Goal: Communication & Community: Participate in discussion

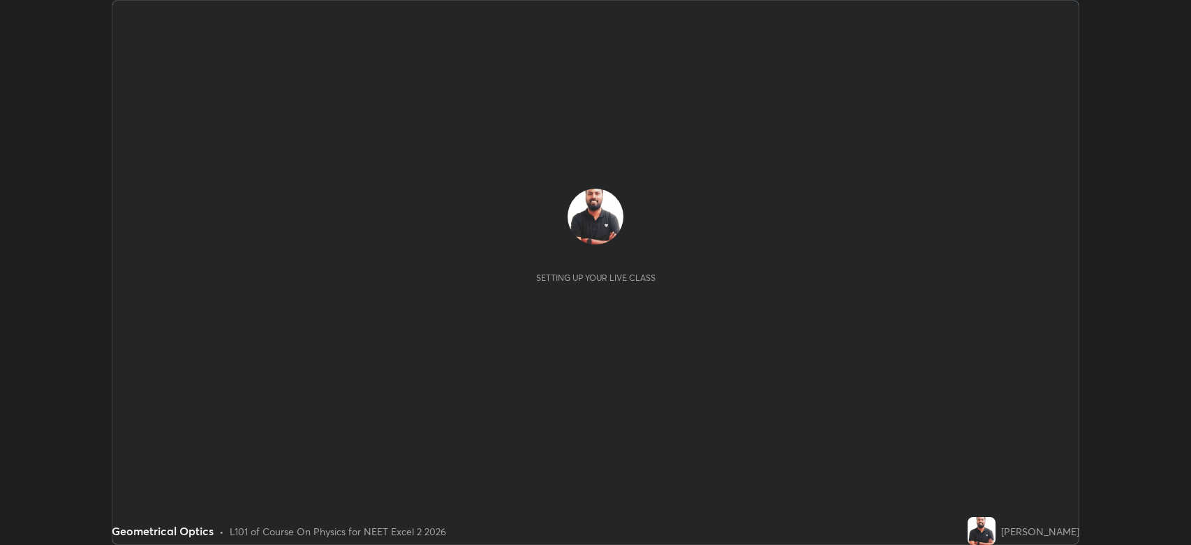
scroll to position [545, 1191]
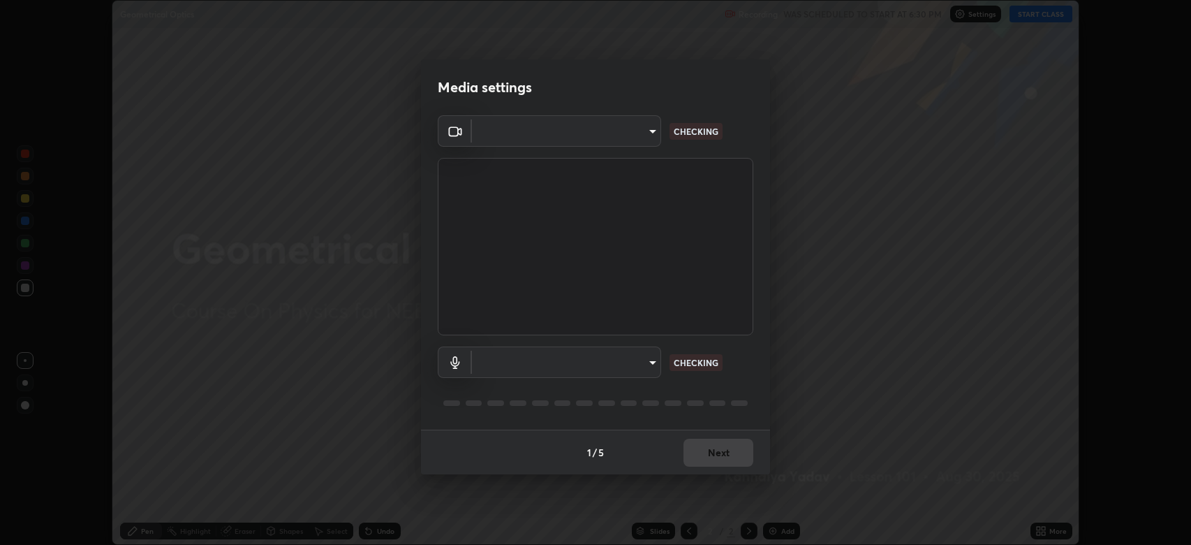
type input "794d03a334ab6cf92daa4269f68d25c817b6d7b5e31d9684855891884d0ab025"
type input "abfe49ea231096676f5dffd5fc284de79416b2b6bf9f32d11a432ff20e5decec"
click at [651, 413] on div "Microphone (USB Audio Device) (0d8c:0014) abfe49ea231096676f5dffd5fc284de79416b…" at bounding box center [596, 381] width 316 height 93
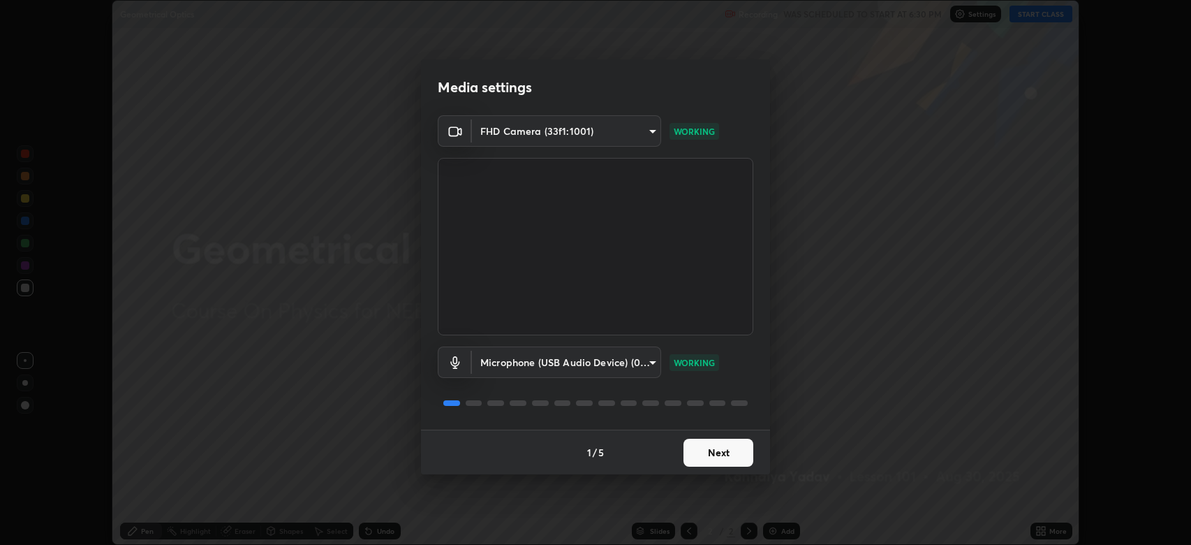
click at [707, 455] on button "Next" at bounding box center [719, 453] width 70 height 28
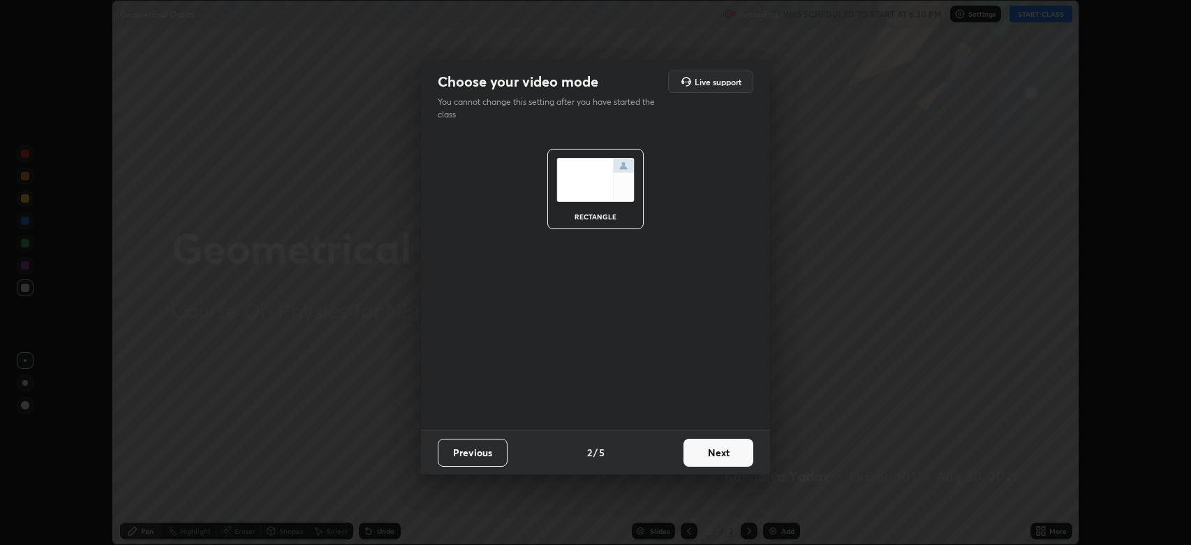
click at [711, 446] on button "Next" at bounding box center [719, 453] width 70 height 28
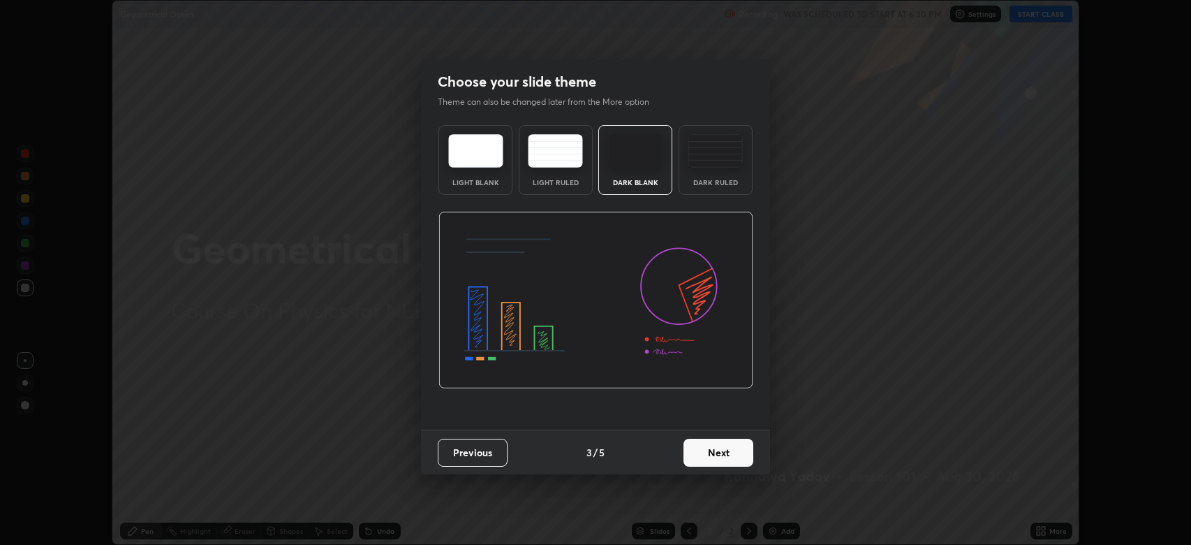
click at [710, 450] on button "Next" at bounding box center [719, 453] width 70 height 28
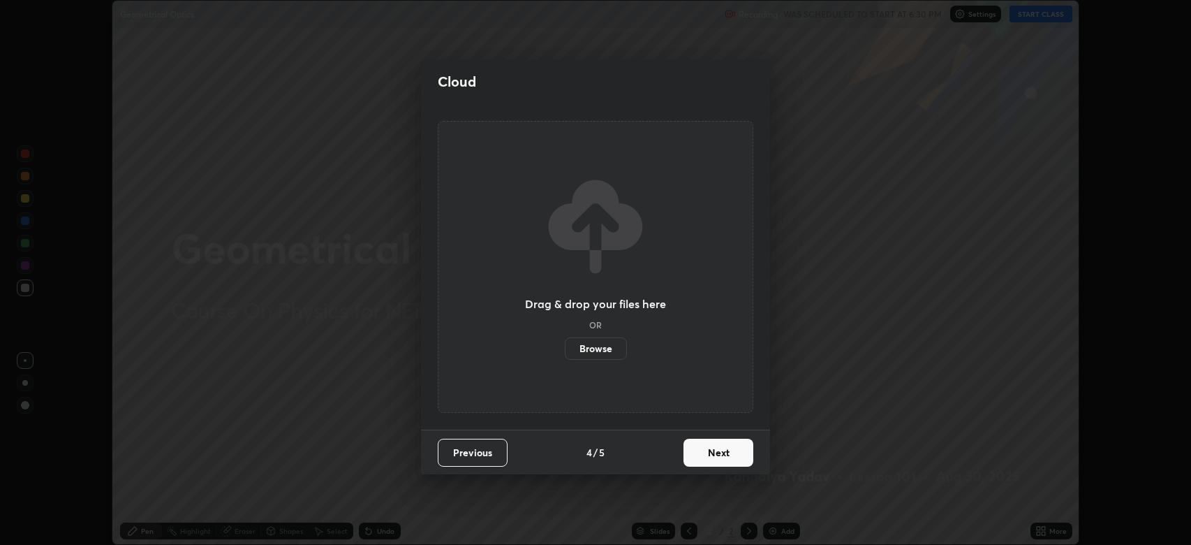
click at [717, 445] on button "Next" at bounding box center [719, 453] width 70 height 28
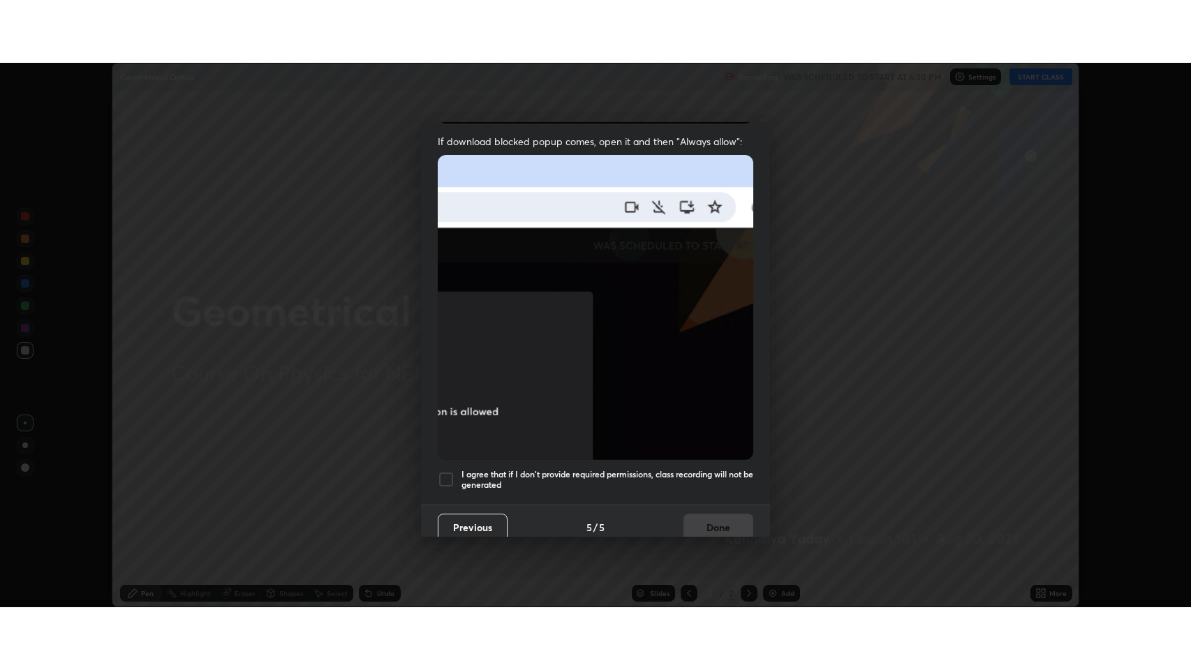
scroll to position [279, 0]
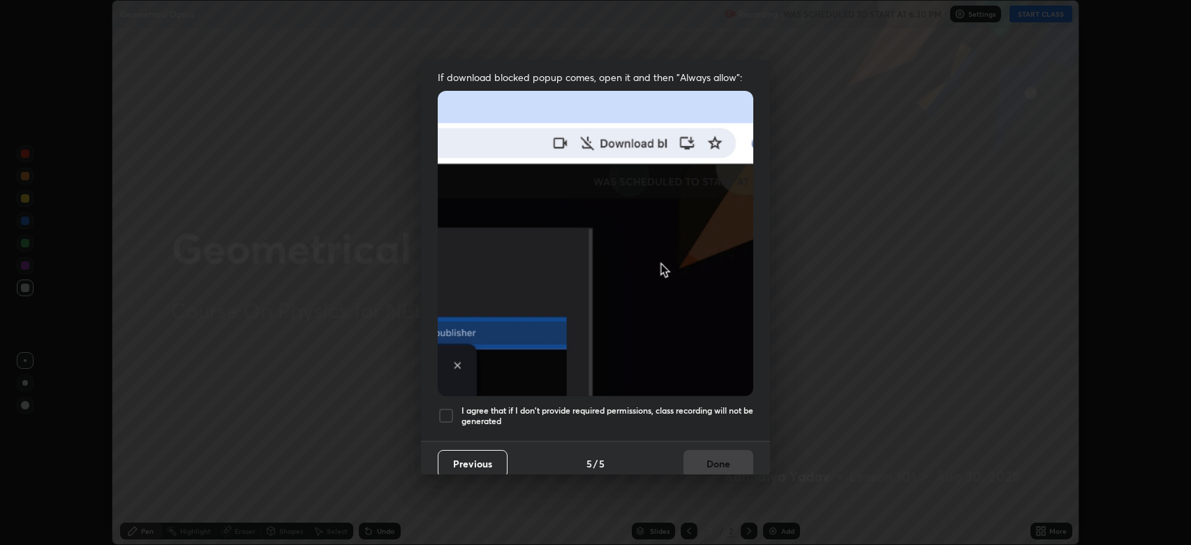
click at [455, 410] on div at bounding box center [446, 415] width 17 height 17
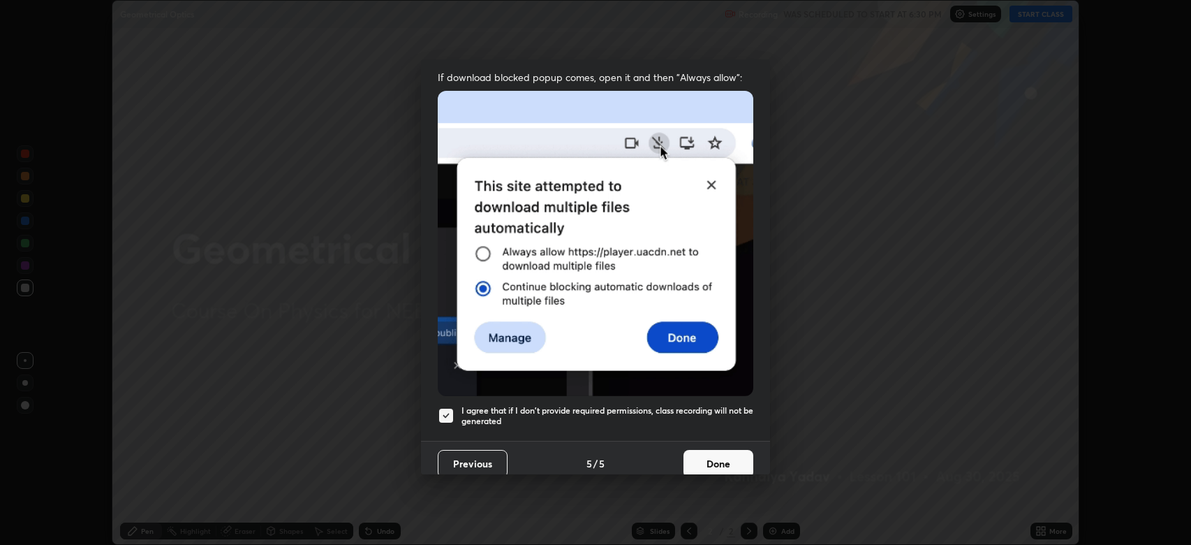
click at [698, 450] on button "Done" at bounding box center [719, 464] width 70 height 28
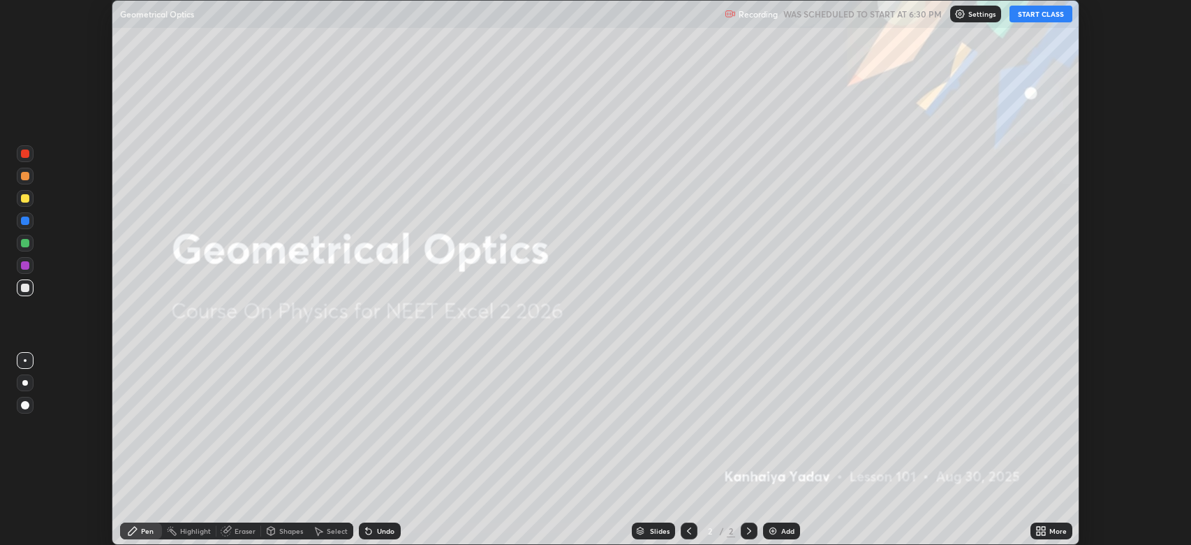
click at [1043, 17] on button "START CLASS" at bounding box center [1041, 14] width 63 height 17
click at [1066, 533] on div "More" at bounding box center [1058, 530] width 17 height 7
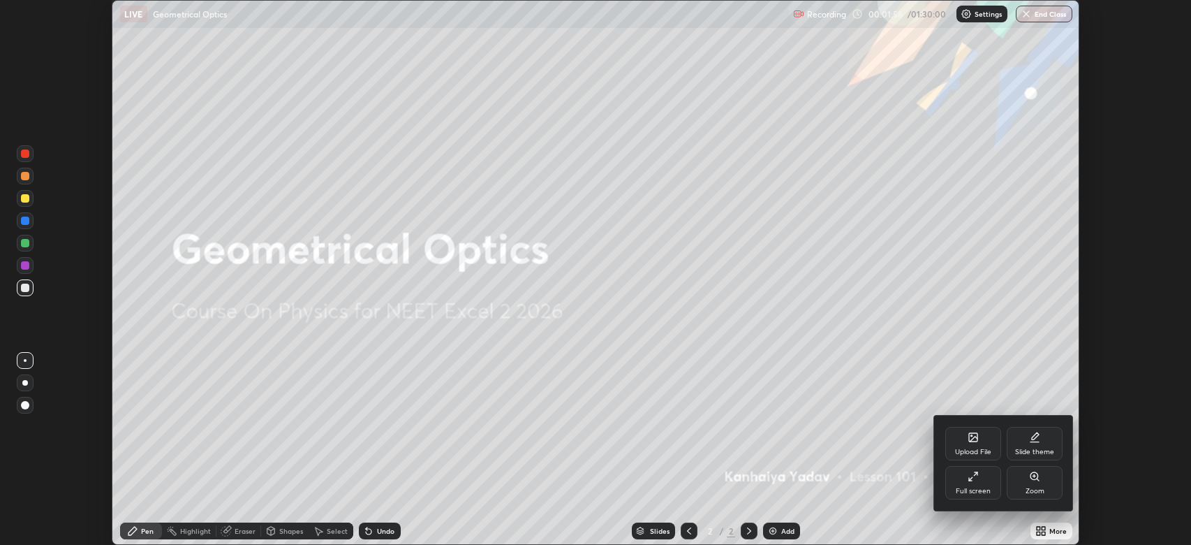
click at [985, 493] on div "Full screen" at bounding box center [973, 490] width 35 height 7
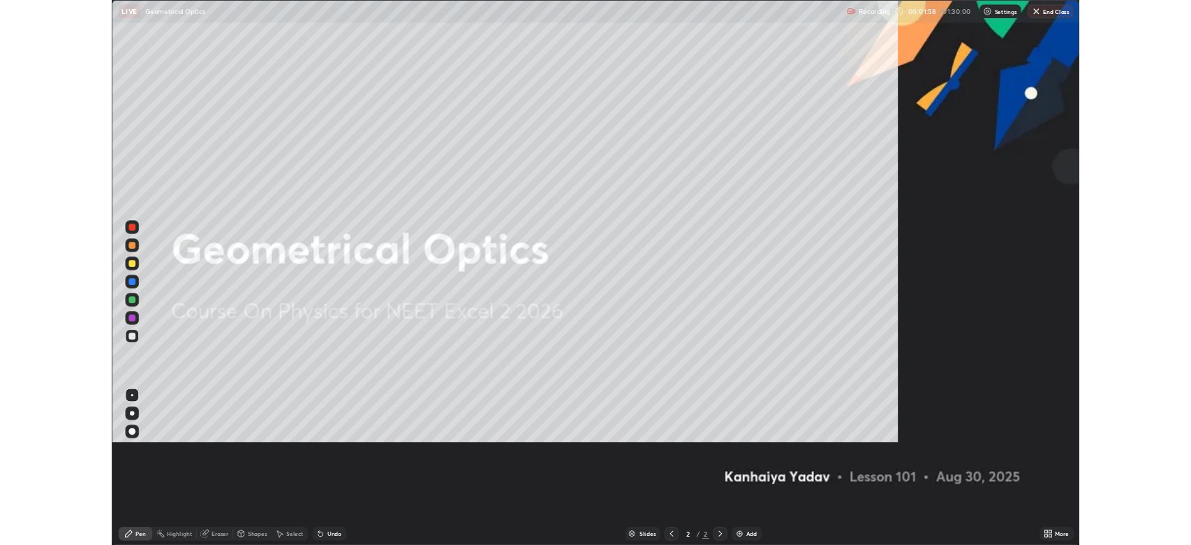
scroll to position [670, 1191]
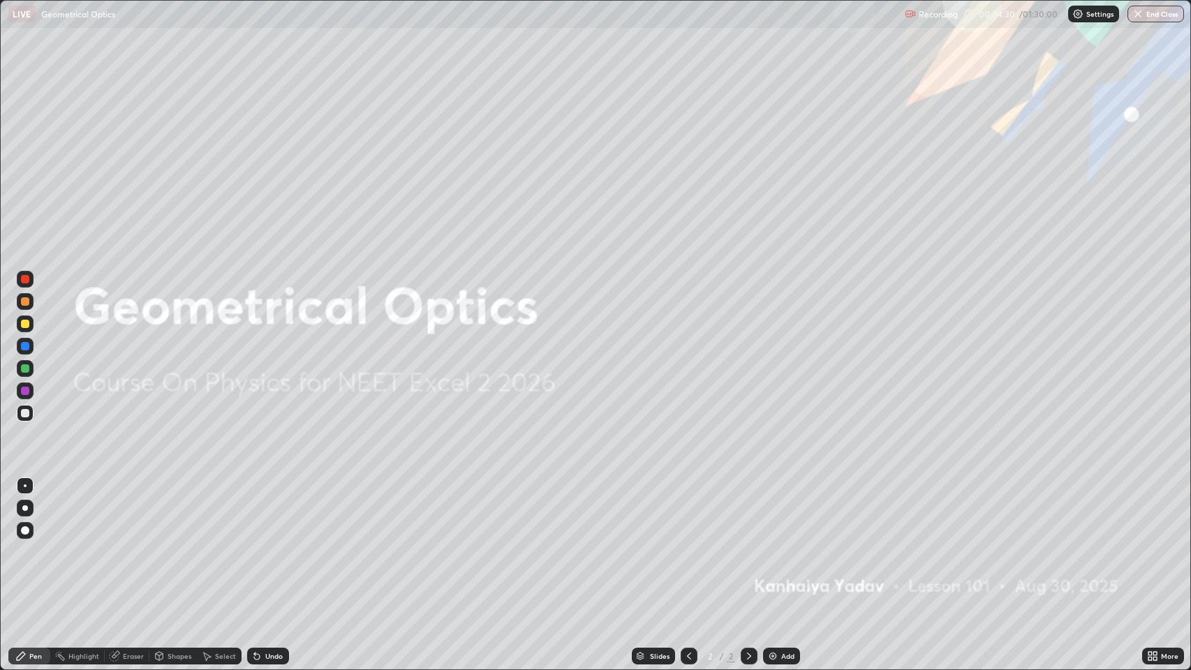
click at [746, 544] on icon at bounding box center [749, 656] width 11 height 11
click at [775, 544] on img at bounding box center [772, 656] width 11 height 11
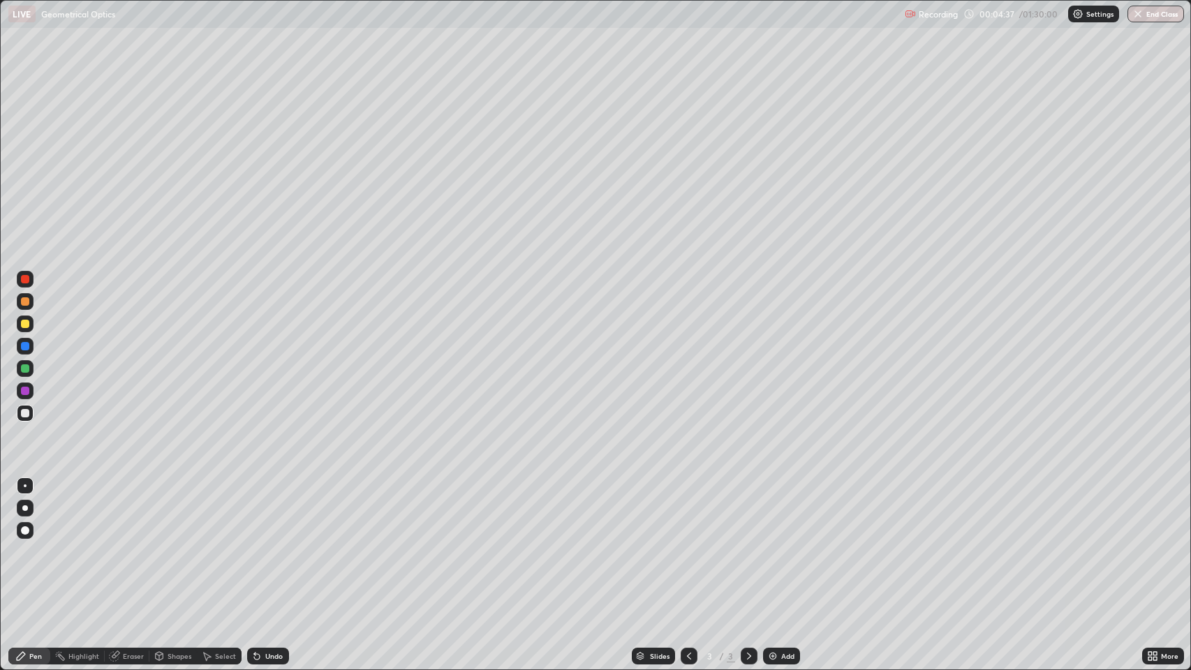
click at [24, 302] on div at bounding box center [25, 301] width 8 height 8
click at [24, 528] on div at bounding box center [25, 531] width 8 height 8
click at [163, 544] on icon at bounding box center [159, 656] width 11 height 11
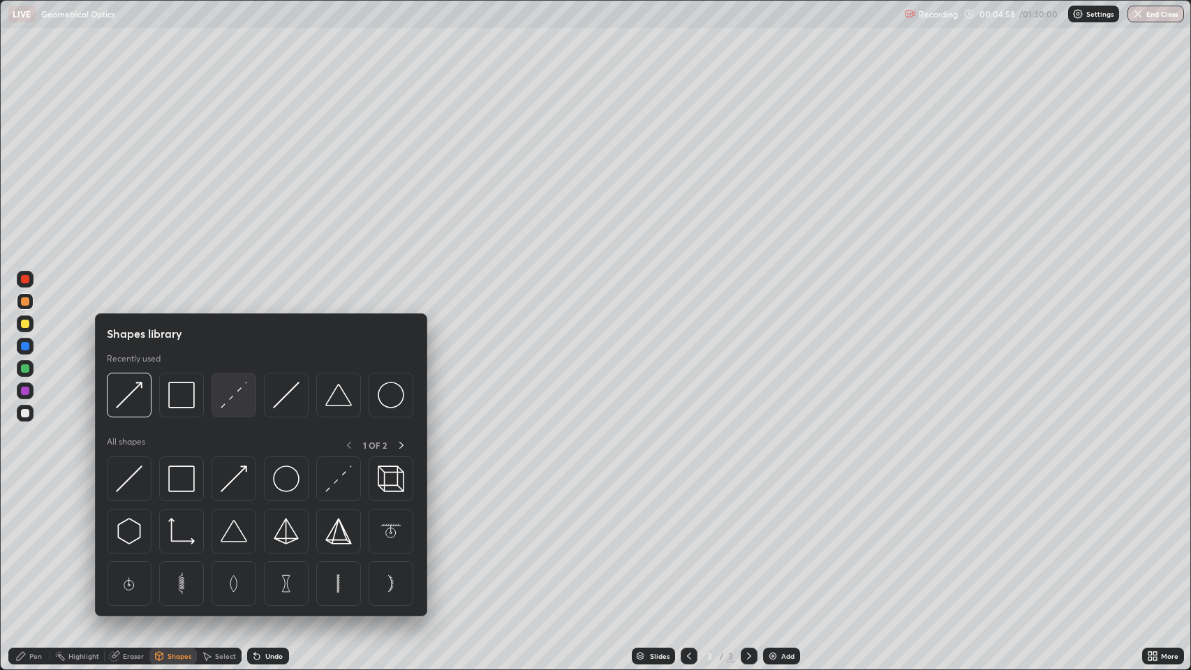
click at [234, 399] on img at bounding box center [234, 395] width 27 height 27
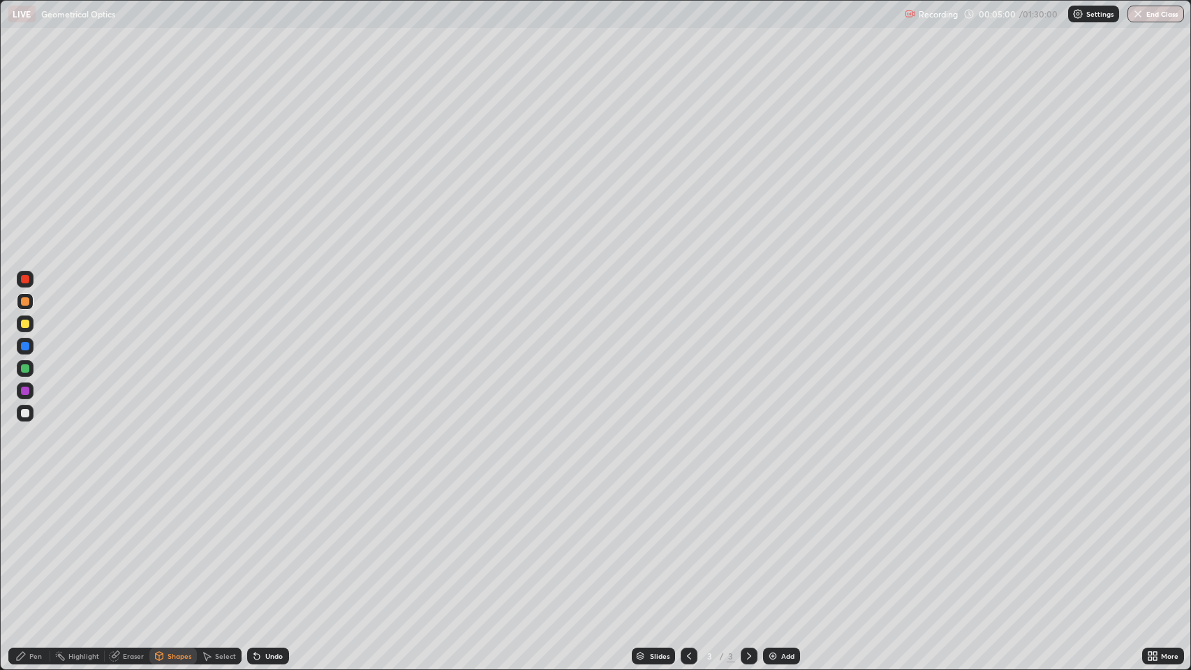
click at [172, 544] on div "Shapes" at bounding box center [180, 656] width 24 height 7
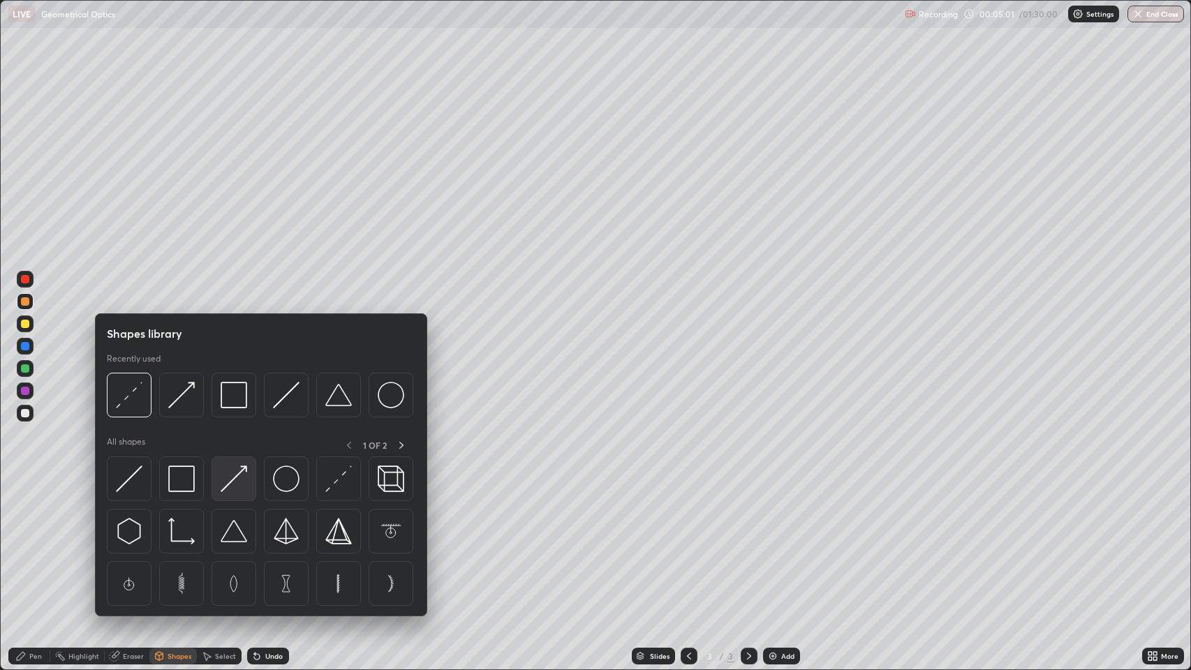
click at [229, 475] on img at bounding box center [234, 479] width 27 height 27
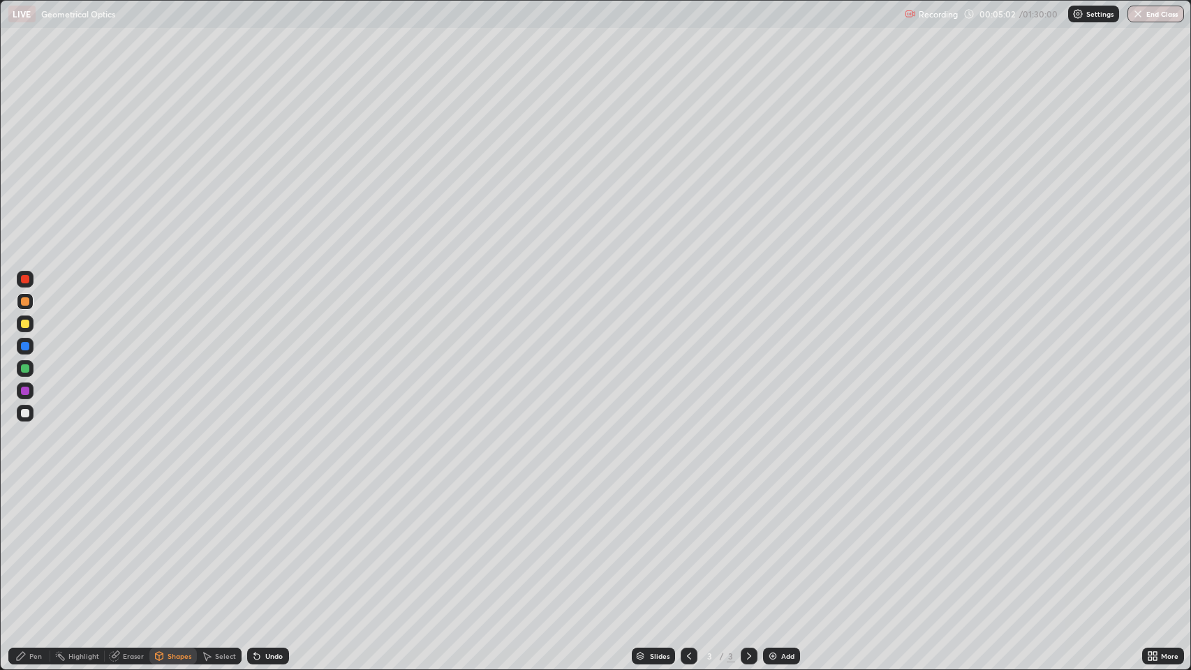
click at [23, 346] on div at bounding box center [25, 346] width 8 height 8
click at [33, 544] on div "Pen" at bounding box center [35, 656] width 13 height 7
click at [25, 413] on div at bounding box center [25, 413] width 8 height 8
click at [265, 544] on div "Undo" at bounding box center [273, 656] width 17 height 7
click at [272, 544] on div "Undo" at bounding box center [273, 656] width 17 height 7
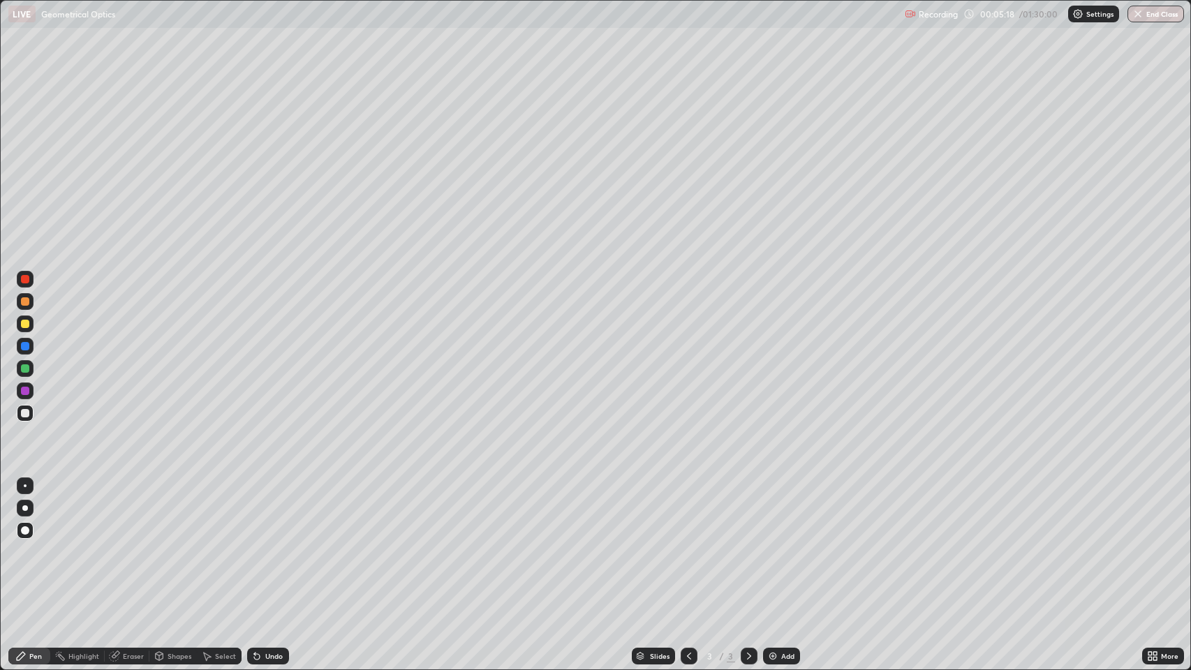
click at [270, 544] on div "Undo" at bounding box center [268, 656] width 42 height 17
click at [274, 544] on div "Undo" at bounding box center [273, 656] width 17 height 7
click at [271, 544] on div "Undo" at bounding box center [273, 656] width 17 height 7
click at [264, 544] on div "Undo" at bounding box center [268, 656] width 42 height 17
click at [168, 544] on div "Shapes" at bounding box center [180, 656] width 24 height 7
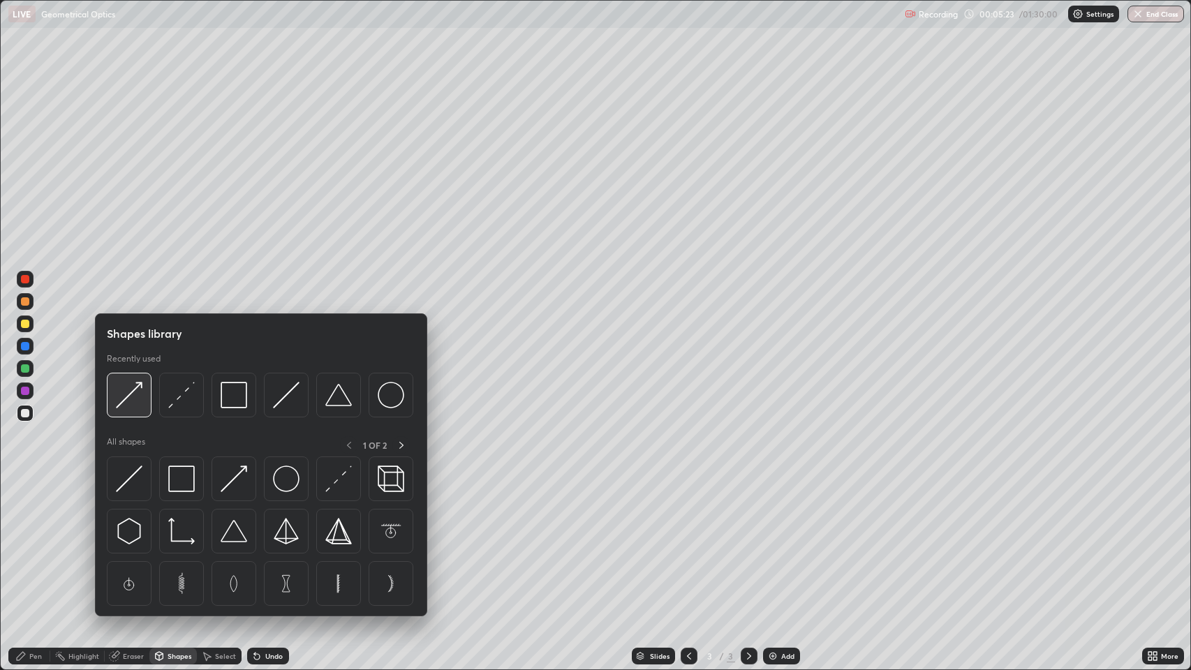
click at [134, 400] on img at bounding box center [129, 395] width 27 height 27
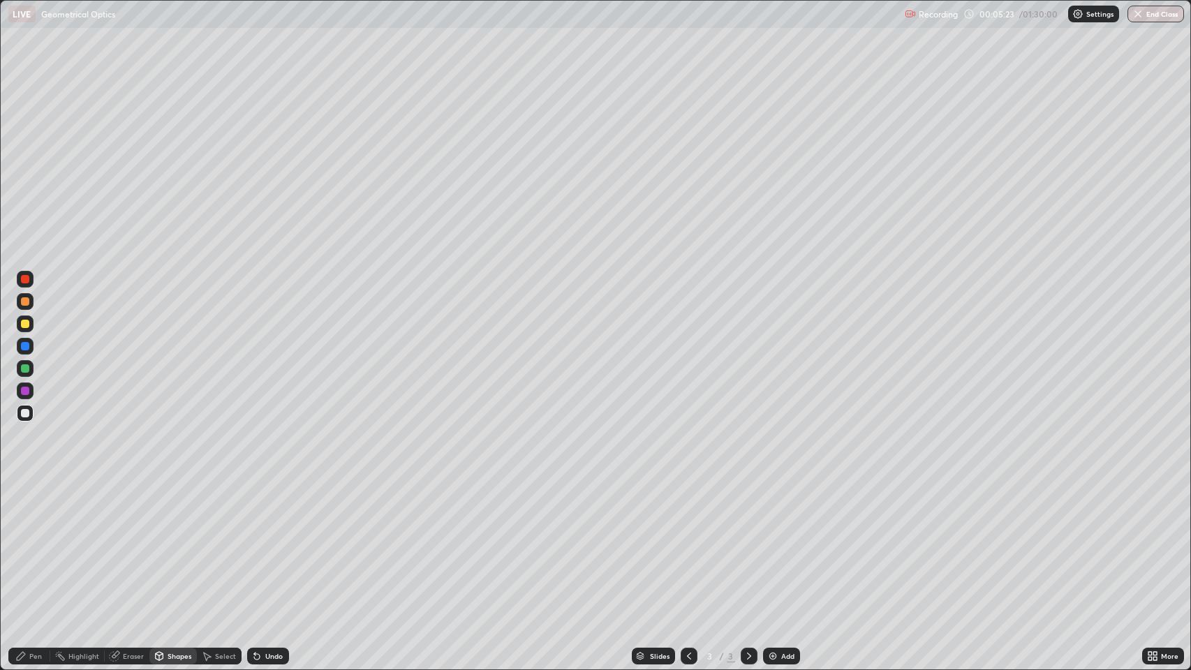
click at [27, 346] on div at bounding box center [25, 346] width 8 height 8
click at [31, 544] on div "Pen" at bounding box center [35, 656] width 13 height 7
click at [25, 415] on div at bounding box center [25, 413] width 8 height 8
click at [131, 544] on div "Eraser" at bounding box center [133, 656] width 21 height 7
click at [27, 544] on div "Pen" at bounding box center [29, 656] width 42 height 17
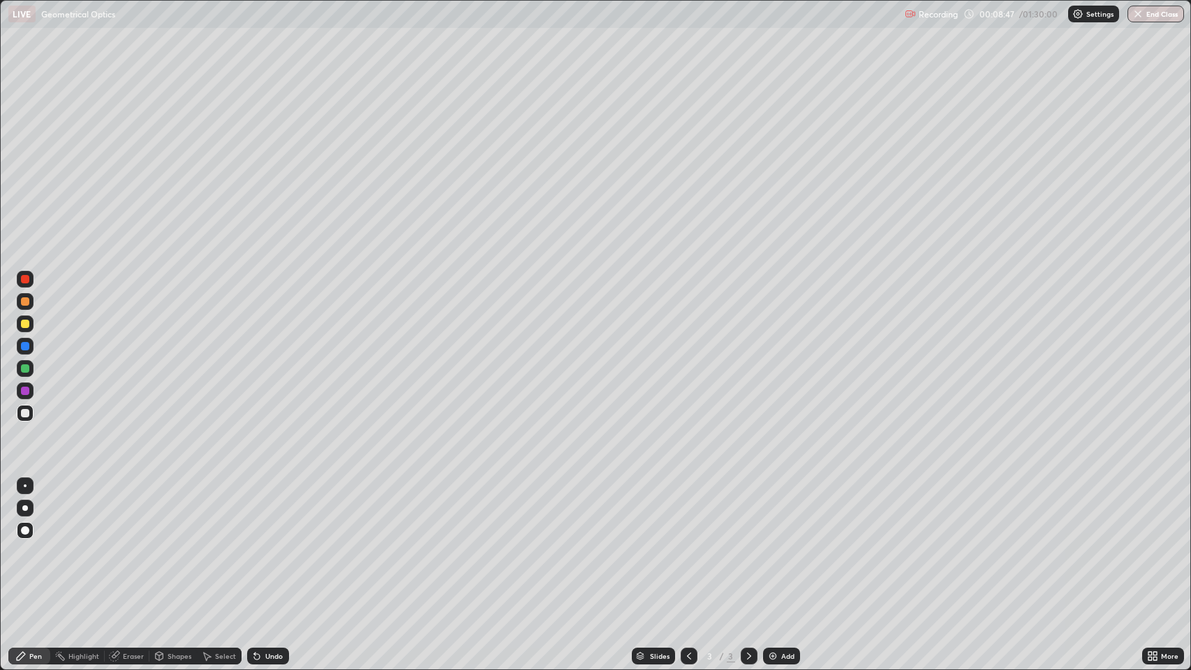
click at [747, 544] on icon at bounding box center [749, 656] width 11 height 11
click at [768, 544] on img at bounding box center [772, 656] width 11 height 11
click at [256, 544] on icon at bounding box center [257, 657] width 6 height 6
click at [258, 544] on icon at bounding box center [257, 657] width 6 height 6
click at [118, 544] on icon at bounding box center [114, 656] width 11 height 11
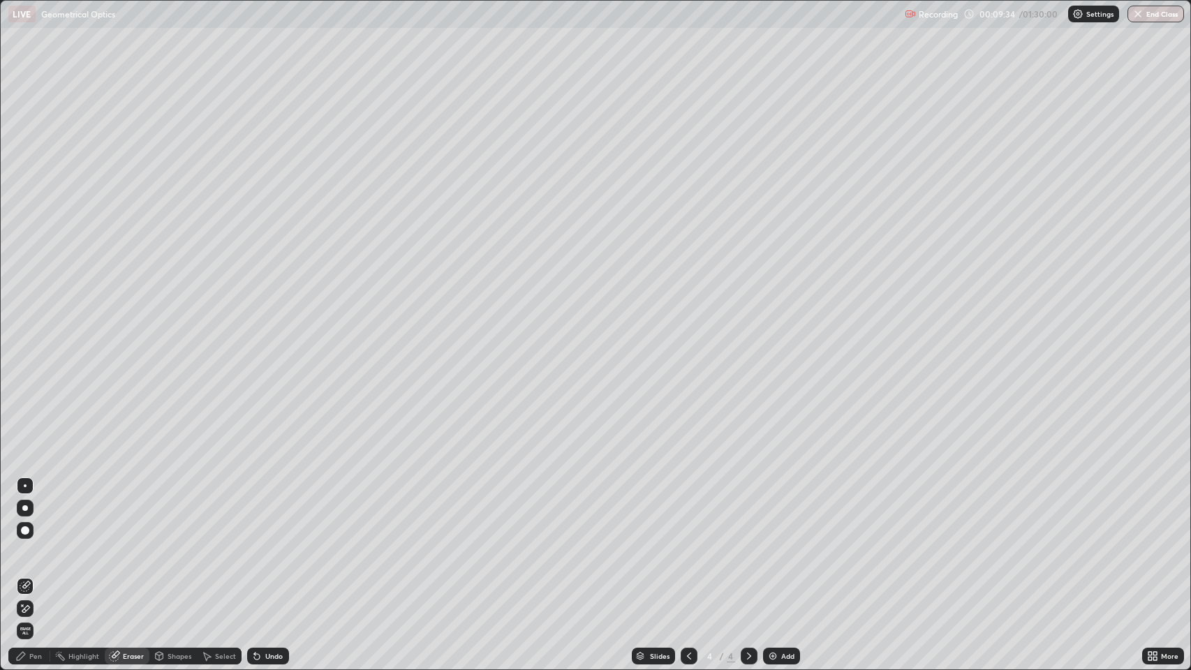
click at [27, 544] on div "Pen" at bounding box center [29, 656] width 42 height 17
click at [748, 544] on icon at bounding box center [749, 656] width 4 height 7
click at [745, 544] on icon at bounding box center [749, 656] width 11 height 11
click at [772, 544] on img at bounding box center [772, 656] width 11 height 11
click at [26, 323] on div at bounding box center [25, 324] width 8 height 8
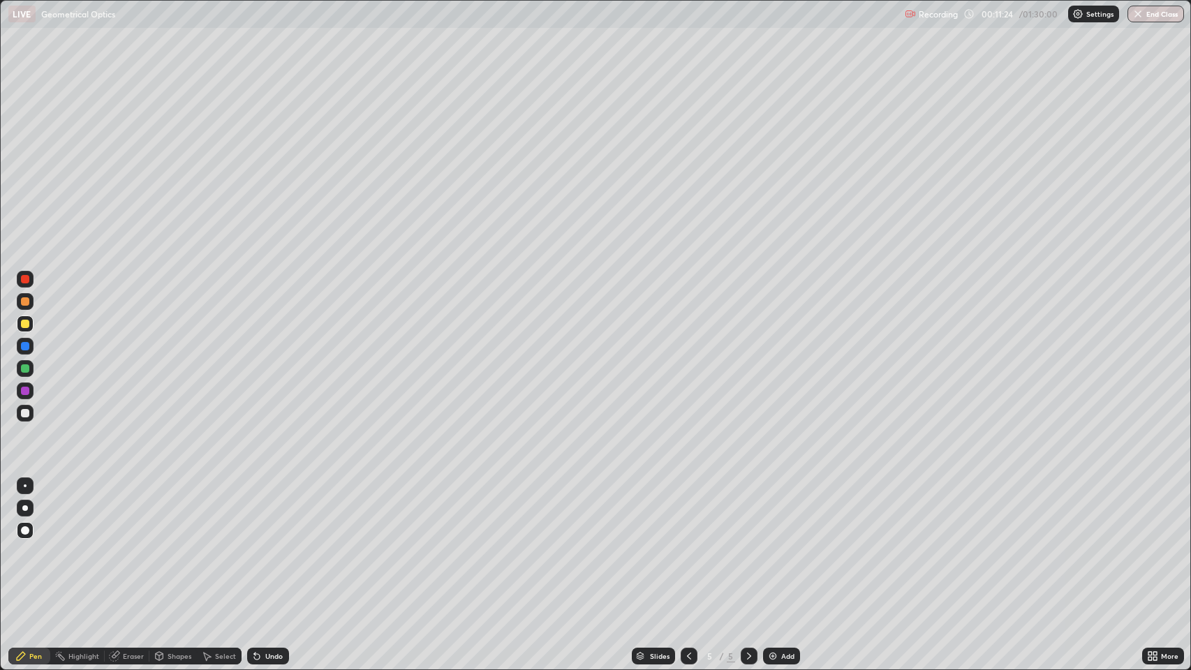
click at [159, 544] on icon at bounding box center [159, 656] width 8 height 8
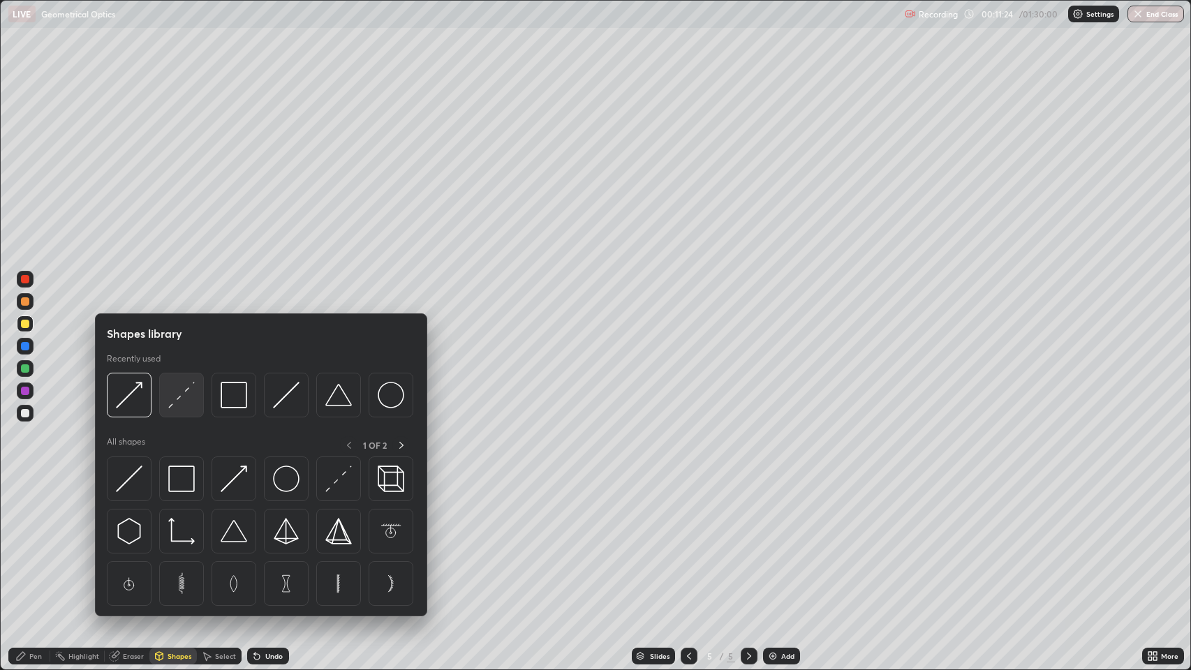
click at [181, 397] on img at bounding box center [181, 395] width 27 height 27
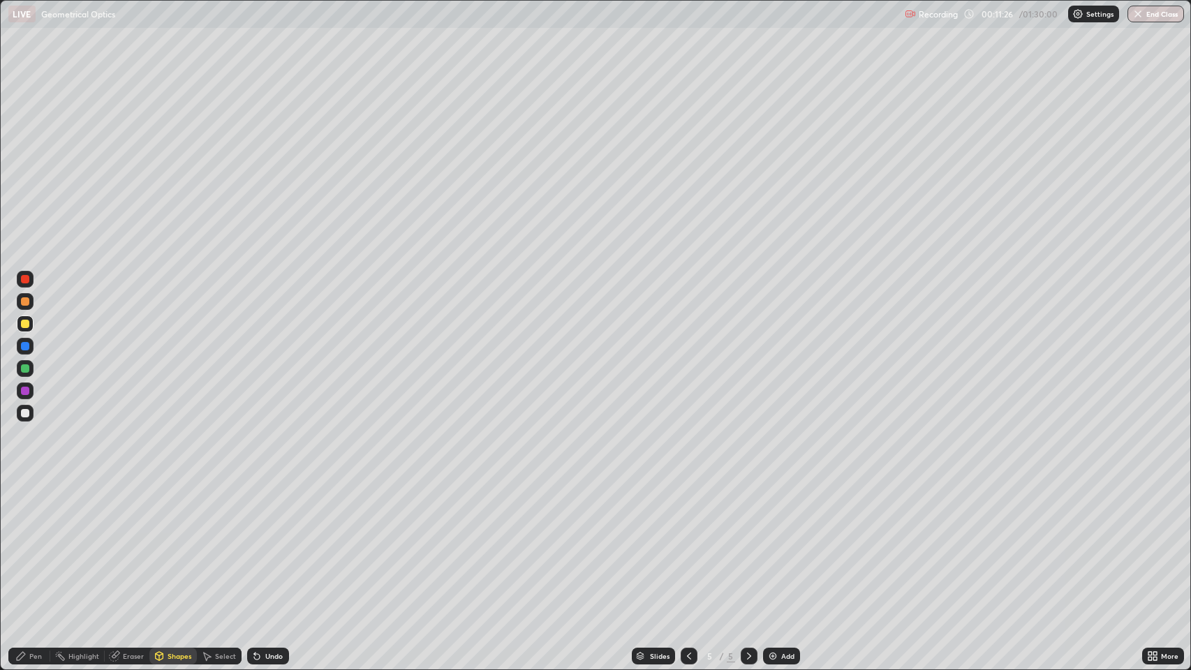
click at [22, 344] on div at bounding box center [25, 346] width 8 height 8
click at [27, 392] on div at bounding box center [25, 391] width 8 height 8
click at [29, 544] on div "Pen" at bounding box center [35, 656] width 13 height 7
click at [131, 544] on div "Eraser" at bounding box center [133, 656] width 21 height 7
click at [39, 544] on div "Pen" at bounding box center [35, 656] width 13 height 7
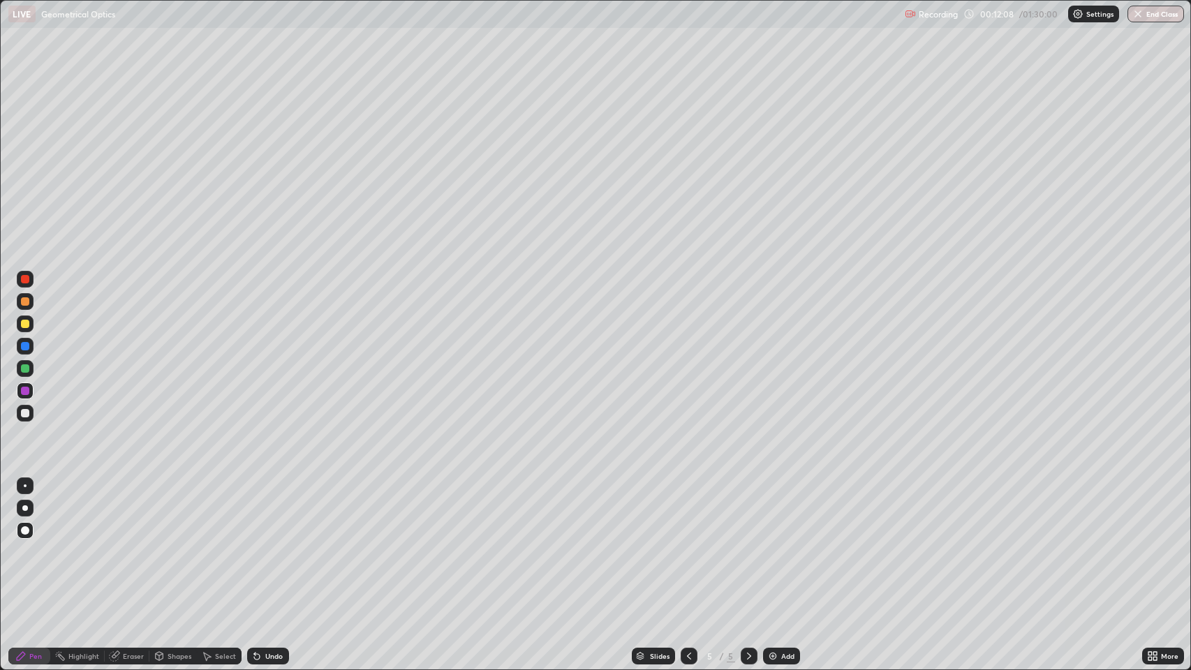
click at [165, 544] on div "Shapes" at bounding box center [172, 656] width 47 height 17
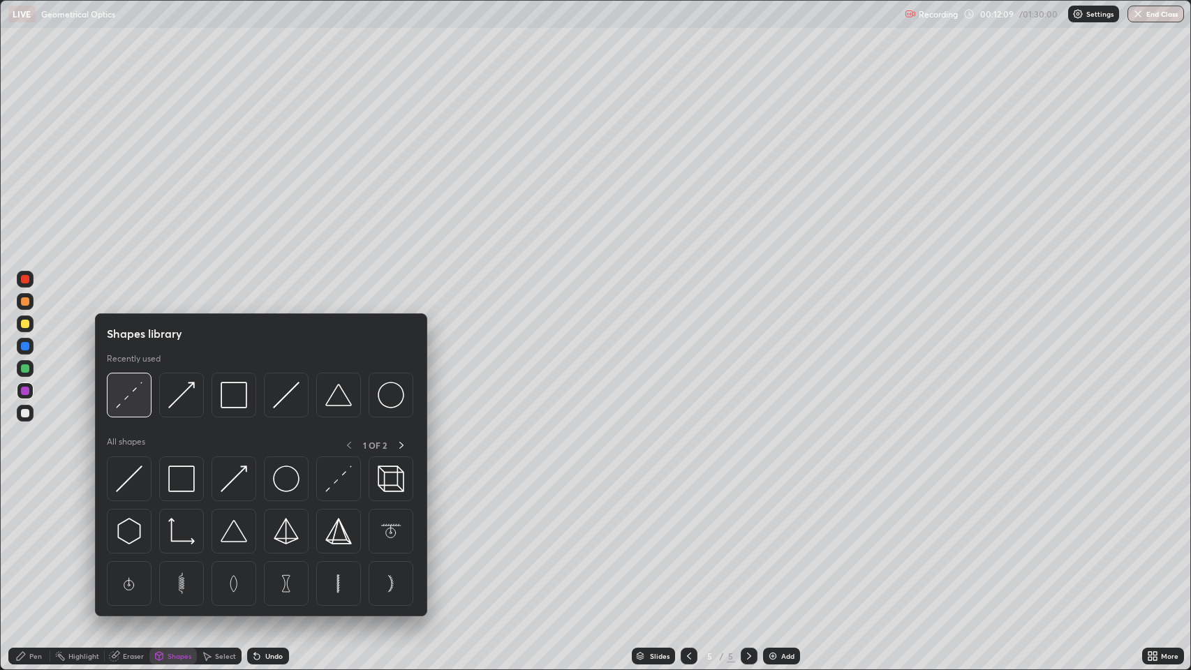
click at [133, 393] on img at bounding box center [129, 395] width 27 height 27
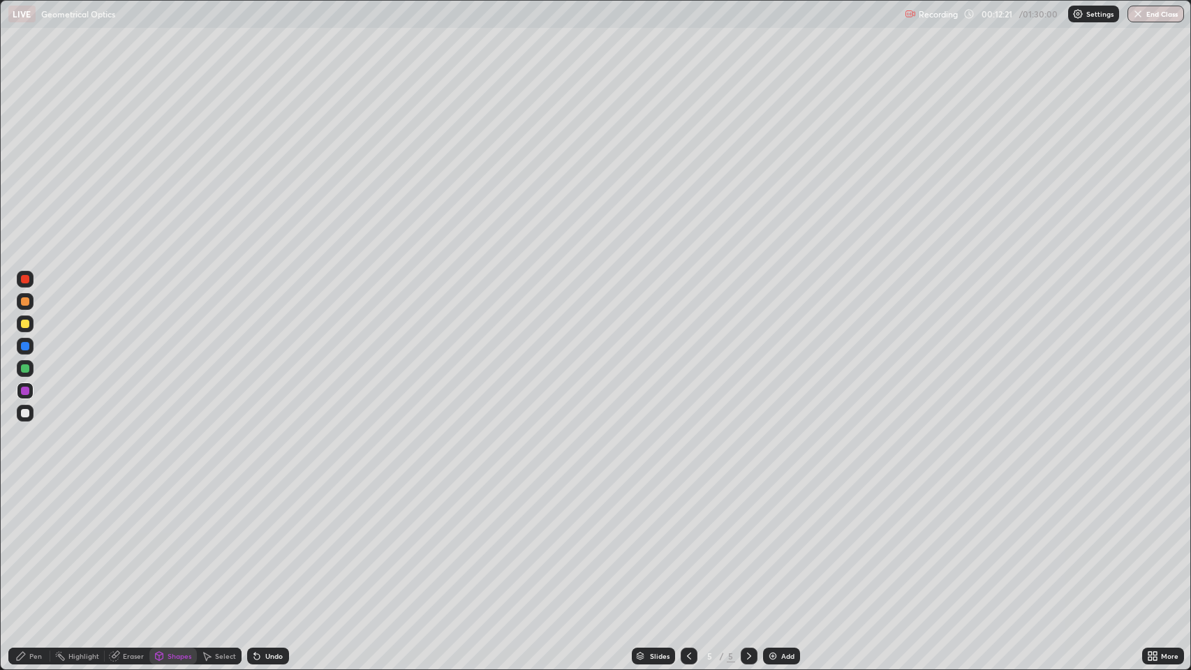
click at [25, 390] on div at bounding box center [25, 391] width 8 height 8
click at [25, 323] on div at bounding box center [25, 324] width 8 height 8
click at [170, 544] on div "Shapes" at bounding box center [180, 656] width 24 height 7
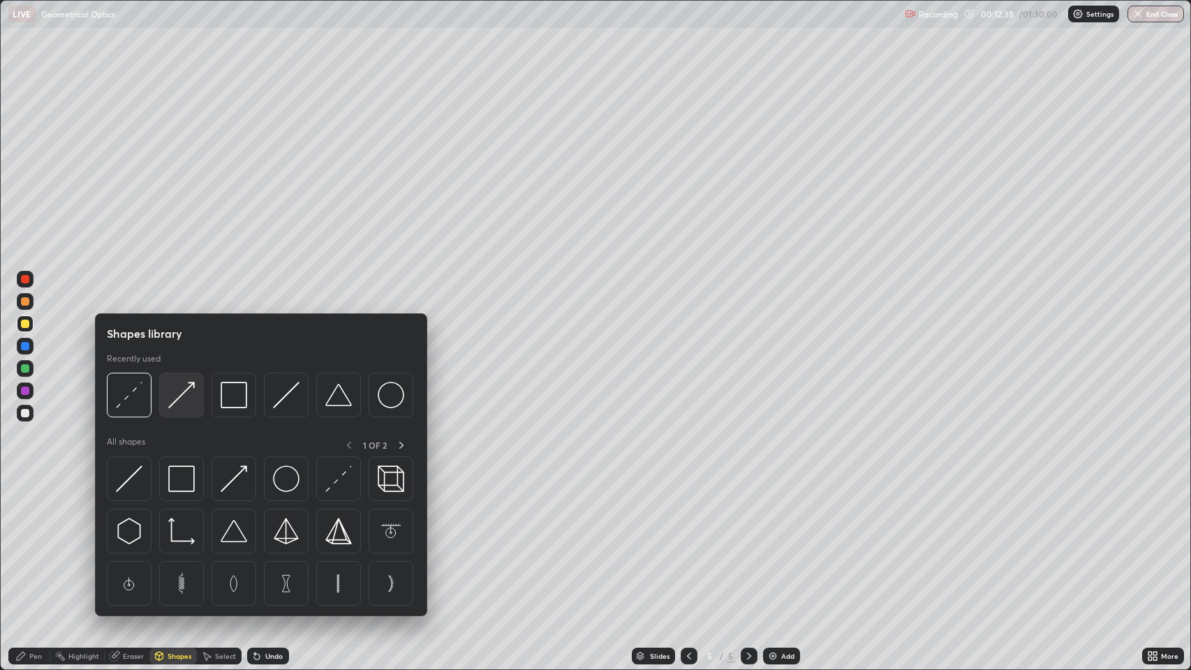
click at [183, 399] on img at bounding box center [181, 395] width 27 height 27
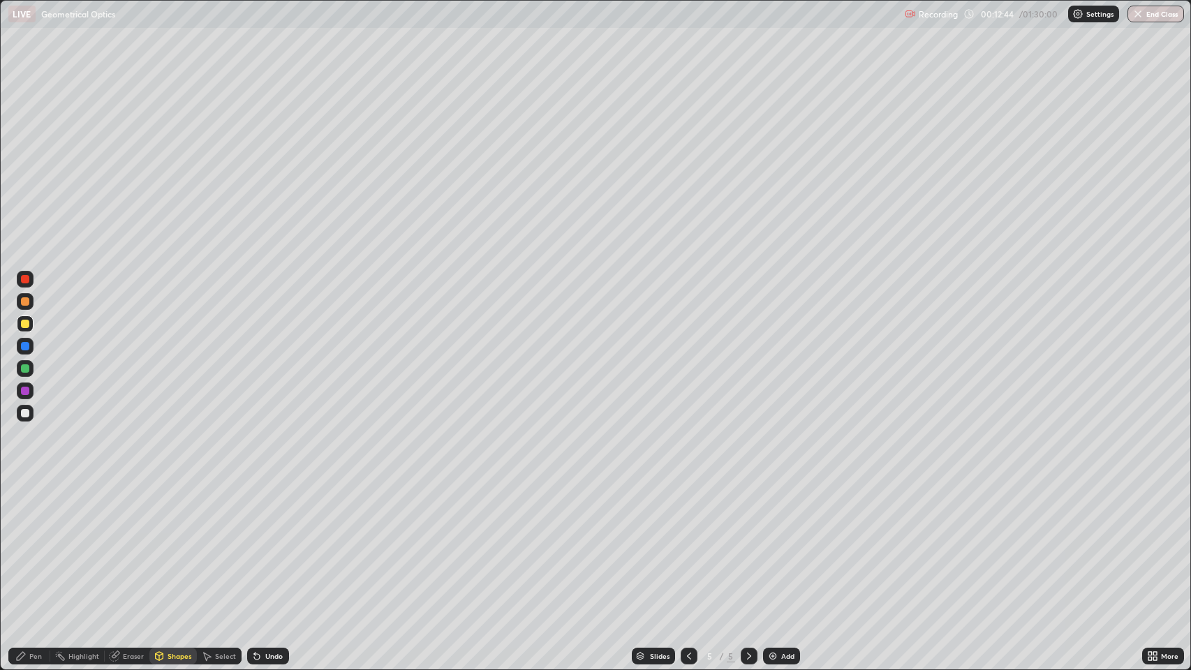
click at [256, 544] on icon at bounding box center [257, 657] width 6 height 6
click at [124, 544] on div "Eraser" at bounding box center [133, 656] width 21 height 7
click at [163, 544] on icon at bounding box center [159, 656] width 11 height 11
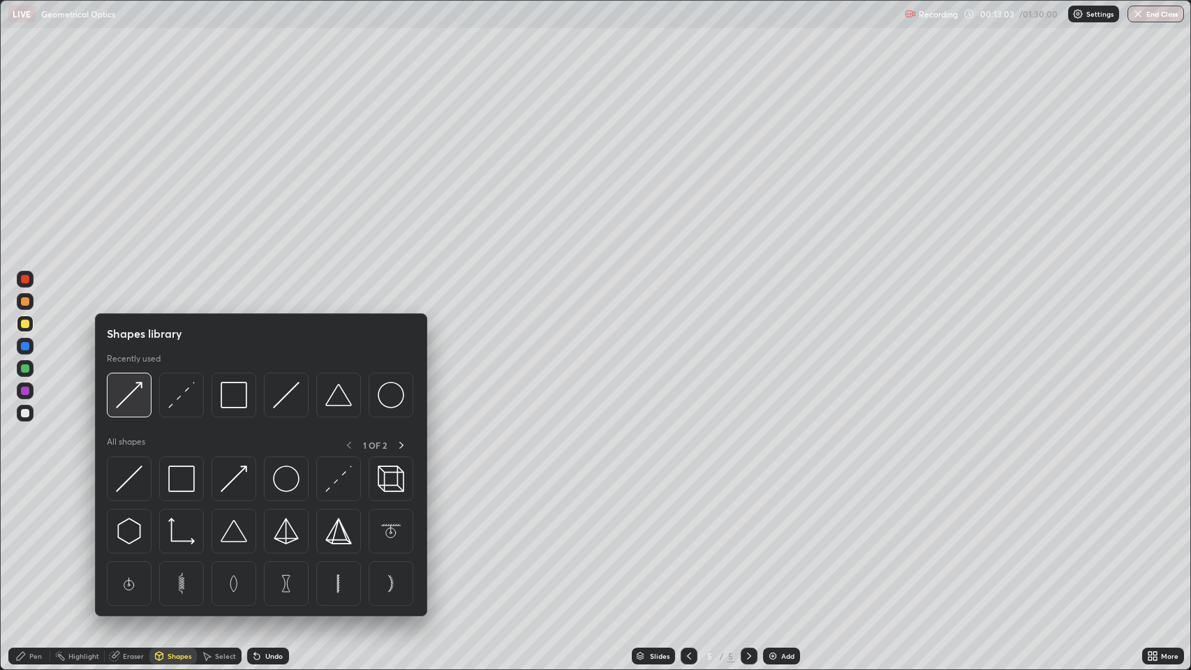
click at [128, 397] on img at bounding box center [129, 395] width 27 height 27
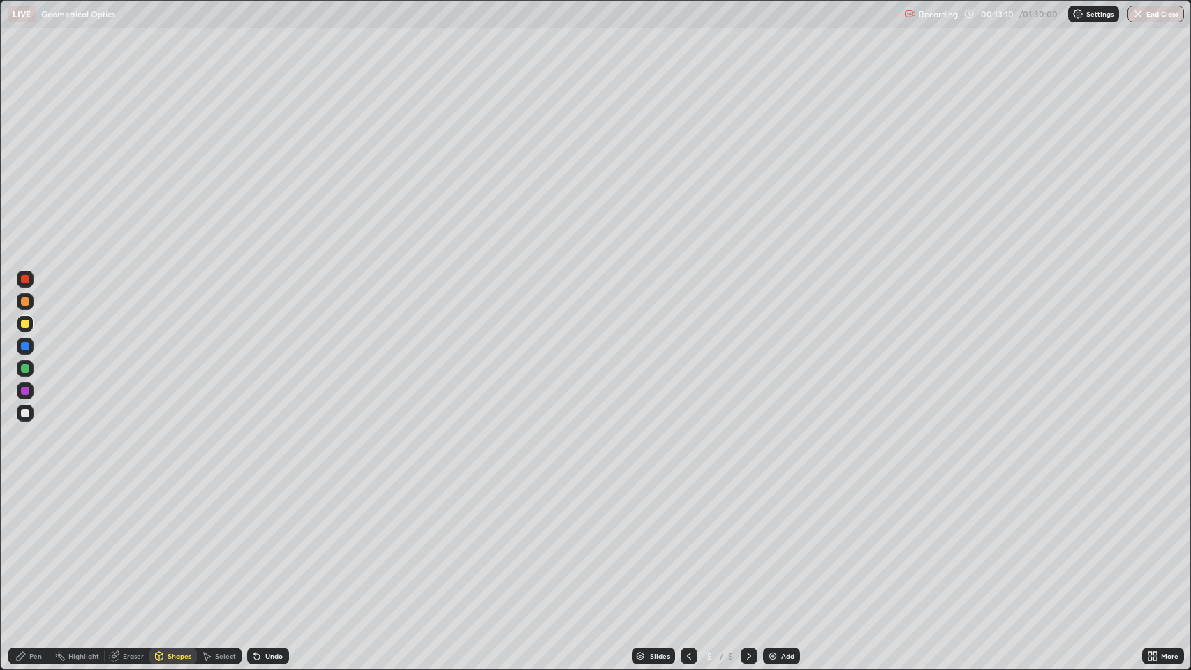
click at [27, 417] on div at bounding box center [25, 413] width 8 height 8
click at [31, 544] on div "Pen" at bounding box center [35, 656] width 13 height 7
click at [258, 544] on icon at bounding box center [257, 657] width 6 height 6
click at [254, 544] on icon at bounding box center [254, 653] width 1 height 1
click at [25, 325] on div at bounding box center [25, 324] width 8 height 8
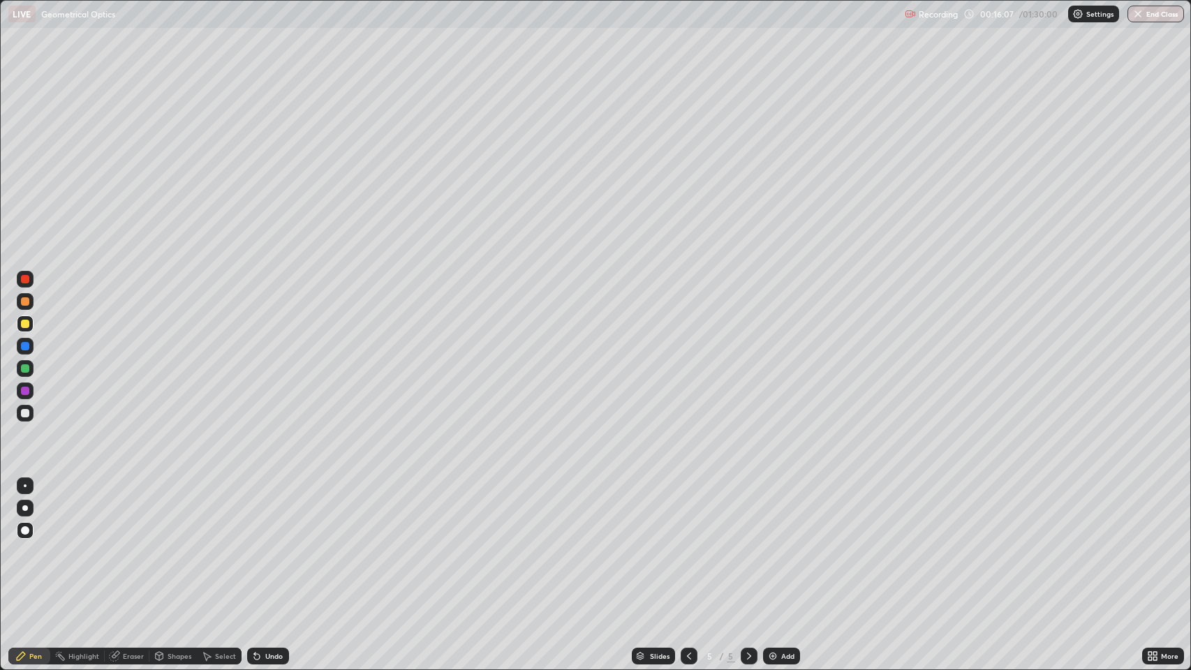
click at [25, 413] on div at bounding box center [25, 413] width 8 height 8
click at [25, 348] on div at bounding box center [25, 346] width 8 height 8
click at [27, 304] on div at bounding box center [25, 301] width 8 height 8
click at [27, 369] on div at bounding box center [25, 369] width 8 height 8
click at [688, 544] on icon at bounding box center [689, 656] width 11 height 11
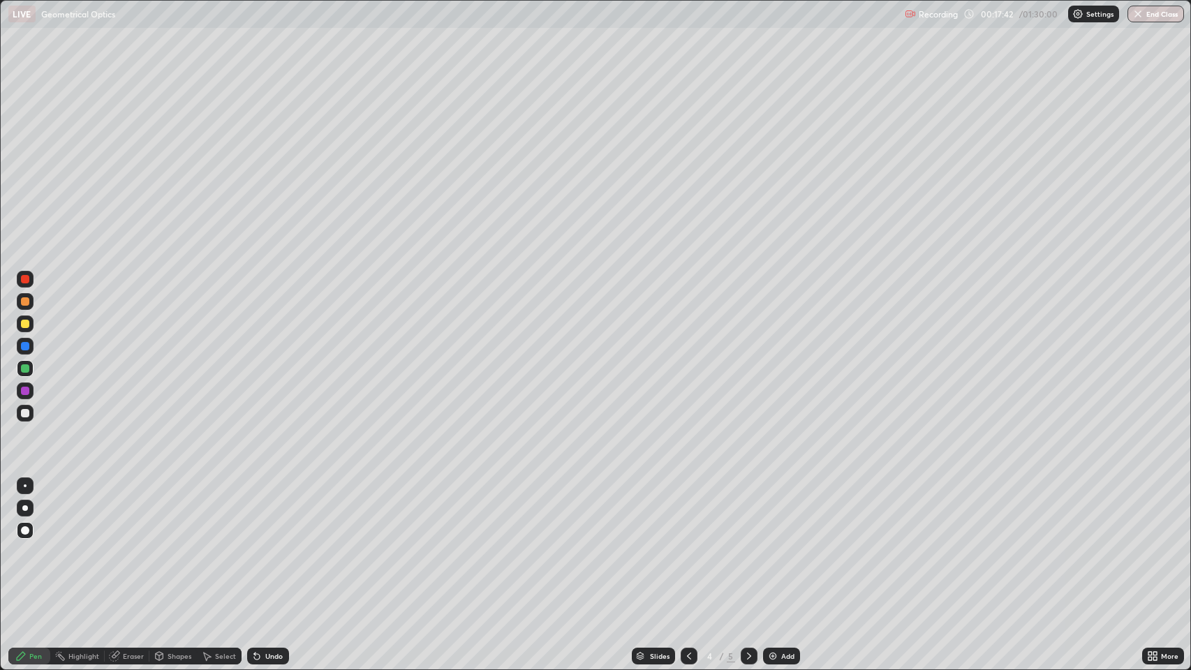
click at [688, 544] on icon at bounding box center [689, 656] width 11 height 11
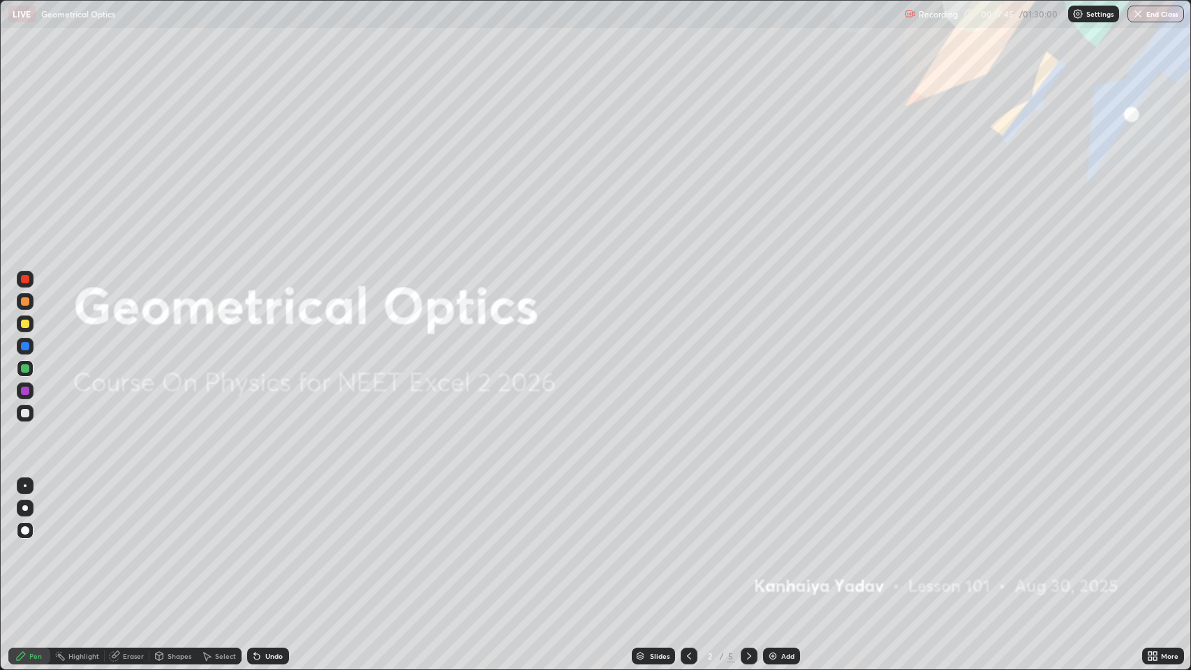
click at [748, 544] on icon at bounding box center [749, 656] width 11 height 11
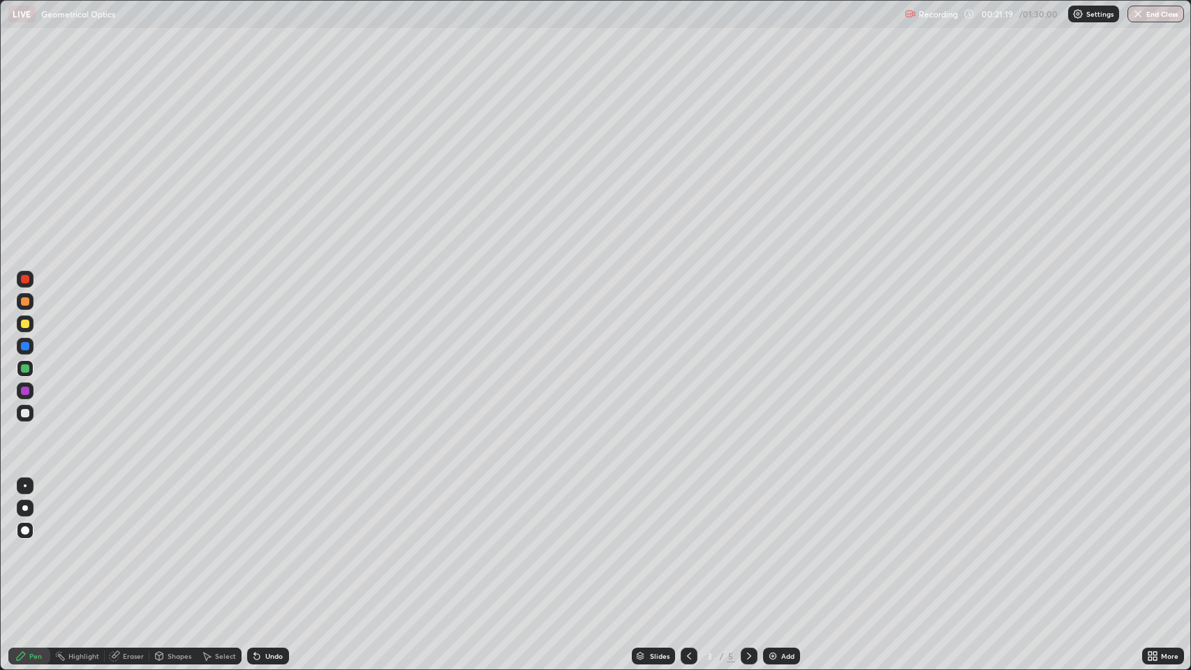
click at [751, 544] on icon at bounding box center [749, 656] width 11 height 11
click at [747, 544] on icon at bounding box center [749, 656] width 11 height 11
click at [695, 25] on div "LIVE Geometrical Optics" at bounding box center [454, 14] width 892 height 28
click at [807, 22] on div "LIVE Geometrical Optics" at bounding box center [454, 14] width 892 height 28
click at [821, 25] on div "LIVE Geometrical Optics" at bounding box center [454, 14] width 892 height 28
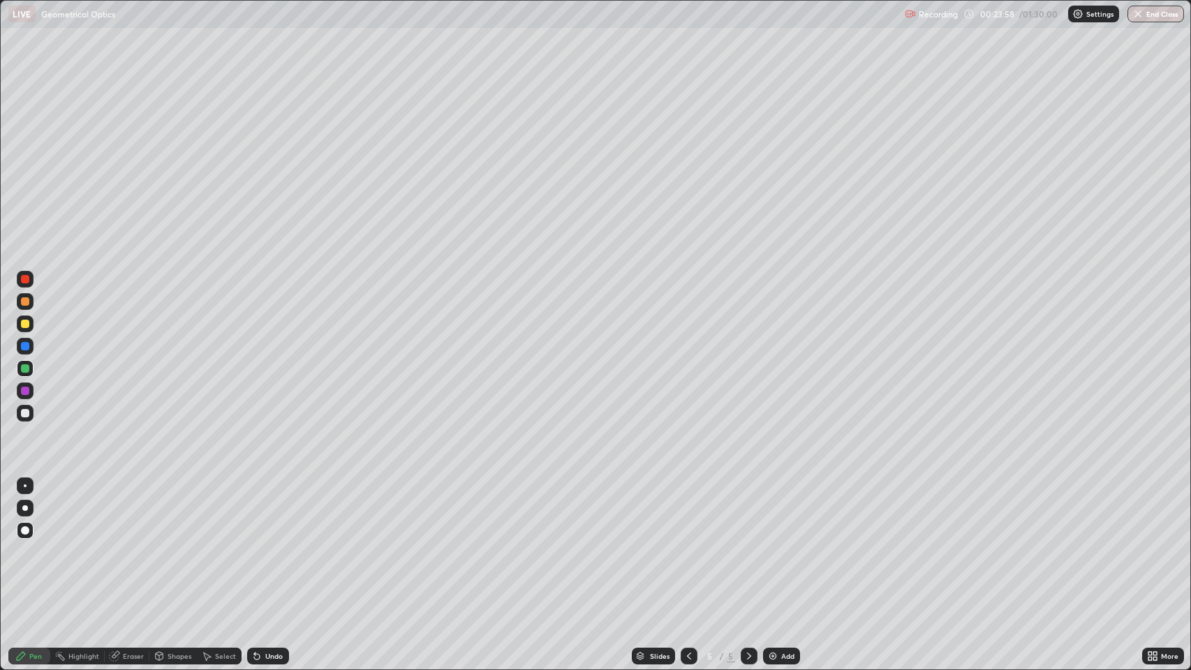
click at [824, 24] on div "LIVE Geometrical Optics" at bounding box center [454, 14] width 892 height 28
click at [746, 544] on icon at bounding box center [749, 656] width 11 height 11
click at [747, 544] on icon at bounding box center [749, 656] width 4 height 7
click at [748, 544] on icon at bounding box center [749, 656] width 4 height 7
click at [774, 544] on img at bounding box center [772, 656] width 11 height 11
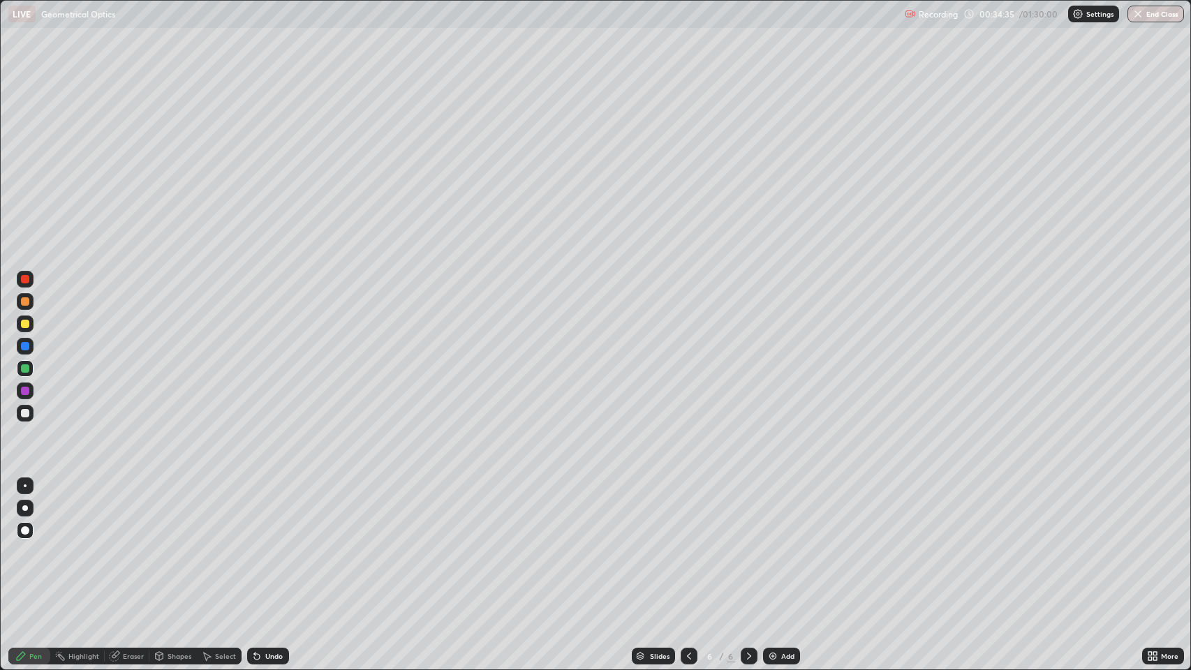
click at [27, 302] on div at bounding box center [25, 301] width 8 height 8
click at [163, 544] on icon at bounding box center [159, 656] width 11 height 11
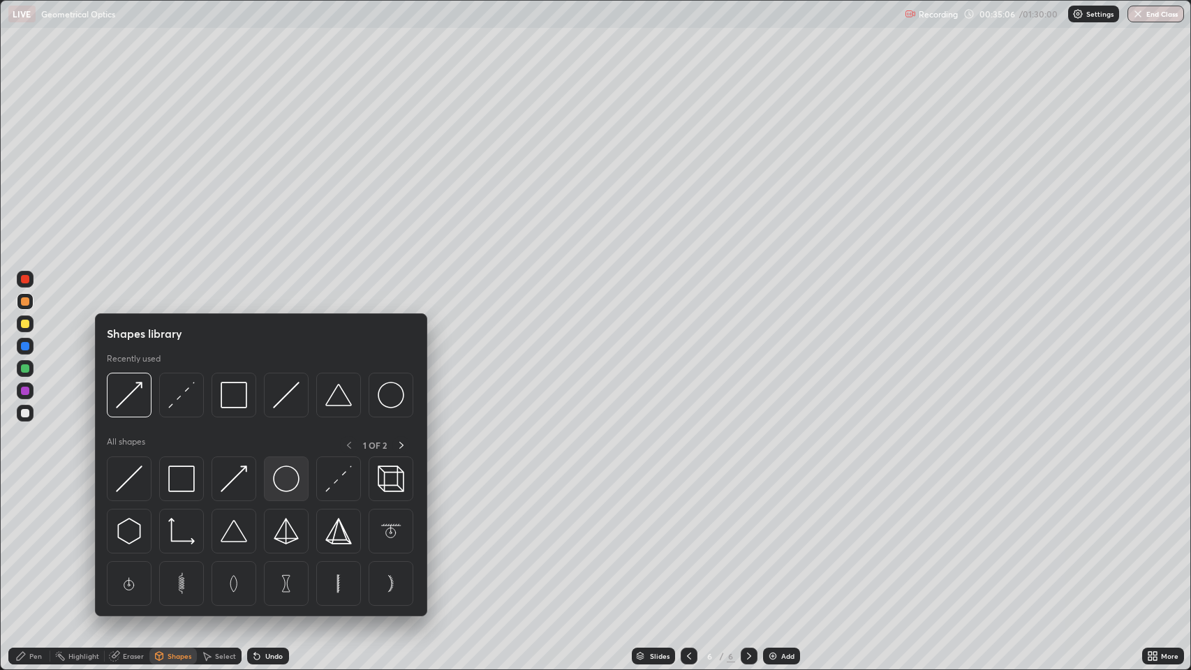
click at [283, 483] on img at bounding box center [286, 479] width 27 height 27
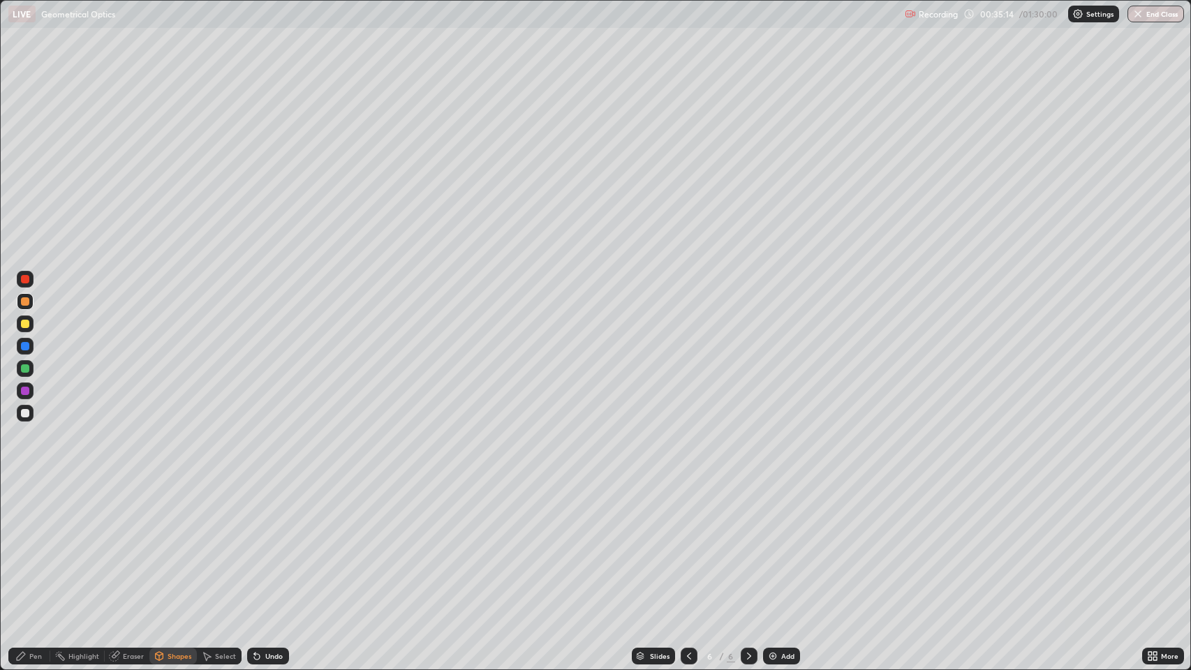
click at [159, 544] on icon at bounding box center [159, 658] width 0 height 5
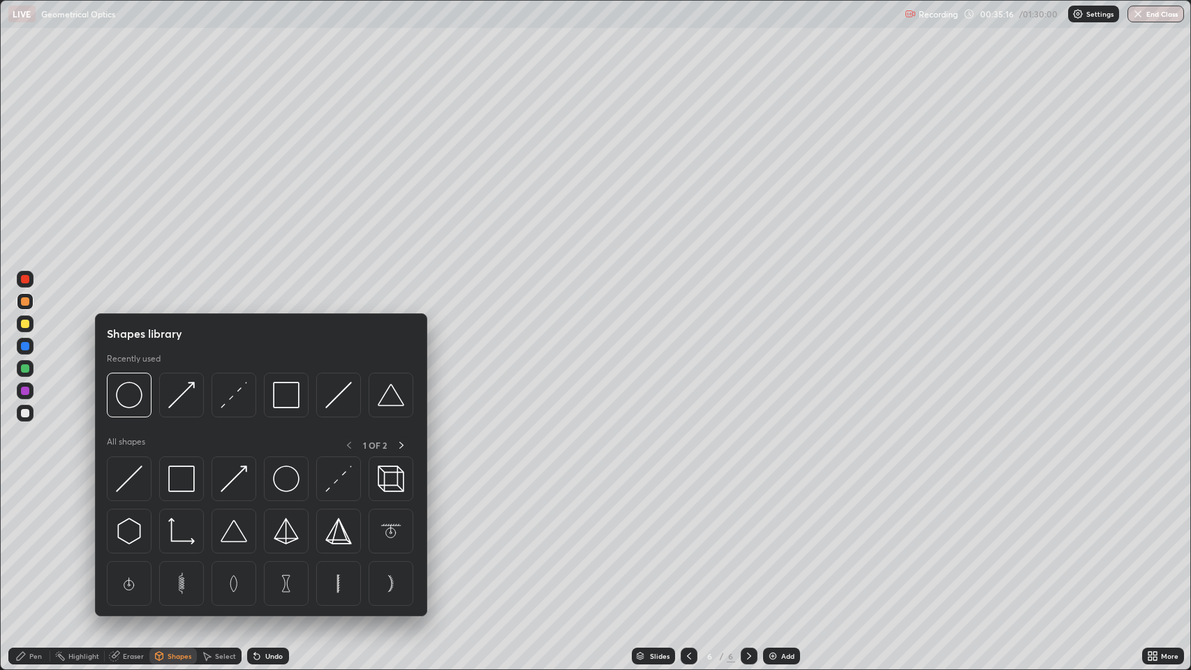
click at [230, 400] on img at bounding box center [234, 395] width 27 height 27
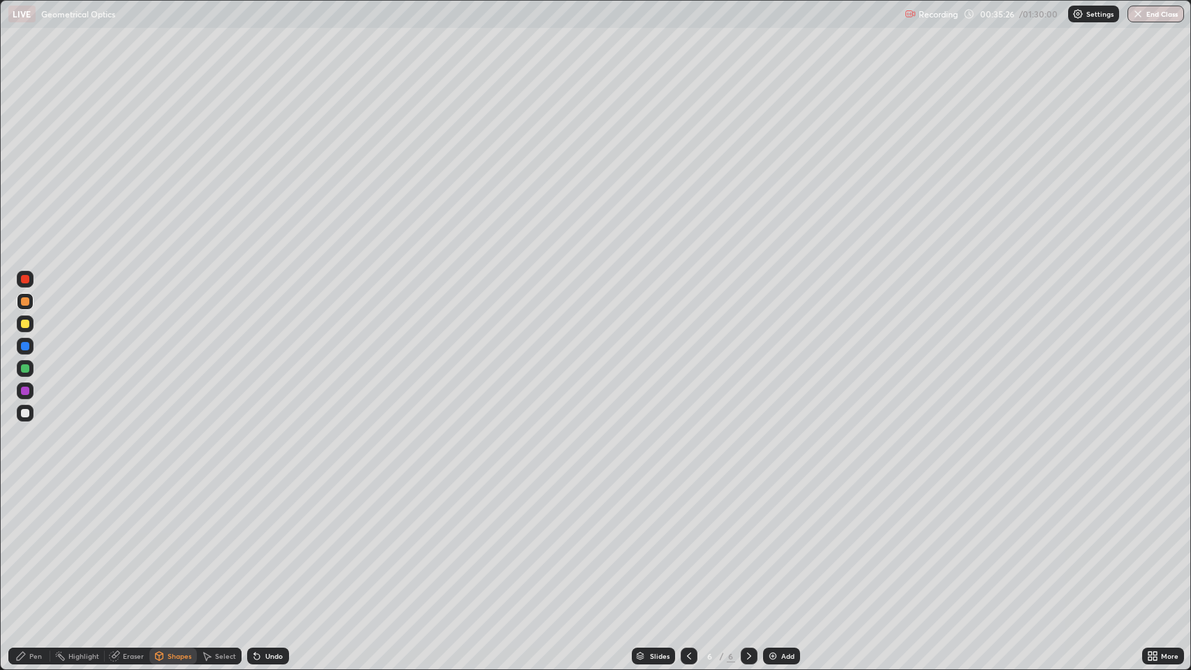
click at [256, 544] on icon at bounding box center [257, 657] width 6 height 6
click at [26, 323] on div at bounding box center [25, 324] width 8 height 8
click at [25, 350] on div at bounding box center [25, 346] width 8 height 8
click at [176, 544] on div "Shapes" at bounding box center [180, 656] width 24 height 7
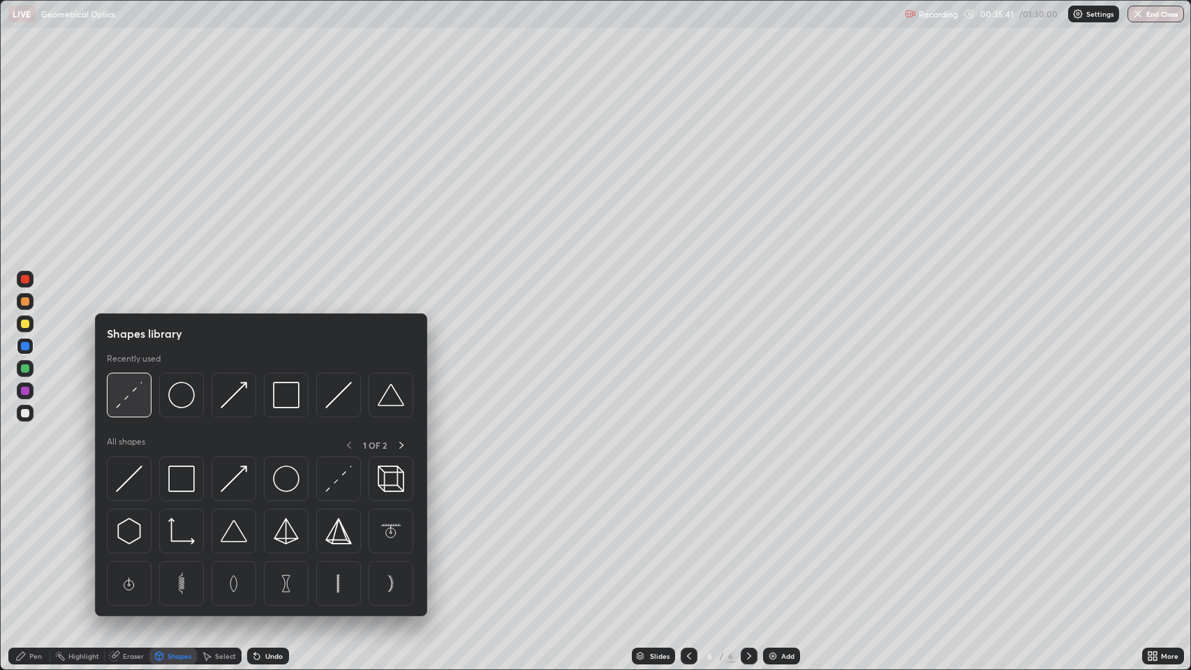
click at [138, 391] on img at bounding box center [129, 395] width 27 height 27
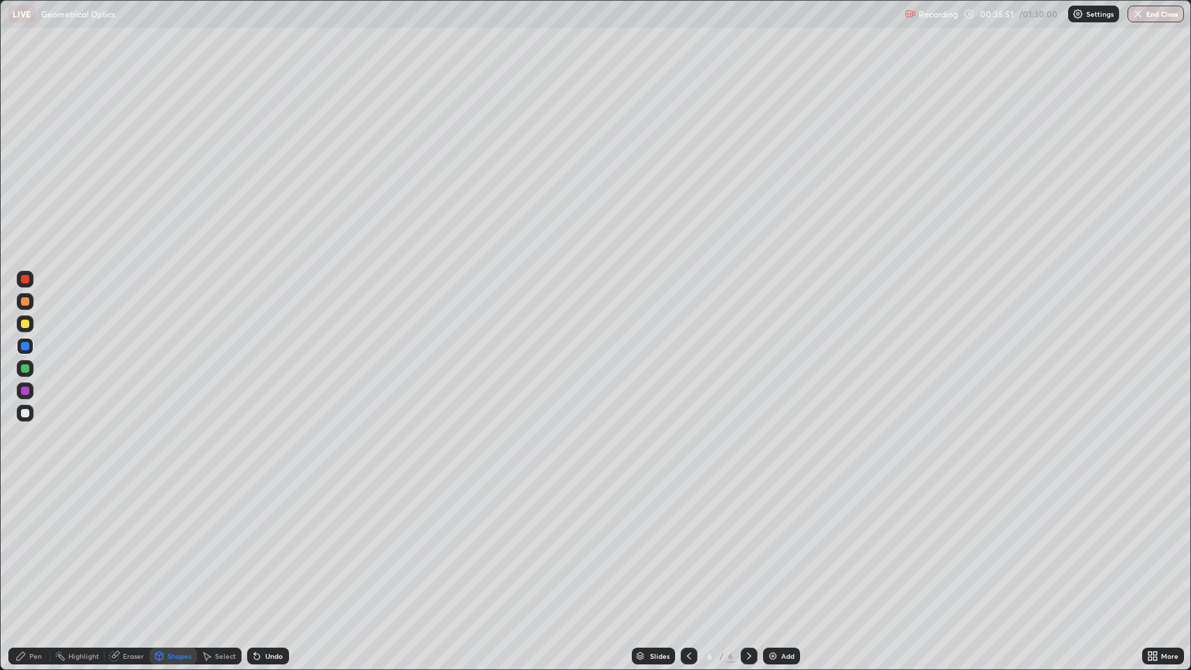
click at [25, 371] on div at bounding box center [25, 369] width 8 height 8
click at [172, 544] on div "Shapes" at bounding box center [180, 656] width 24 height 7
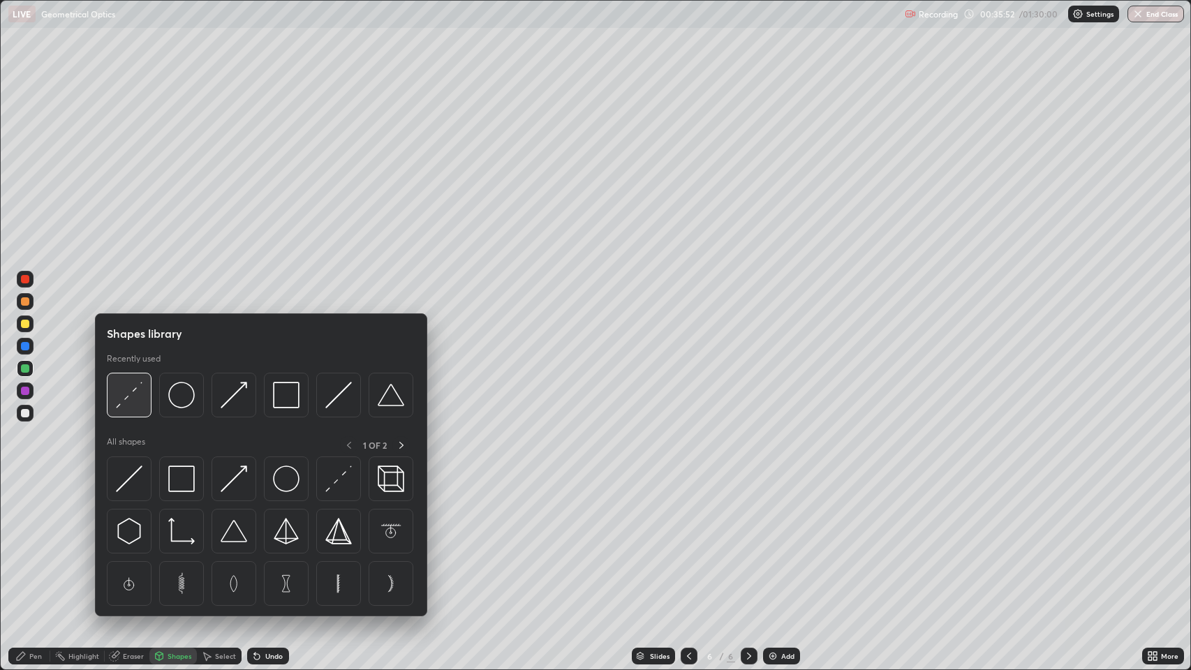
click at [128, 394] on img at bounding box center [129, 395] width 27 height 27
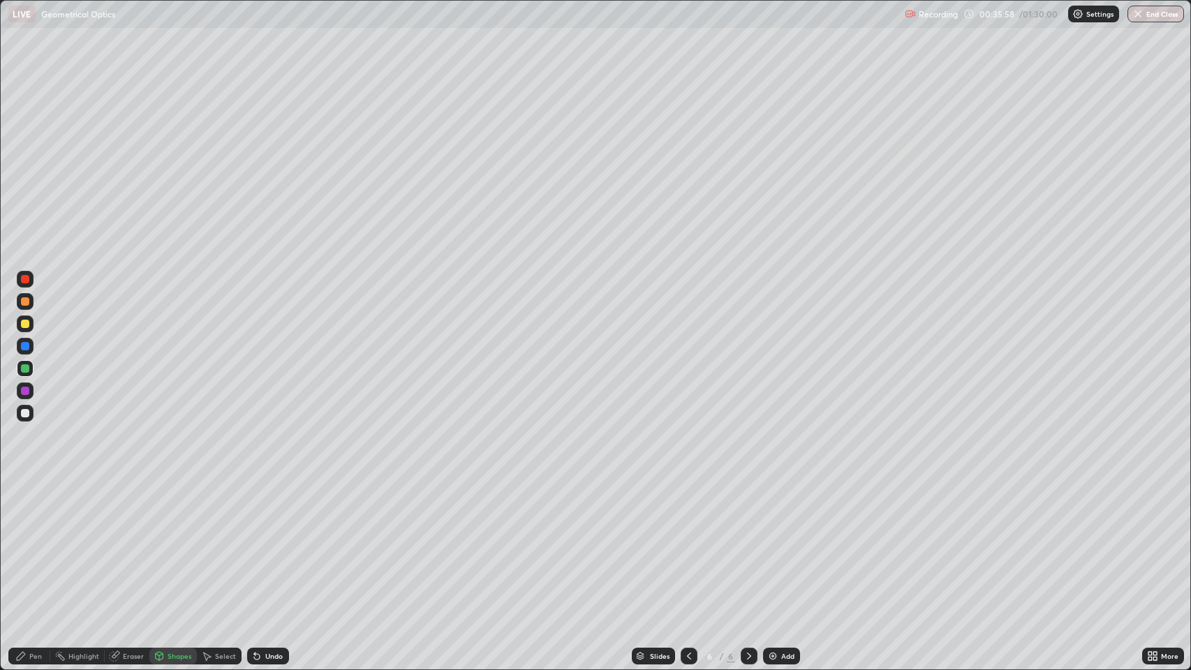
click at [35, 544] on div "Pen" at bounding box center [35, 656] width 13 height 7
click at [26, 300] on div at bounding box center [25, 301] width 8 height 8
click at [28, 323] on div at bounding box center [25, 324] width 8 height 8
click at [29, 299] on div at bounding box center [25, 301] width 8 height 8
click at [26, 344] on div at bounding box center [25, 346] width 8 height 8
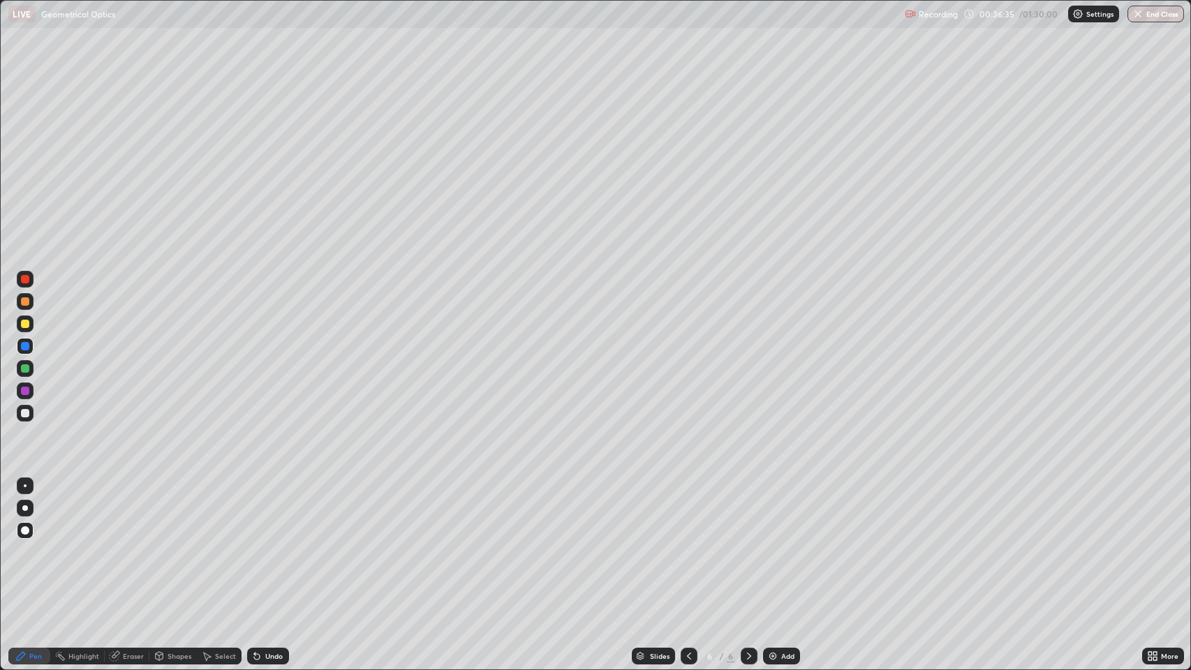
click at [166, 544] on div "Shapes" at bounding box center [172, 656] width 47 height 17
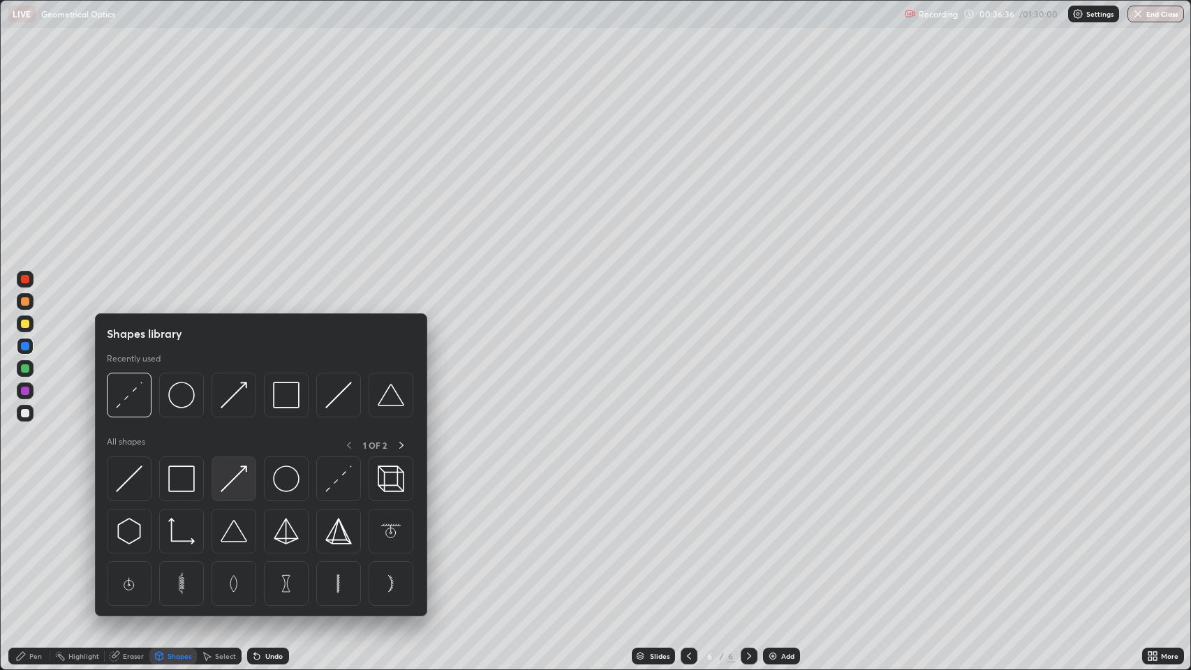
click at [233, 480] on img at bounding box center [234, 479] width 27 height 27
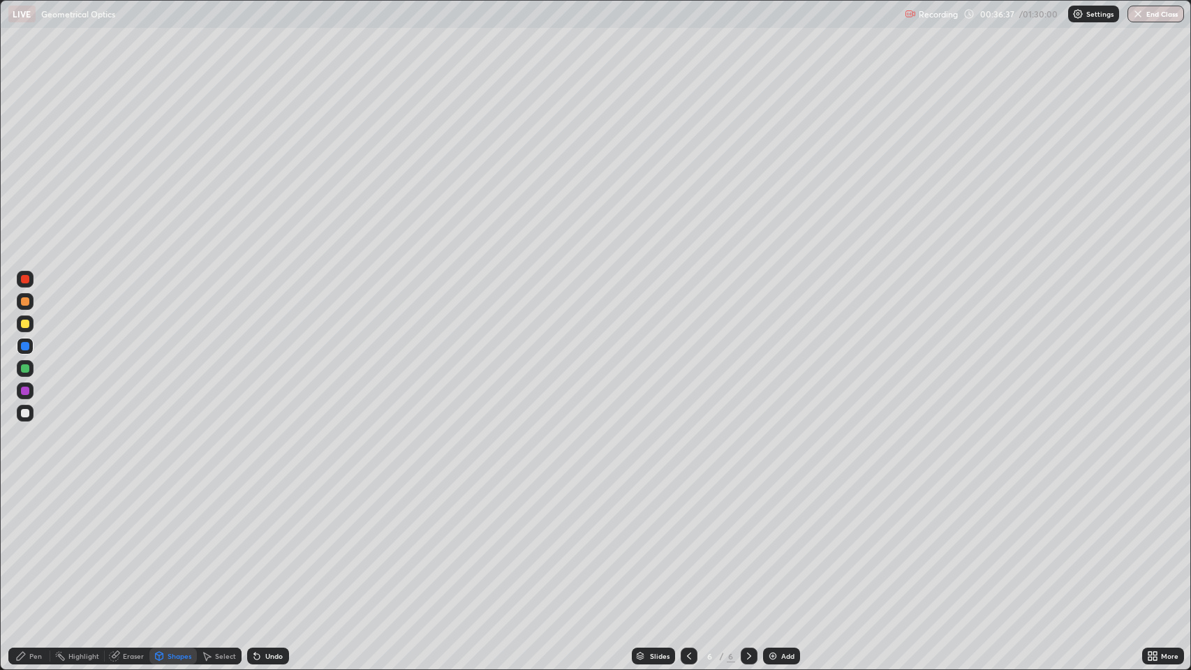
click at [29, 391] on div at bounding box center [25, 391] width 8 height 8
click at [265, 544] on div "Undo" at bounding box center [273, 656] width 17 height 7
click at [168, 544] on div "Shapes" at bounding box center [180, 656] width 24 height 7
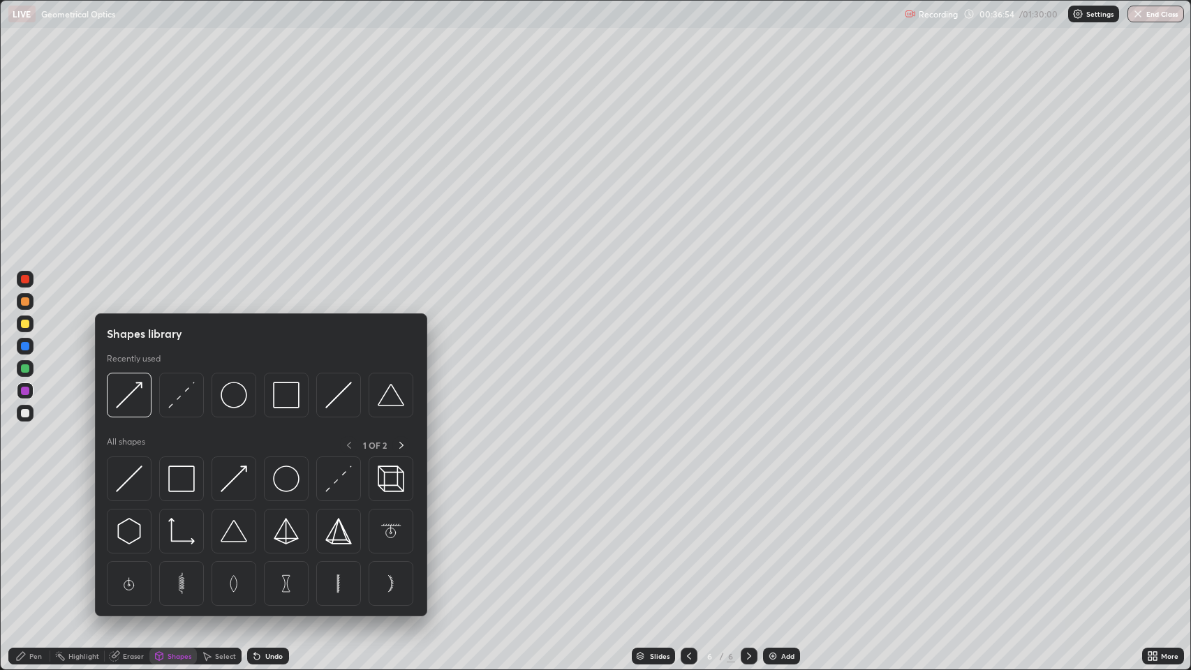
click at [176, 395] on img at bounding box center [181, 395] width 27 height 27
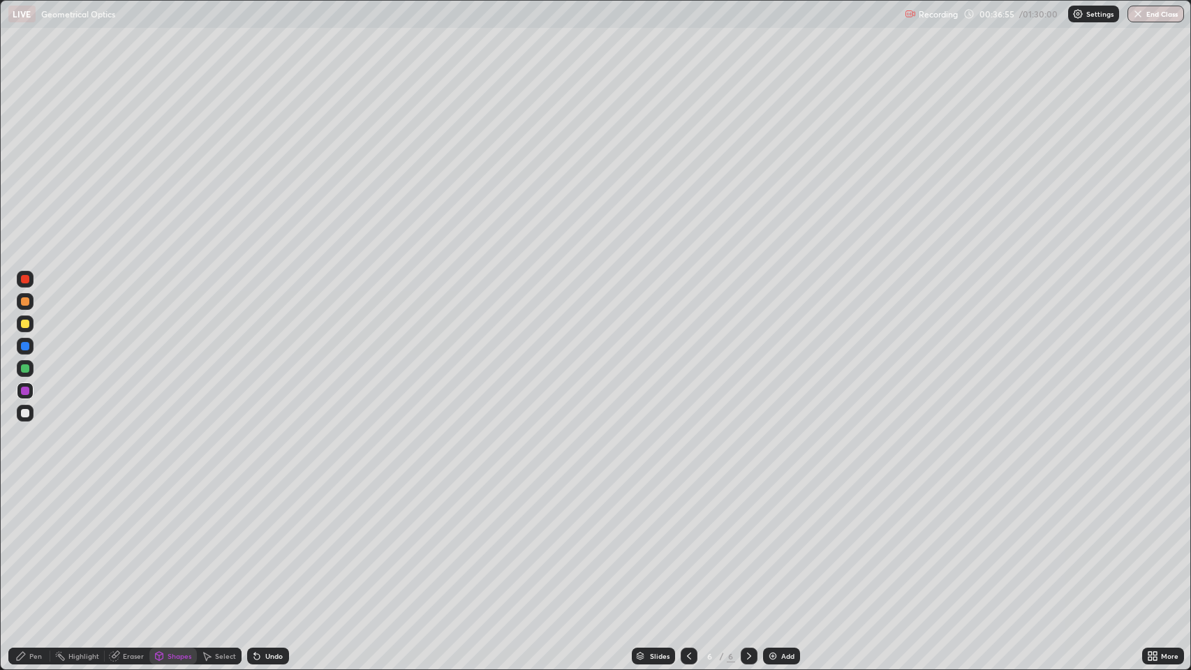
click at [26, 325] on div at bounding box center [25, 324] width 8 height 8
click at [27, 369] on div at bounding box center [25, 369] width 8 height 8
click at [170, 544] on div "Shapes" at bounding box center [180, 656] width 24 height 7
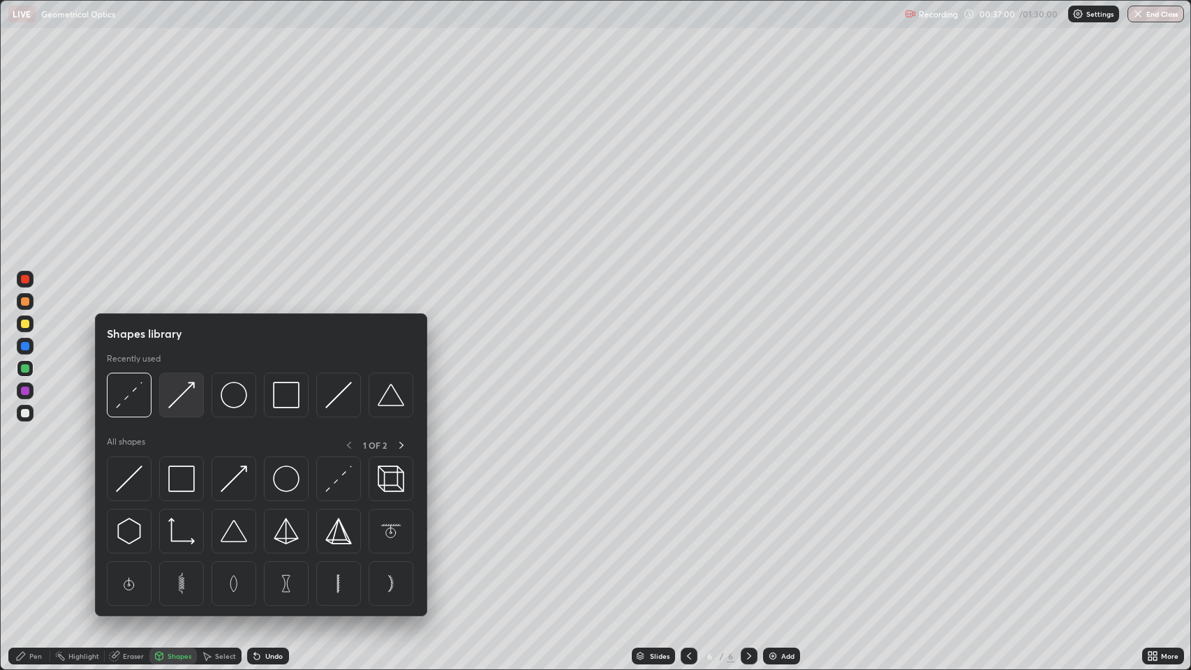
click at [186, 386] on img at bounding box center [181, 395] width 27 height 27
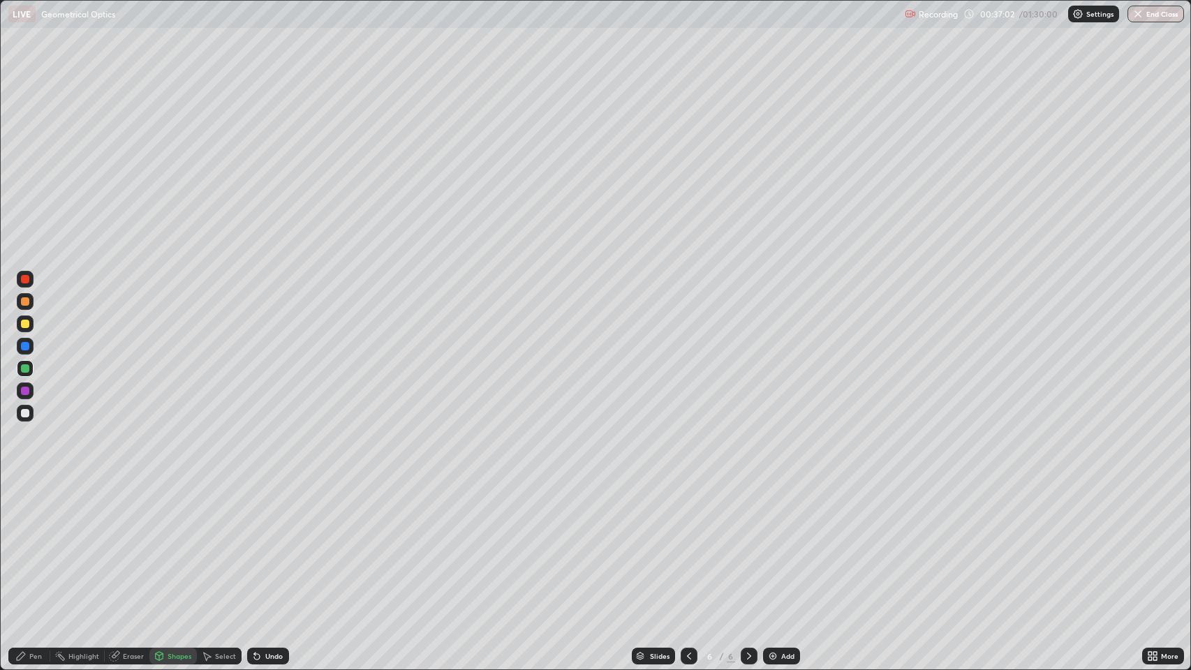
click at [27, 389] on div at bounding box center [25, 391] width 8 height 8
click at [27, 413] on div at bounding box center [25, 413] width 8 height 8
click at [266, 544] on div "Undo" at bounding box center [273, 656] width 17 height 7
click at [29, 544] on div "Pen" at bounding box center [35, 656] width 13 height 7
click at [119, 544] on icon at bounding box center [114, 656] width 11 height 11
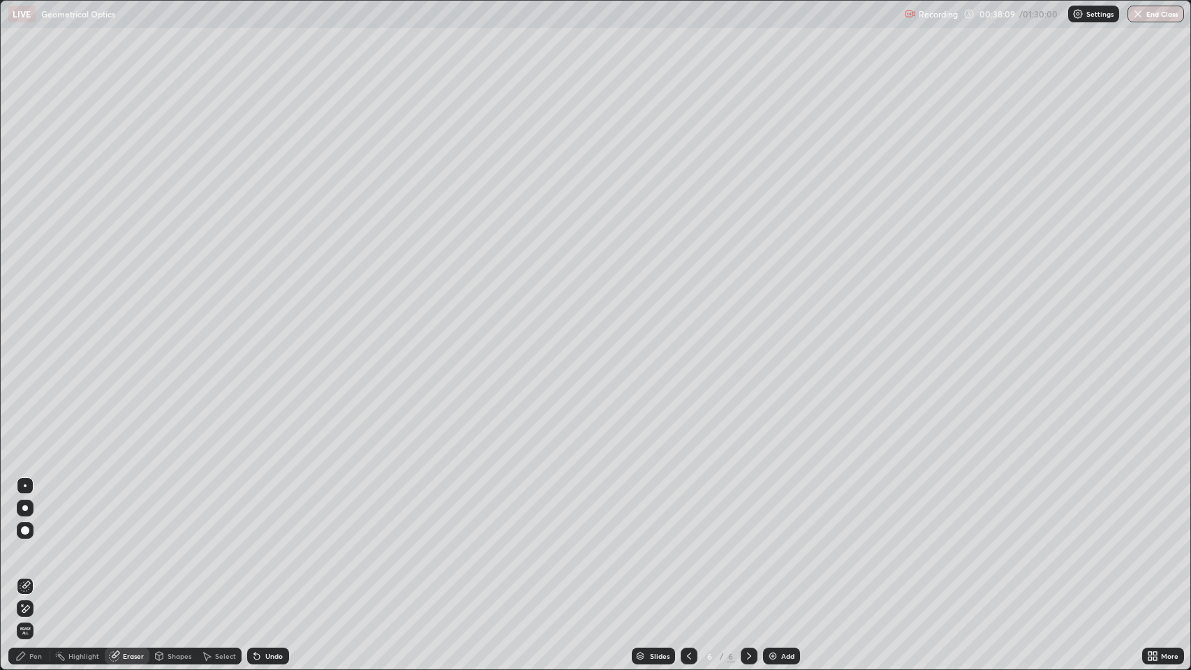
click at [30, 544] on div "Pen" at bounding box center [35, 656] width 13 height 7
click at [22, 347] on div at bounding box center [25, 346] width 8 height 8
click at [27, 303] on div at bounding box center [25, 301] width 8 height 8
click at [28, 415] on div at bounding box center [25, 413] width 8 height 8
click at [748, 544] on icon at bounding box center [749, 656] width 11 height 11
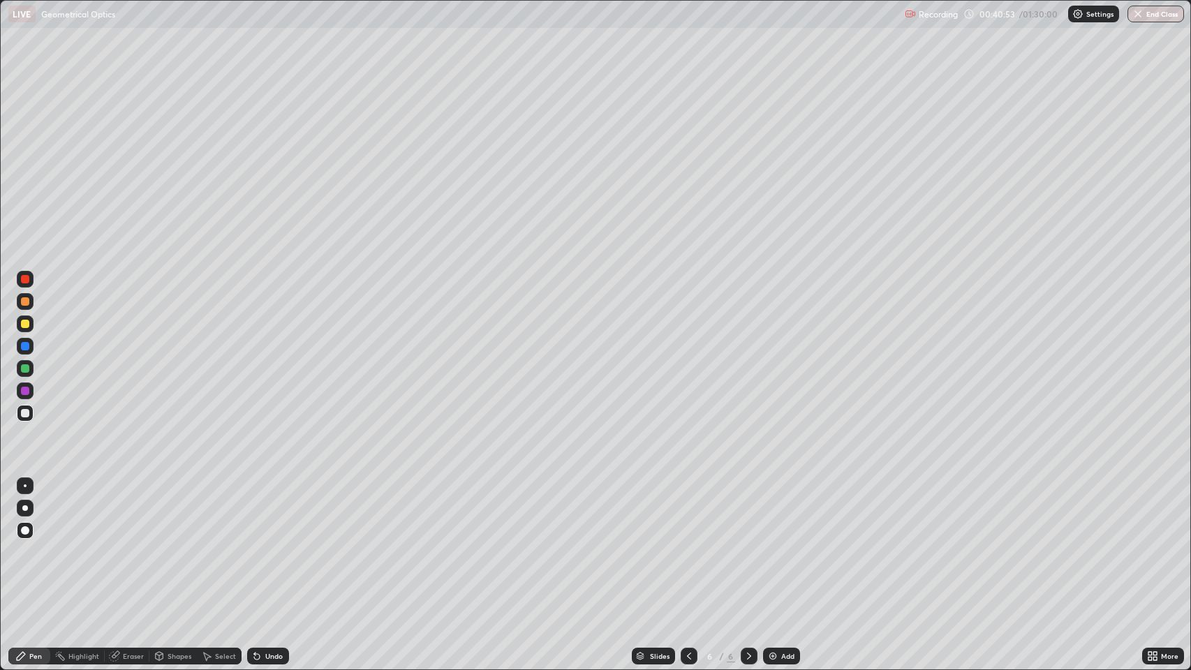
click at [768, 544] on img at bounding box center [772, 656] width 11 height 11
click at [688, 544] on icon at bounding box center [689, 656] width 11 height 11
click at [744, 544] on icon at bounding box center [749, 656] width 11 height 11
click at [265, 544] on div "Undo" at bounding box center [268, 656] width 42 height 17
click at [256, 544] on icon at bounding box center [257, 657] width 6 height 6
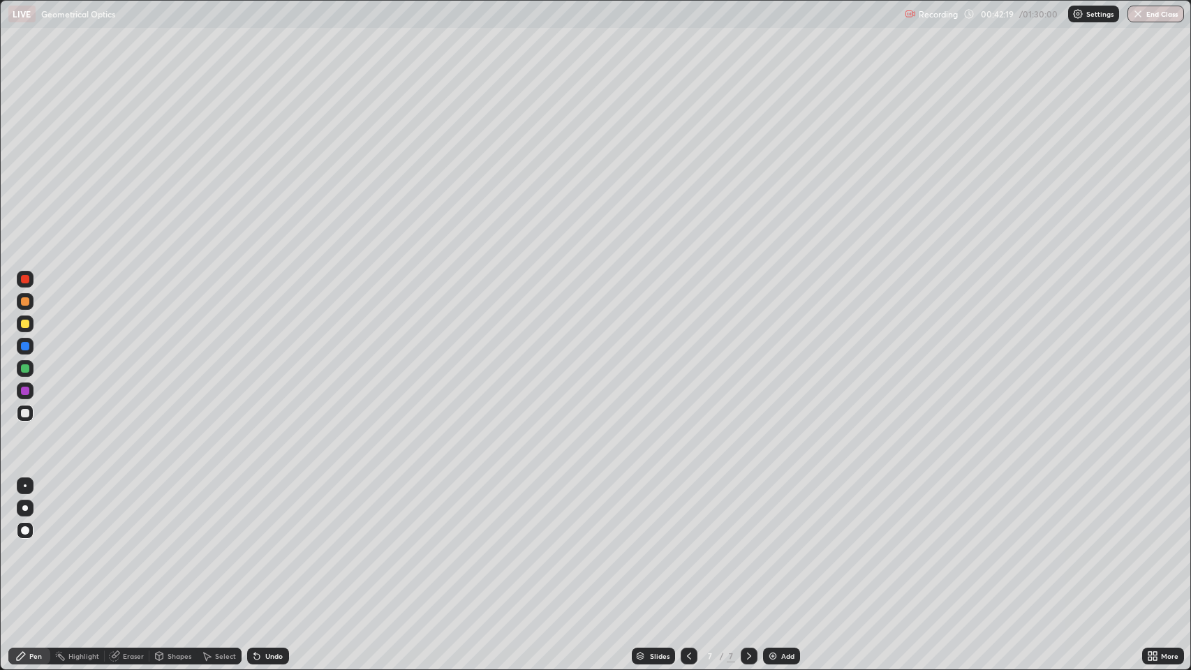
click at [684, 544] on icon at bounding box center [689, 656] width 11 height 11
click at [748, 544] on icon at bounding box center [749, 656] width 11 height 11
click at [257, 544] on icon at bounding box center [256, 656] width 11 height 11
click at [747, 544] on icon at bounding box center [749, 656] width 4 height 7
click at [769, 544] on img at bounding box center [772, 656] width 11 height 11
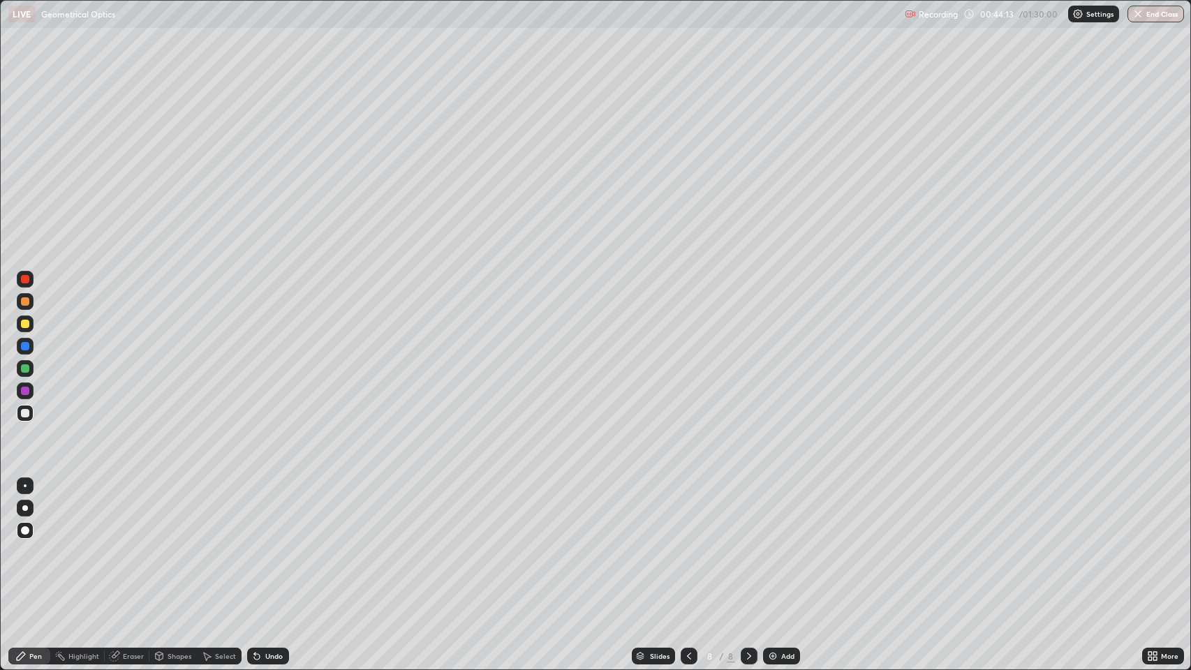
click at [27, 302] on div at bounding box center [25, 301] width 8 height 8
click at [685, 544] on icon at bounding box center [689, 656] width 11 height 11
click at [689, 544] on icon at bounding box center [689, 656] width 11 height 11
click at [749, 544] on icon at bounding box center [749, 656] width 11 height 11
click at [746, 544] on icon at bounding box center [749, 656] width 11 height 11
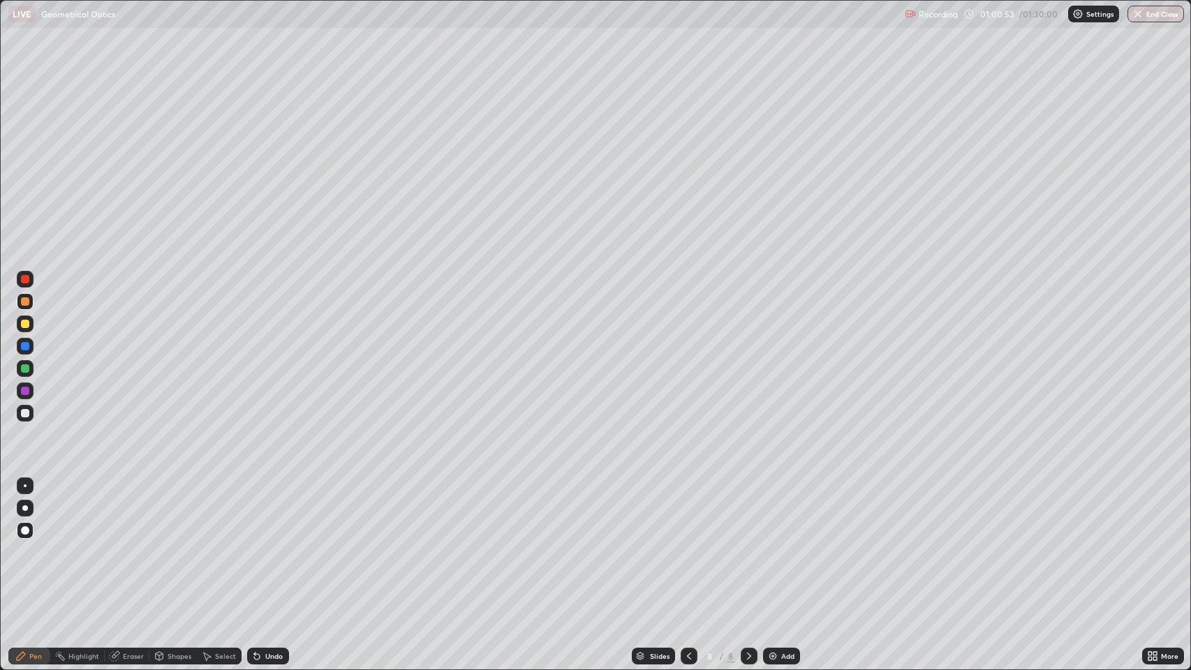
click at [748, 544] on icon at bounding box center [749, 656] width 11 height 11
click at [777, 544] on div "Add" at bounding box center [781, 656] width 37 height 17
click at [254, 544] on icon at bounding box center [257, 657] width 6 height 6
click at [748, 544] on icon at bounding box center [749, 656] width 11 height 11
click at [771, 544] on img at bounding box center [772, 656] width 11 height 11
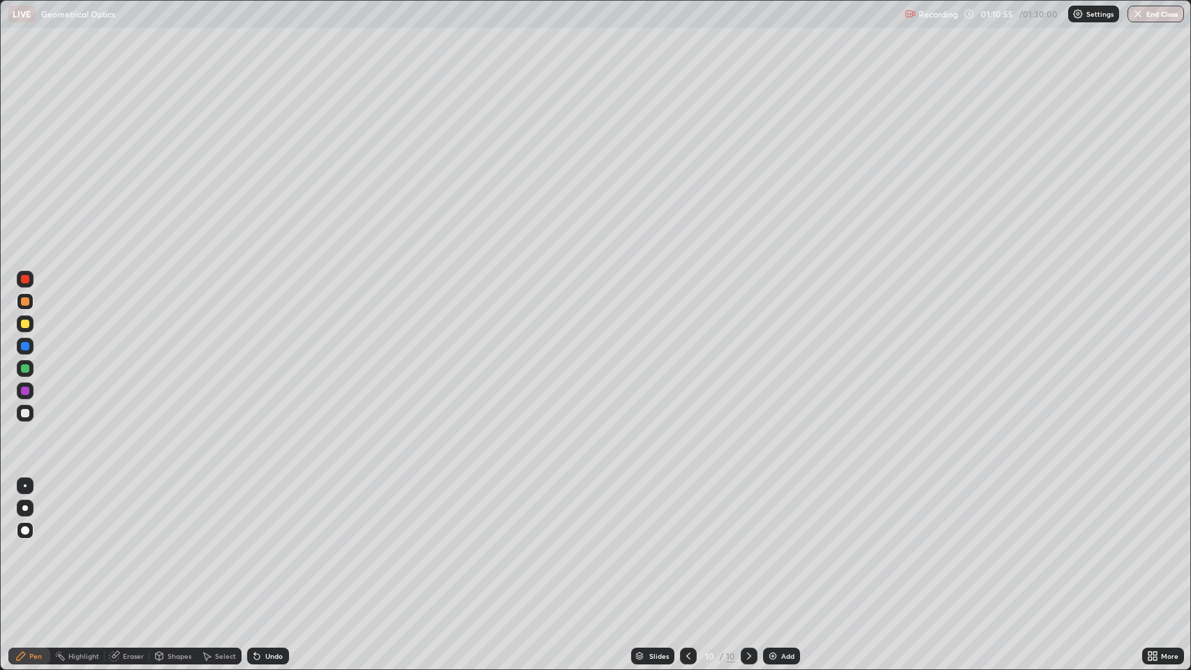
click at [24, 413] on div at bounding box center [25, 413] width 8 height 8
click at [25, 324] on div at bounding box center [25, 324] width 8 height 8
click at [25, 415] on div at bounding box center [25, 413] width 8 height 8
click at [748, 544] on icon at bounding box center [749, 656] width 11 height 11
click at [768, 544] on img at bounding box center [772, 656] width 11 height 11
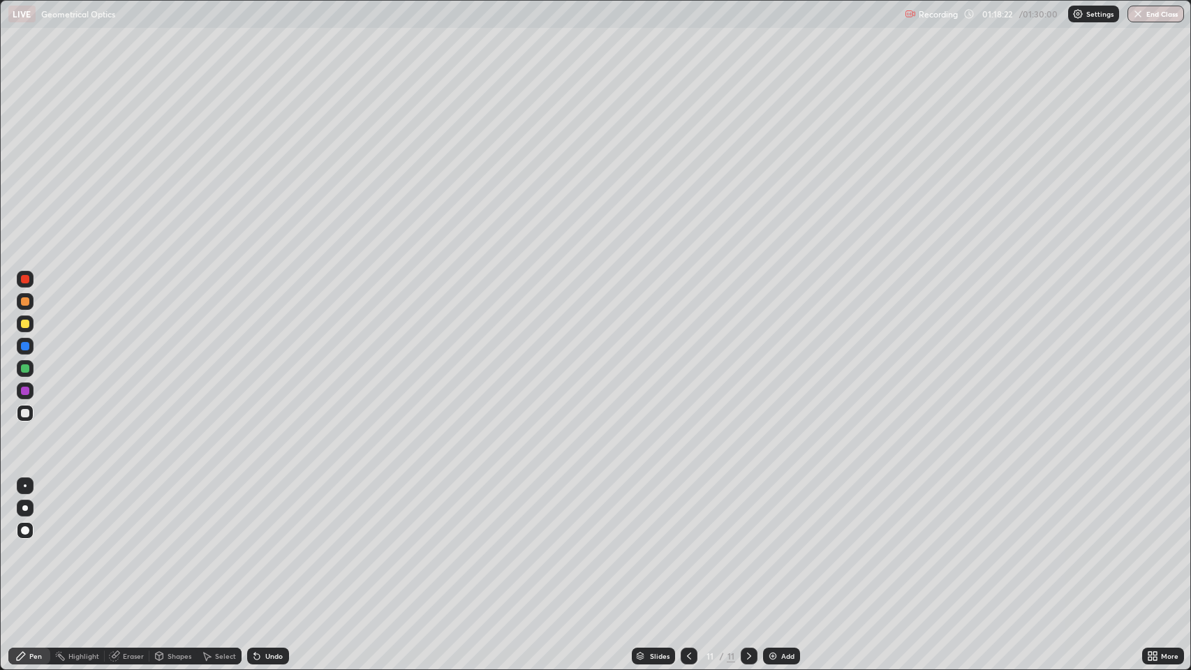
click at [256, 544] on icon at bounding box center [257, 657] width 6 height 6
click at [748, 544] on icon at bounding box center [749, 656] width 11 height 11
click at [769, 544] on img at bounding box center [772, 656] width 11 height 11
click at [263, 544] on div "Undo" at bounding box center [268, 656] width 42 height 17
click at [749, 544] on icon at bounding box center [749, 656] width 11 height 11
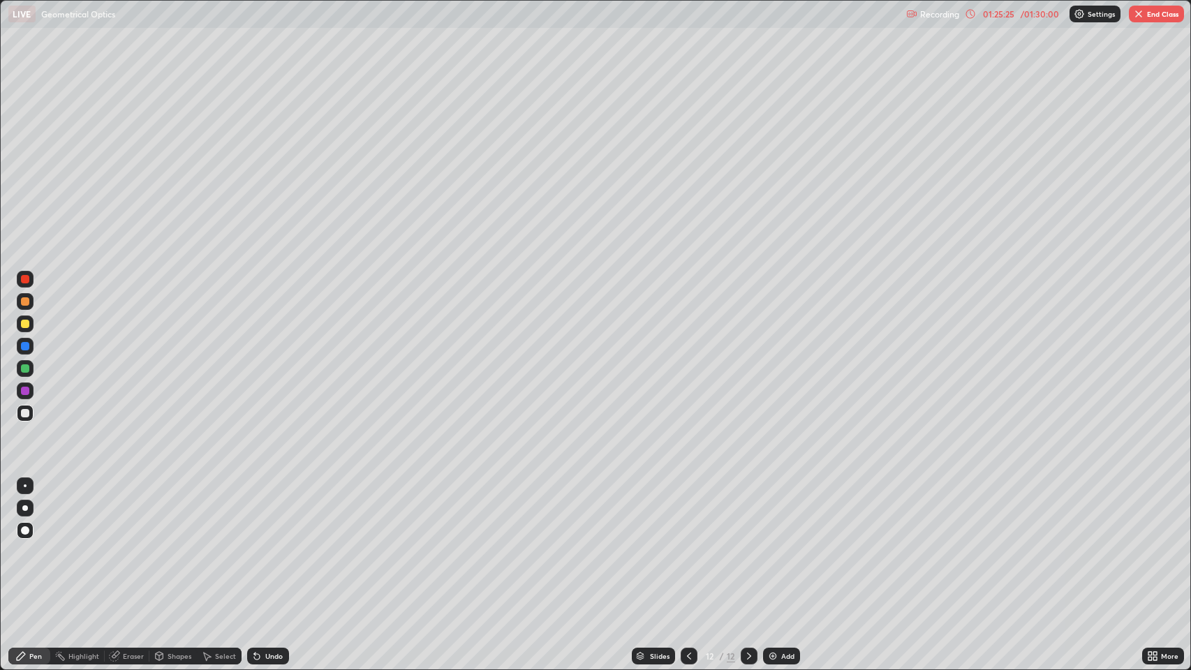
click at [772, 544] on img at bounding box center [772, 656] width 11 height 11
click at [688, 544] on icon at bounding box center [689, 656] width 11 height 11
click at [746, 544] on icon at bounding box center [749, 656] width 11 height 11
click at [684, 544] on icon at bounding box center [689, 656] width 11 height 11
click at [746, 544] on icon at bounding box center [749, 656] width 11 height 11
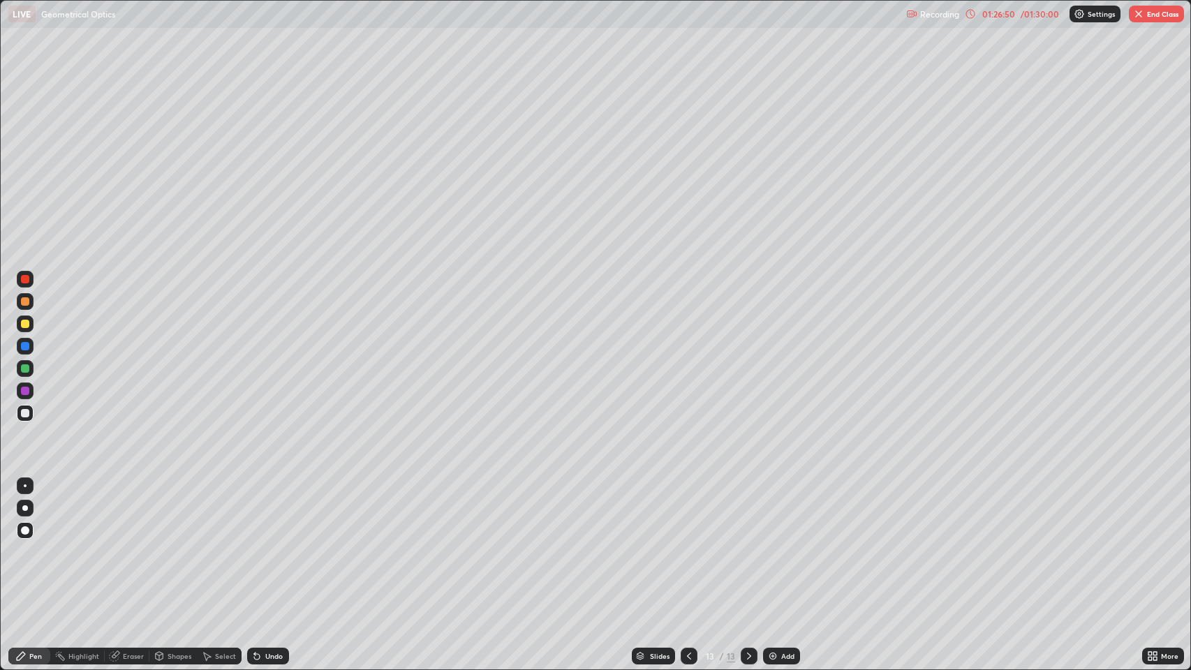
click at [689, 544] on icon at bounding box center [689, 656] width 4 height 7
click at [133, 544] on div "Eraser" at bounding box center [133, 656] width 21 height 7
click at [38, 544] on div "Pen" at bounding box center [35, 656] width 13 height 7
click at [133, 544] on div "Eraser" at bounding box center [133, 656] width 21 height 7
click at [29, 544] on div "Pen" at bounding box center [29, 656] width 42 height 17
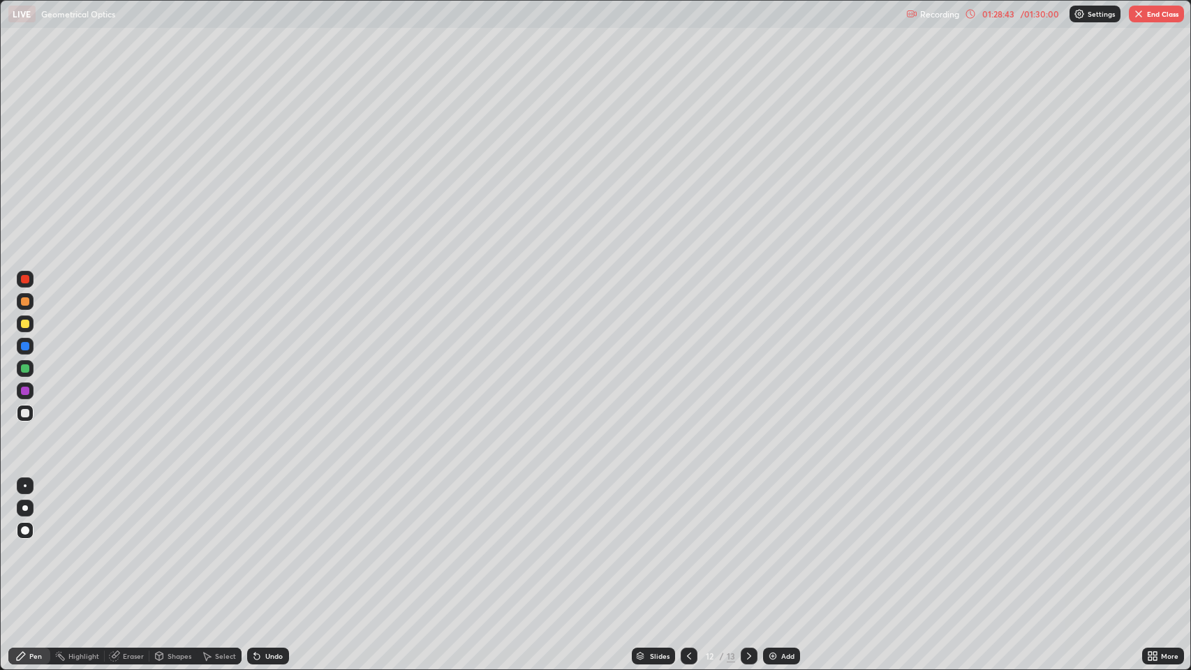
click at [128, 544] on div "Eraser" at bounding box center [133, 656] width 21 height 7
click at [27, 544] on div "Pen" at bounding box center [29, 656] width 42 height 17
click at [126, 544] on div "Eraser" at bounding box center [133, 656] width 21 height 7
click at [261, 544] on div "Undo" at bounding box center [268, 656] width 42 height 17
click at [265, 544] on div "Undo" at bounding box center [273, 656] width 17 height 7
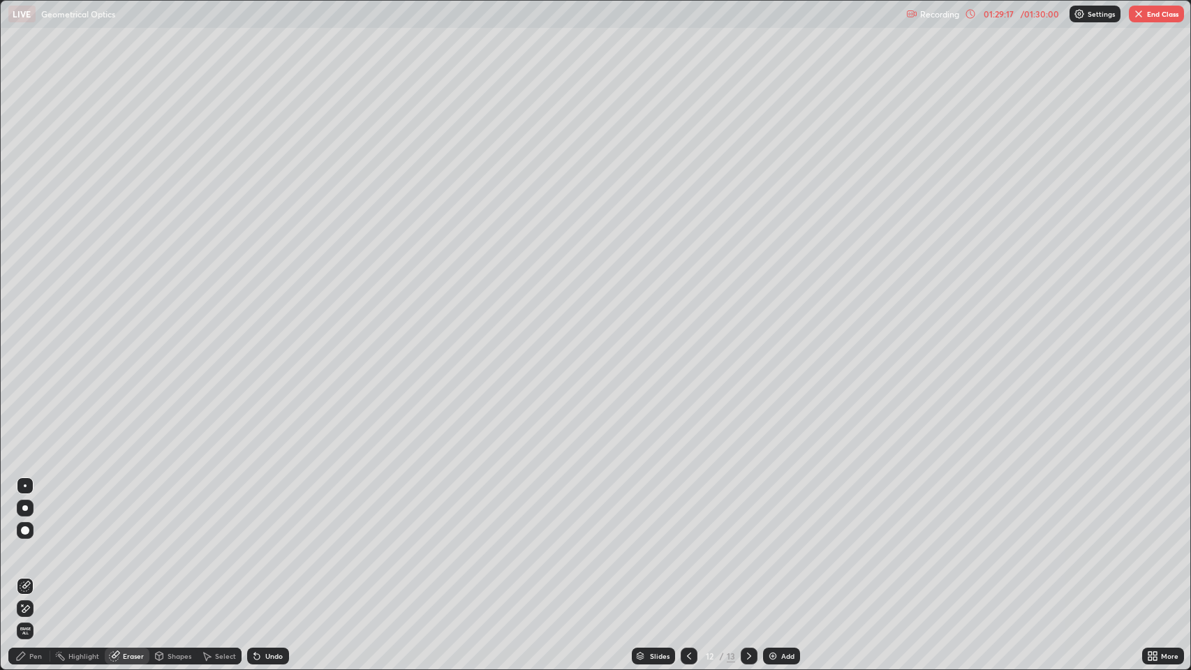
click at [269, 544] on div "Undo" at bounding box center [273, 656] width 17 height 7
click at [270, 544] on div "Undo" at bounding box center [273, 656] width 17 height 7
click at [274, 544] on div "Undo" at bounding box center [273, 656] width 17 height 7
click at [272, 544] on div "Undo" at bounding box center [273, 656] width 17 height 7
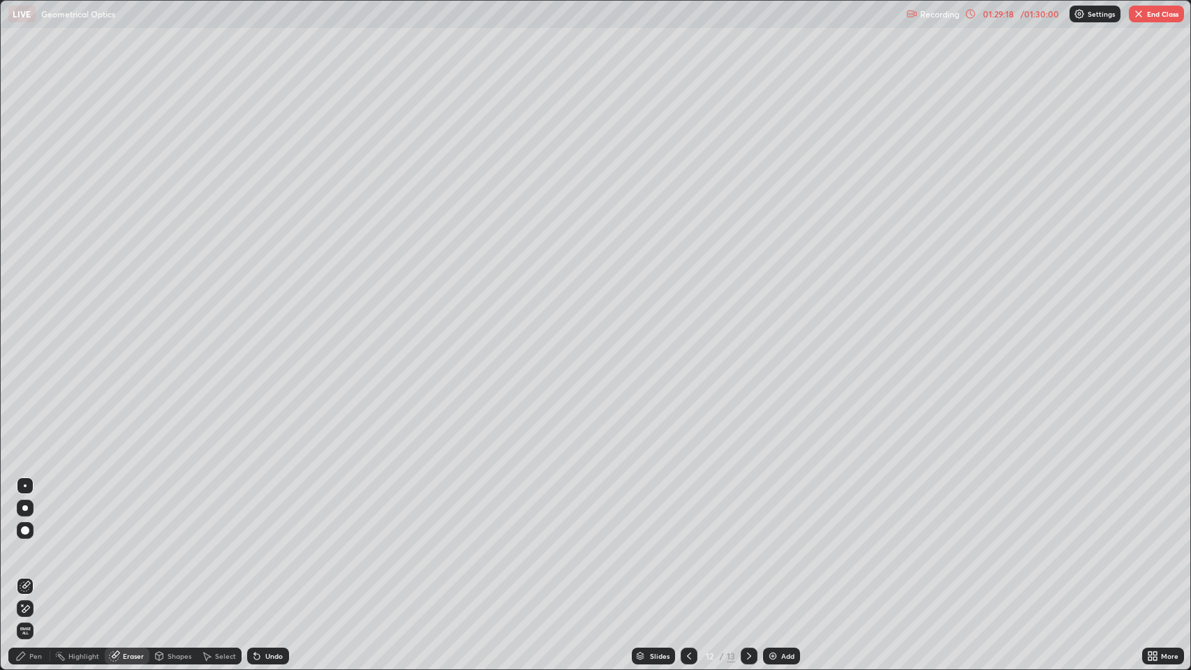
click at [272, 544] on div "Undo" at bounding box center [273, 656] width 17 height 7
click at [275, 544] on div "Undo" at bounding box center [273, 656] width 17 height 7
click at [277, 544] on div "Undo" at bounding box center [268, 656] width 42 height 17
click at [278, 544] on div "Undo" at bounding box center [268, 656] width 42 height 17
click at [278, 544] on div "Undo" at bounding box center [273, 656] width 17 height 7
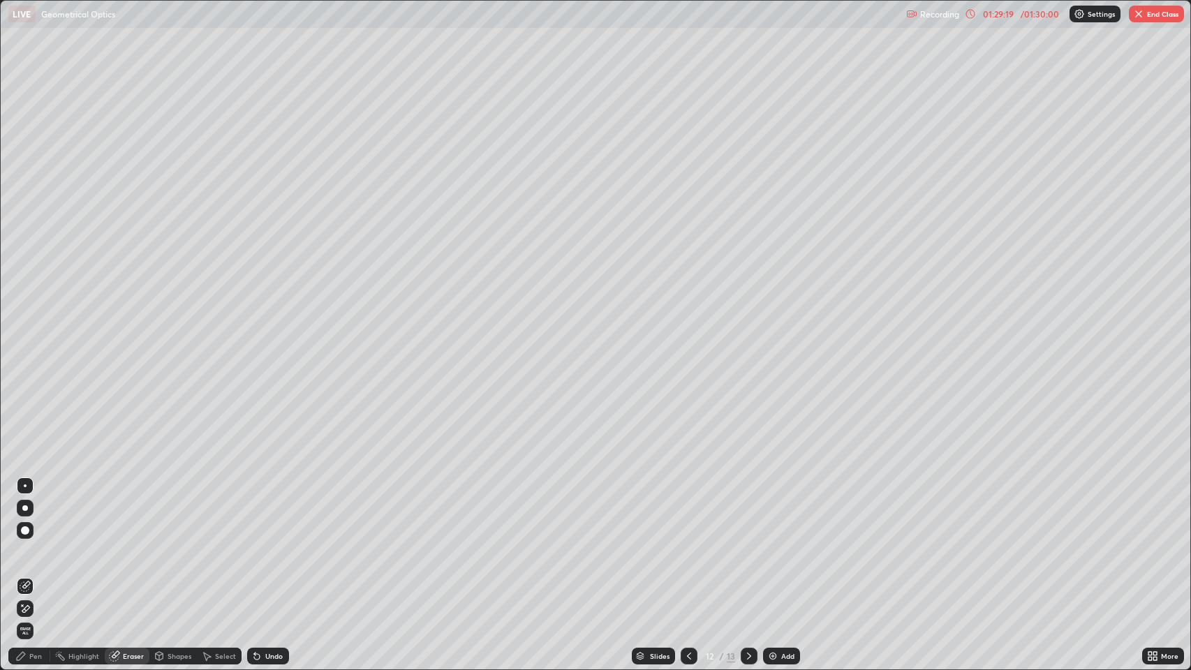
click at [278, 544] on div "Undo" at bounding box center [273, 656] width 17 height 7
click at [277, 544] on div "Undo" at bounding box center [273, 656] width 17 height 7
click at [278, 544] on div "Undo" at bounding box center [273, 656] width 17 height 7
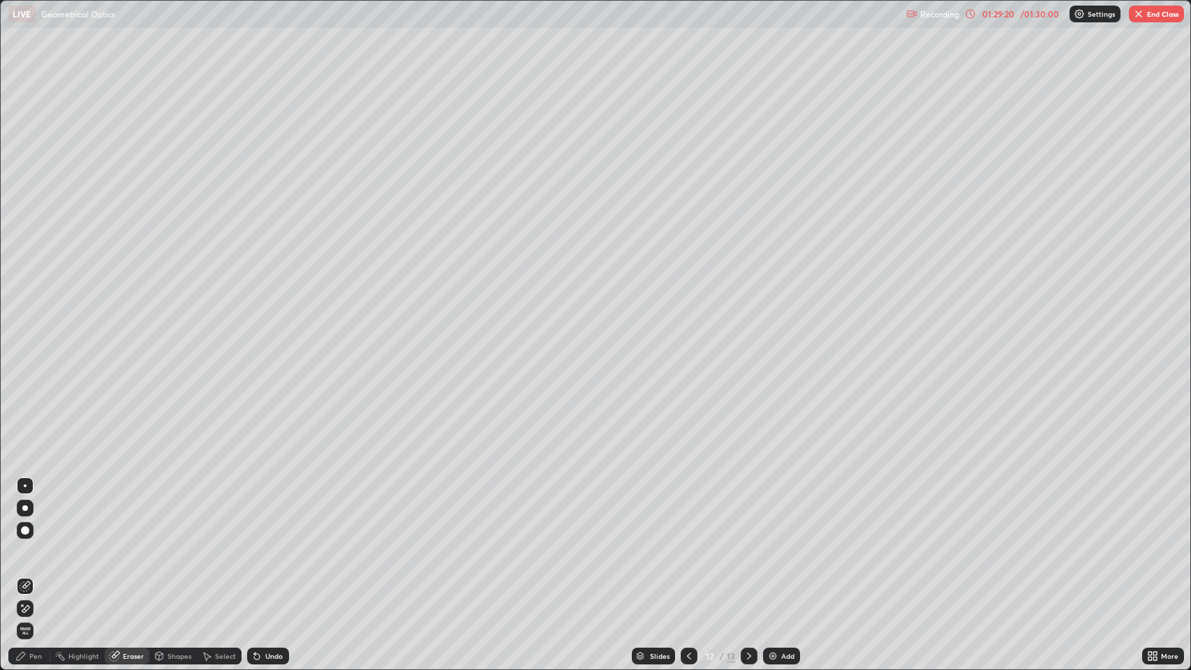
click at [277, 544] on div "Undo" at bounding box center [273, 656] width 17 height 7
click at [273, 544] on div "Undo" at bounding box center [273, 656] width 17 height 7
click at [271, 544] on div "Undo" at bounding box center [268, 656] width 42 height 17
click at [273, 544] on div "Undo" at bounding box center [273, 656] width 17 height 7
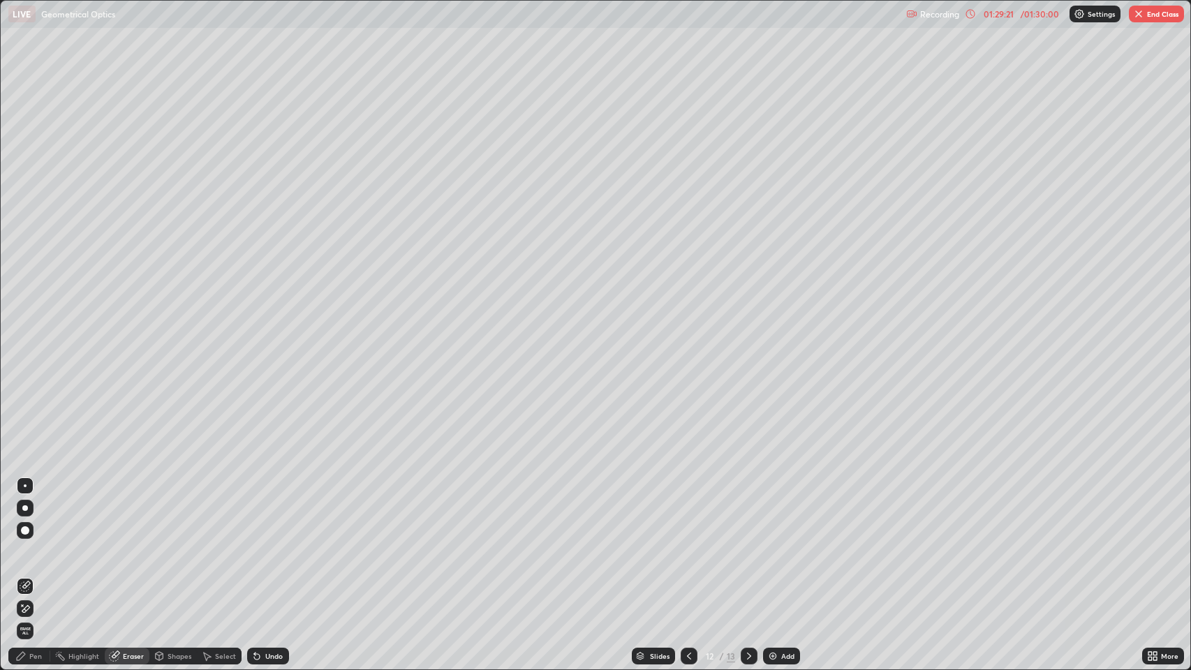
click at [272, 544] on div "Undo" at bounding box center [268, 656] width 42 height 17
click at [277, 544] on div "Undo" at bounding box center [268, 656] width 42 height 17
click at [277, 544] on div "Undo" at bounding box center [273, 656] width 17 height 7
click at [276, 544] on div "Undo" at bounding box center [268, 656] width 42 height 17
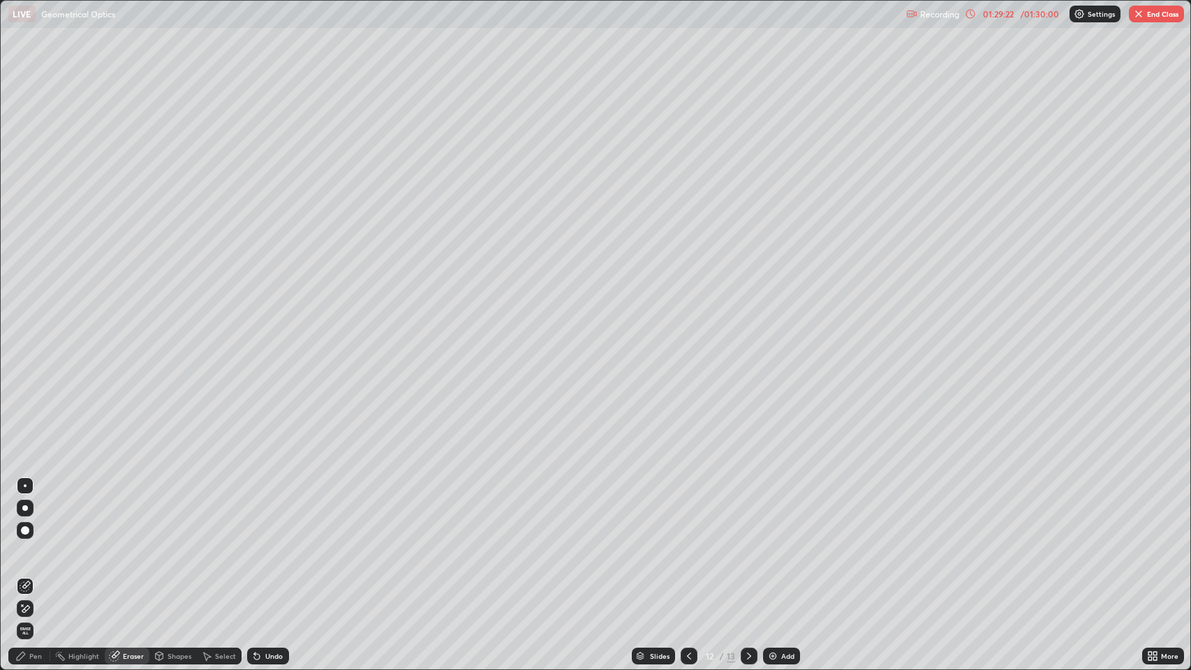
click at [277, 544] on div "Undo" at bounding box center [273, 656] width 17 height 7
click at [279, 544] on div "Undo" at bounding box center [273, 656] width 17 height 7
click at [282, 544] on div "Undo" at bounding box center [268, 656] width 42 height 17
click at [280, 544] on div "Undo" at bounding box center [273, 656] width 17 height 7
click at [285, 544] on div "Undo" at bounding box center [268, 656] width 42 height 17
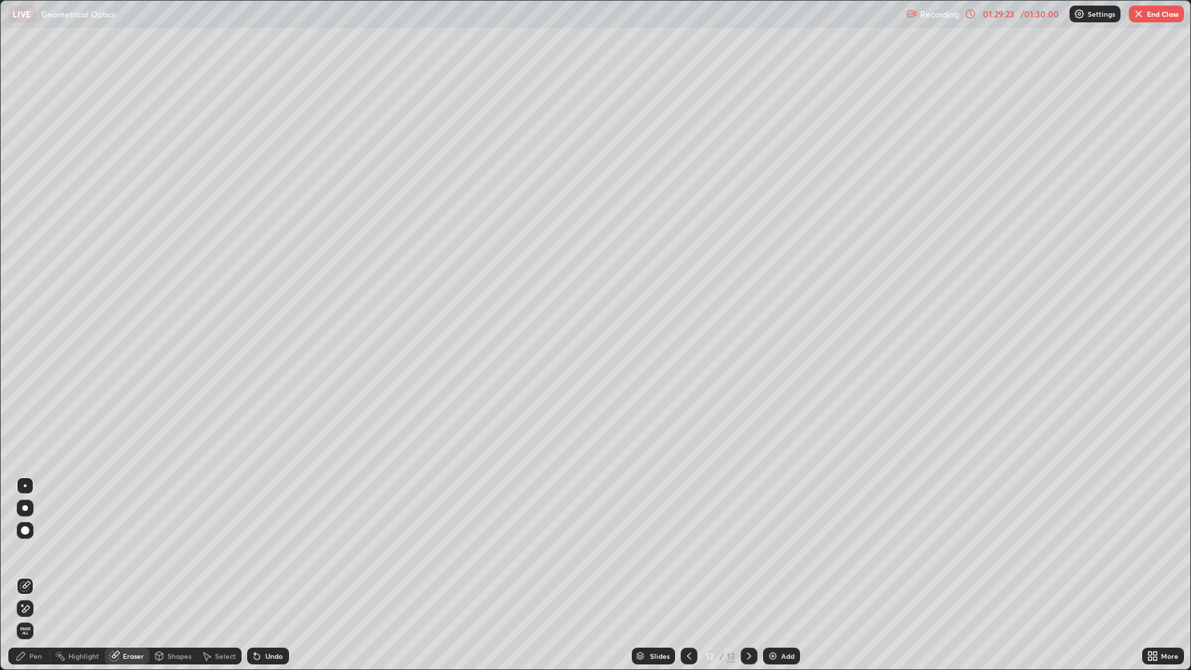
click at [286, 544] on div "Undo" at bounding box center [268, 656] width 42 height 17
click at [287, 544] on div "Undo" at bounding box center [268, 656] width 42 height 17
click at [283, 544] on div "Undo" at bounding box center [268, 656] width 42 height 17
click at [286, 544] on div "Undo" at bounding box center [268, 656] width 42 height 17
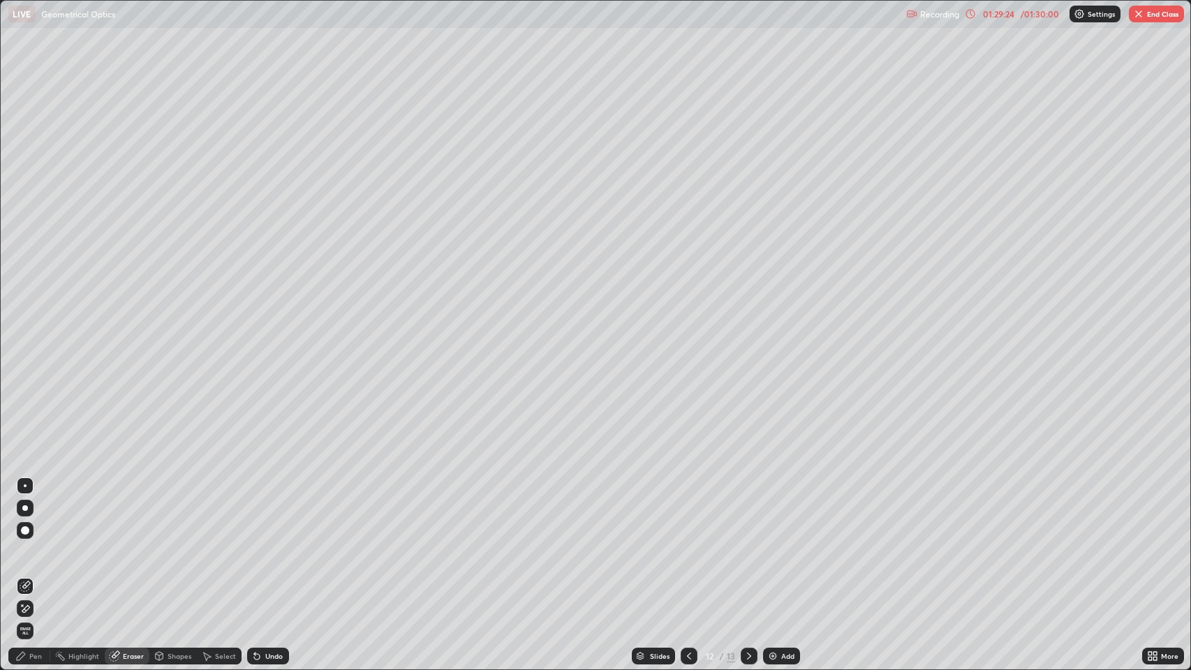
click at [284, 544] on div "Undo" at bounding box center [268, 656] width 42 height 17
click at [281, 544] on div "Undo" at bounding box center [273, 656] width 17 height 7
click at [281, 544] on div "Undo" at bounding box center [268, 656] width 42 height 17
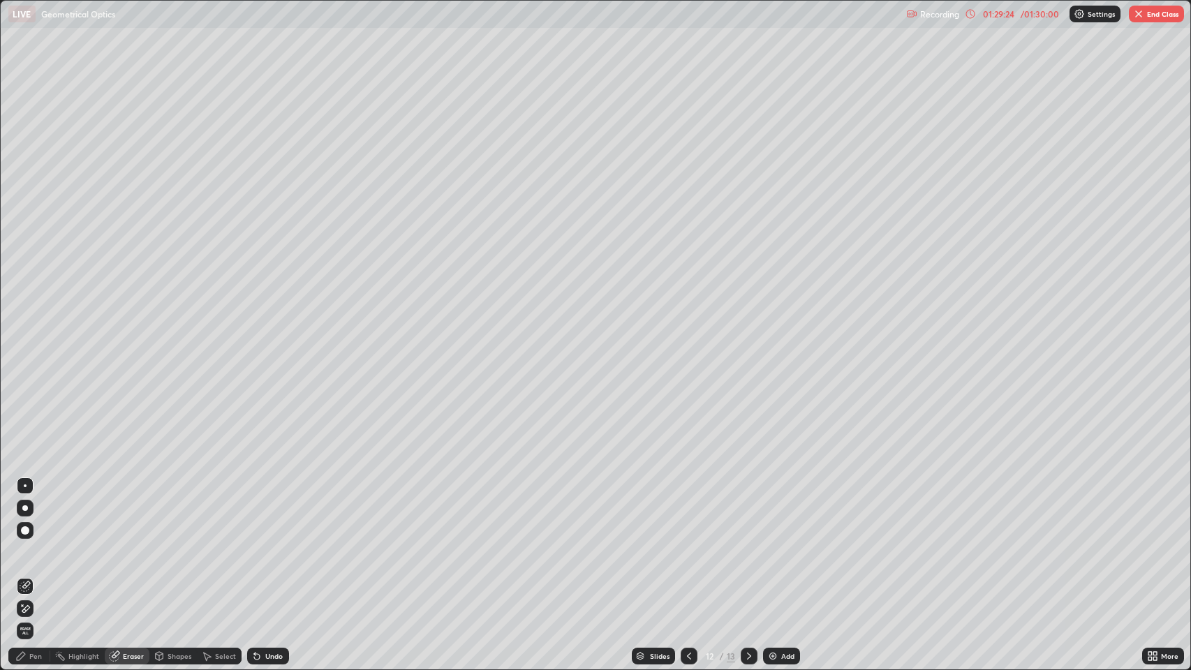
click at [282, 544] on div "Undo" at bounding box center [268, 656] width 42 height 17
click at [283, 544] on div "Undo" at bounding box center [268, 656] width 42 height 17
click at [284, 544] on div "Undo" at bounding box center [268, 656] width 42 height 17
click at [283, 544] on div "Undo" at bounding box center [265, 656] width 47 height 28
click at [282, 544] on div "Undo" at bounding box center [265, 656] width 47 height 28
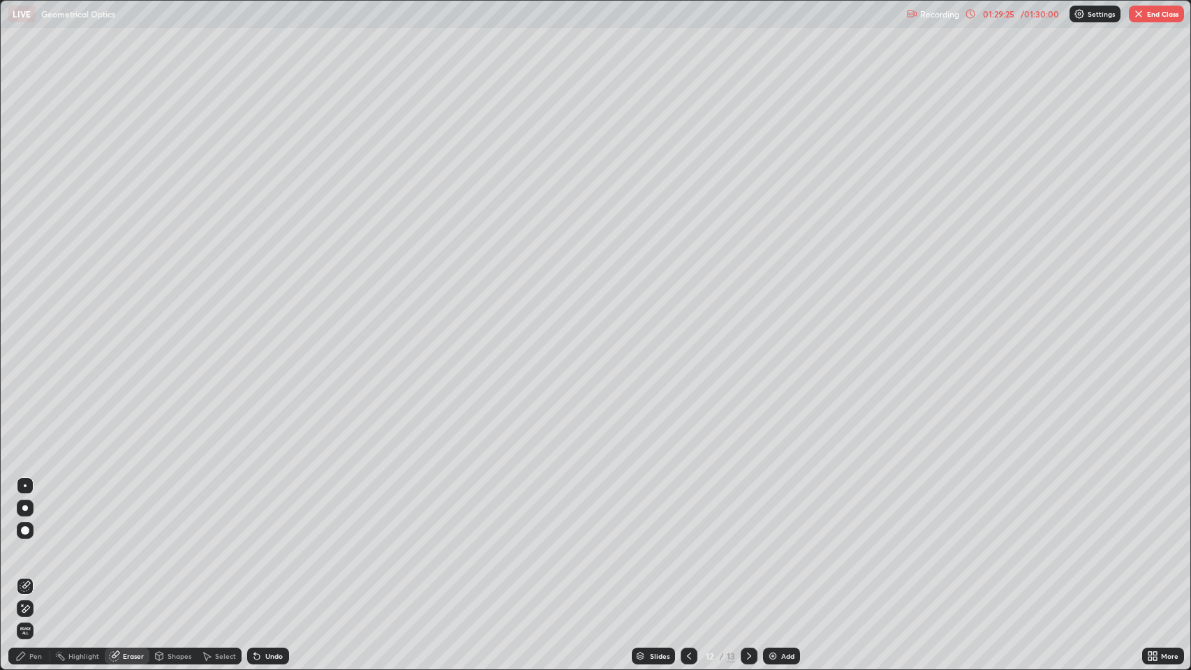
click at [277, 544] on div "Undo" at bounding box center [273, 656] width 17 height 7
click at [276, 544] on div "Undo" at bounding box center [268, 656] width 42 height 17
click at [274, 544] on div "Undo" at bounding box center [268, 656] width 42 height 17
click at [273, 544] on div "Undo" at bounding box center [273, 656] width 17 height 7
click at [277, 544] on div "Undo" at bounding box center [268, 656] width 42 height 17
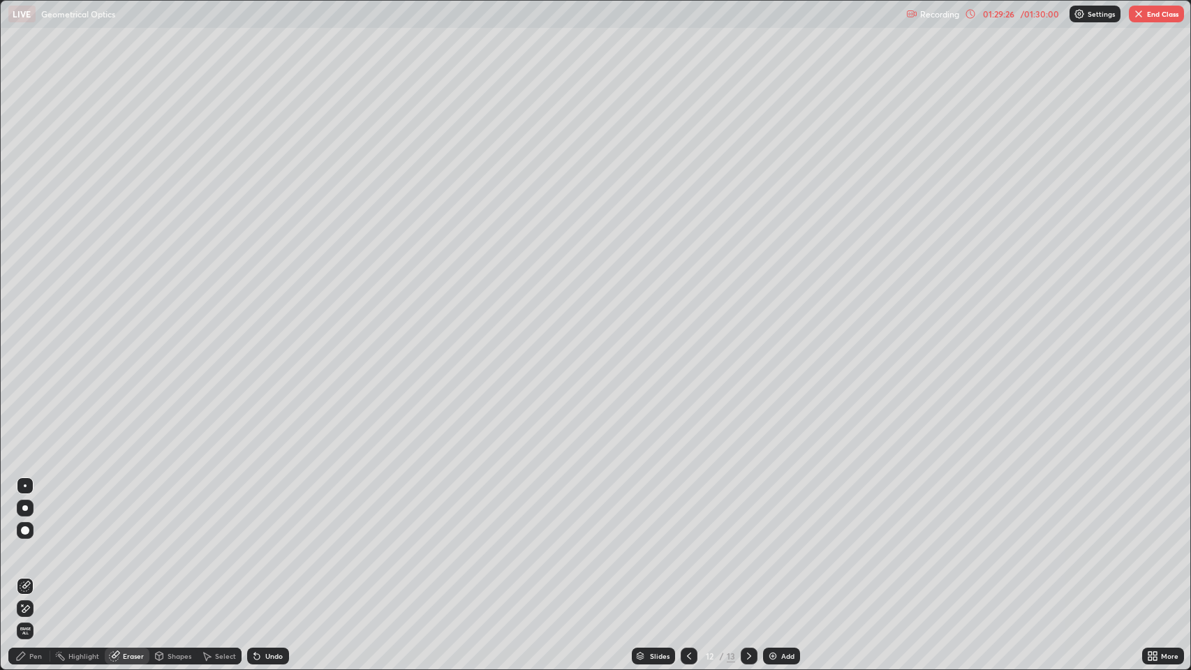
click at [274, 544] on div "Undo" at bounding box center [273, 656] width 17 height 7
click at [277, 544] on div "Undo" at bounding box center [268, 656] width 42 height 17
click at [278, 544] on div "Undo" at bounding box center [268, 656] width 42 height 17
click at [276, 544] on div "Undo" at bounding box center [273, 656] width 17 height 7
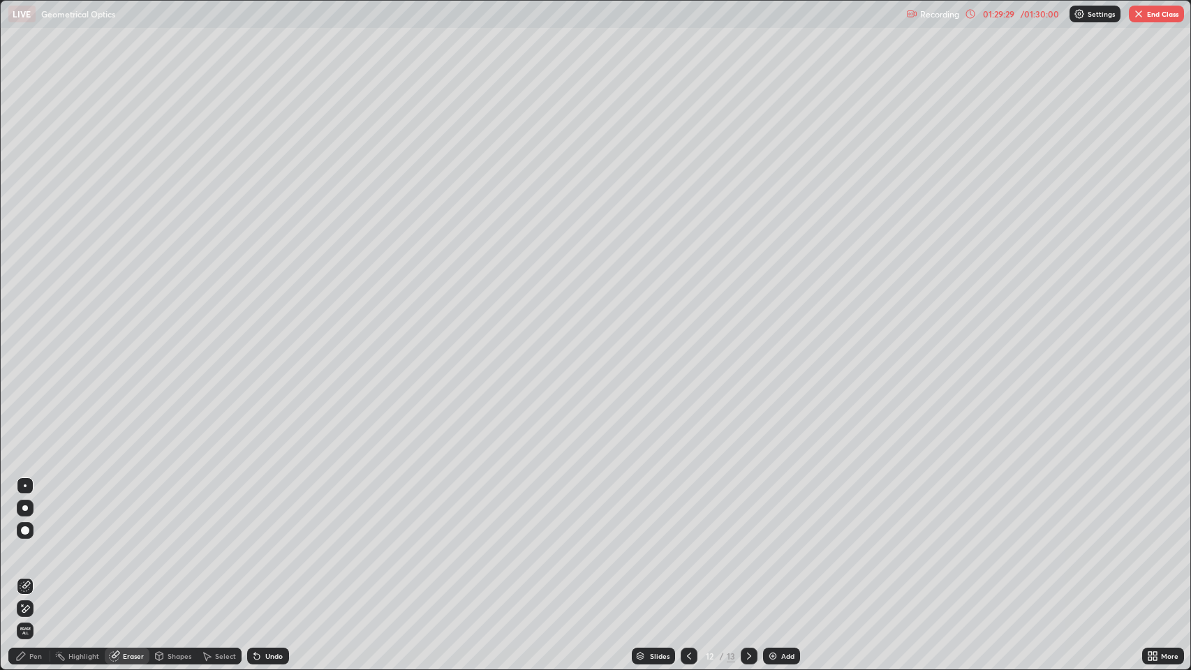
click at [272, 544] on div "Undo" at bounding box center [273, 656] width 17 height 7
click at [267, 544] on div "Undo" at bounding box center [268, 656] width 42 height 17
click at [267, 544] on div "Undo" at bounding box center [273, 656] width 17 height 7
click at [266, 544] on div "Undo" at bounding box center [273, 656] width 17 height 7
click at [267, 544] on div "Undo" at bounding box center [273, 656] width 17 height 7
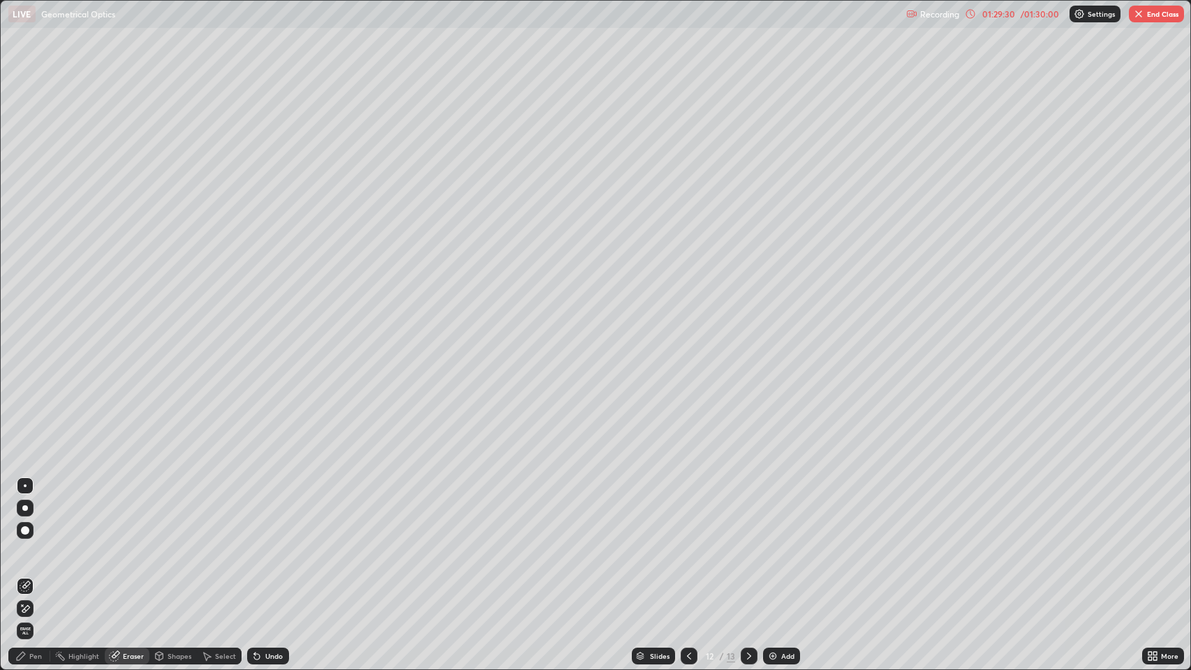
click at [268, 544] on div "Undo" at bounding box center [273, 656] width 17 height 7
click at [270, 544] on div "Undo" at bounding box center [273, 656] width 17 height 7
click at [272, 544] on div "Undo" at bounding box center [273, 656] width 17 height 7
click at [274, 544] on div "Undo" at bounding box center [268, 656] width 42 height 17
click at [274, 544] on div "Undo" at bounding box center [273, 656] width 17 height 7
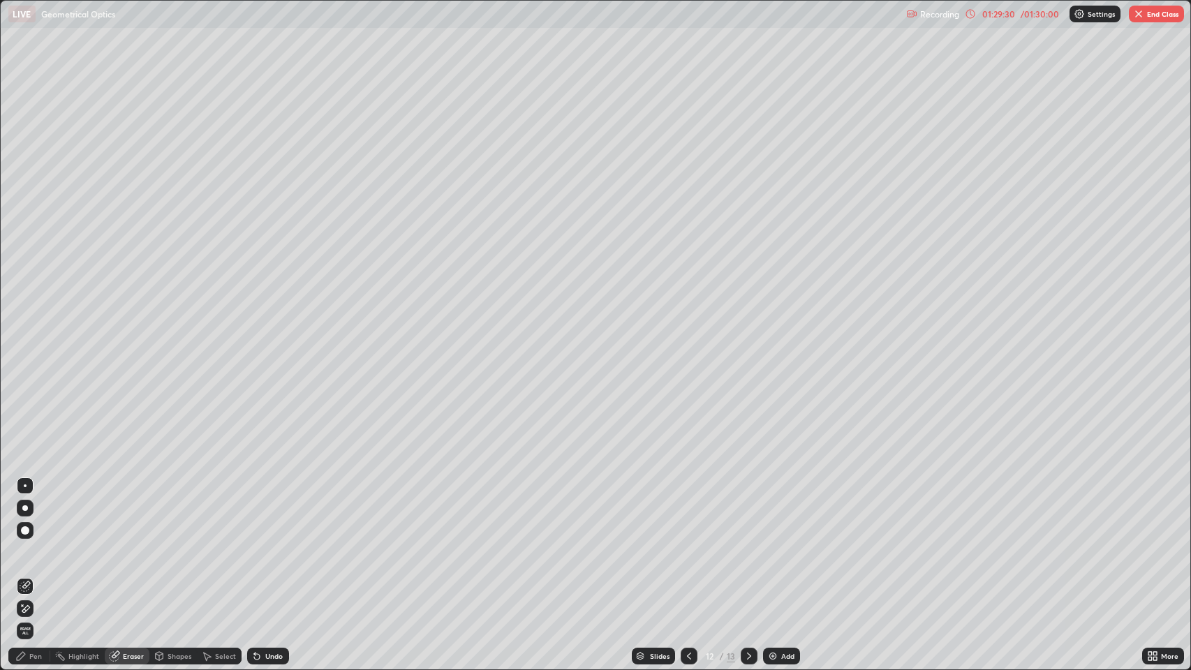
click at [274, 544] on div "Undo" at bounding box center [268, 656] width 42 height 17
click at [274, 544] on div "Undo" at bounding box center [273, 656] width 17 height 7
click at [273, 544] on div "Undo" at bounding box center [273, 656] width 17 height 7
click at [274, 544] on div "Undo" at bounding box center [273, 656] width 17 height 7
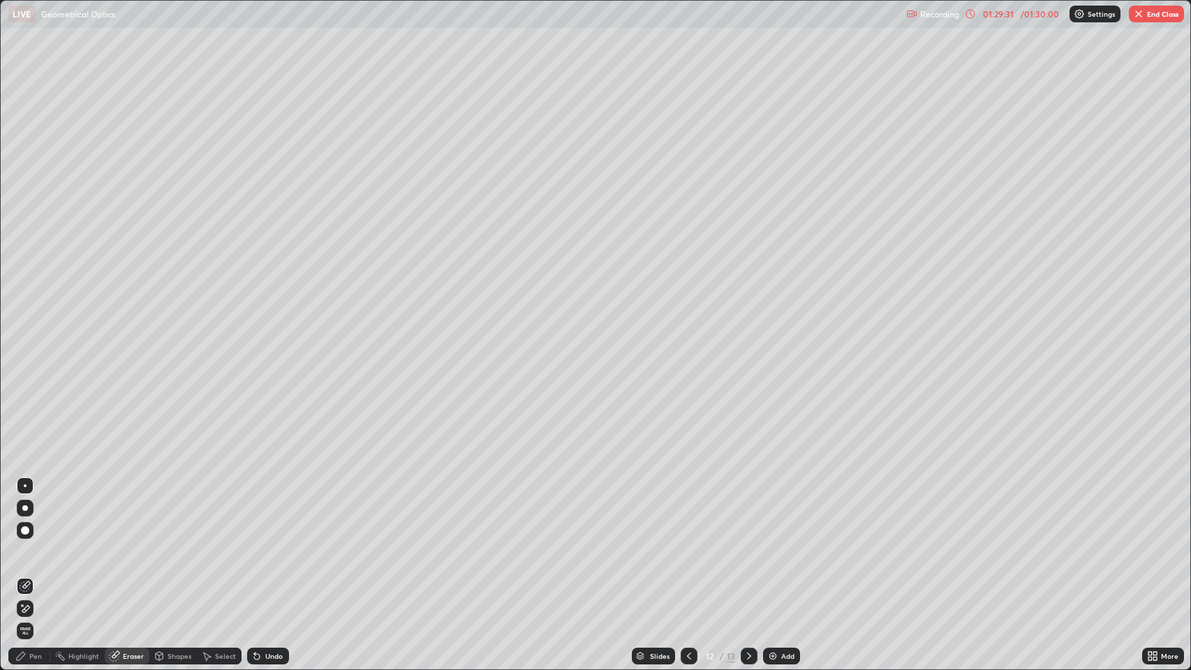
click at [273, 544] on div "Undo" at bounding box center [273, 656] width 17 height 7
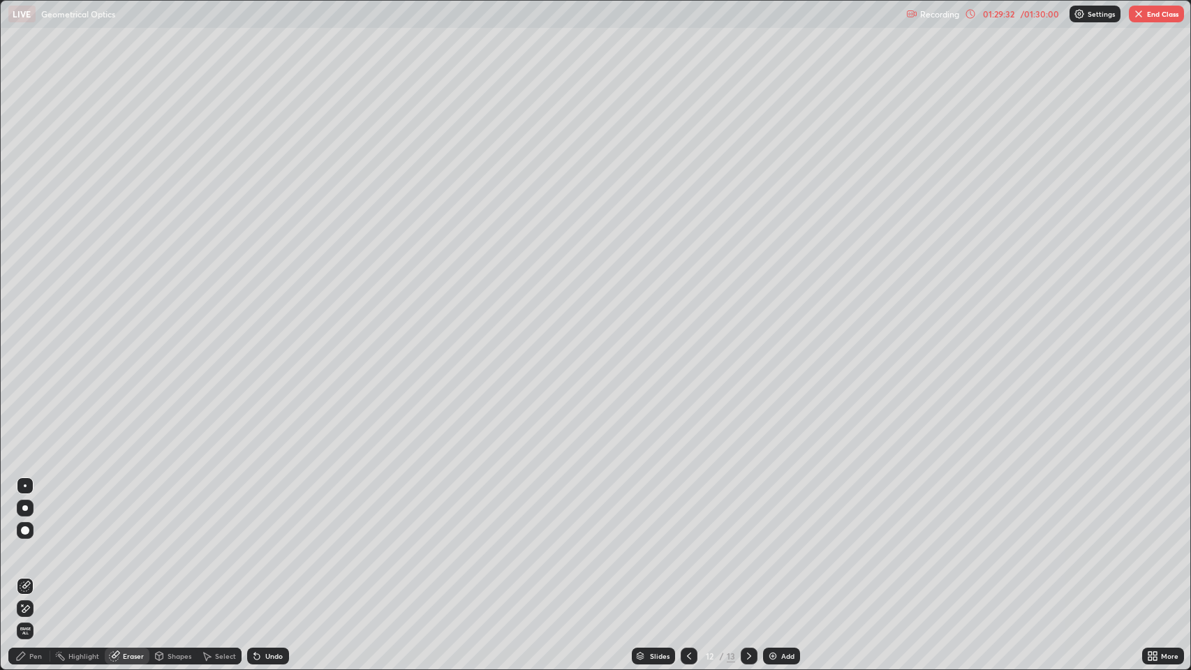
click at [272, 544] on div "Undo" at bounding box center [273, 656] width 17 height 7
click at [217, 544] on div "Select" at bounding box center [225, 656] width 21 height 7
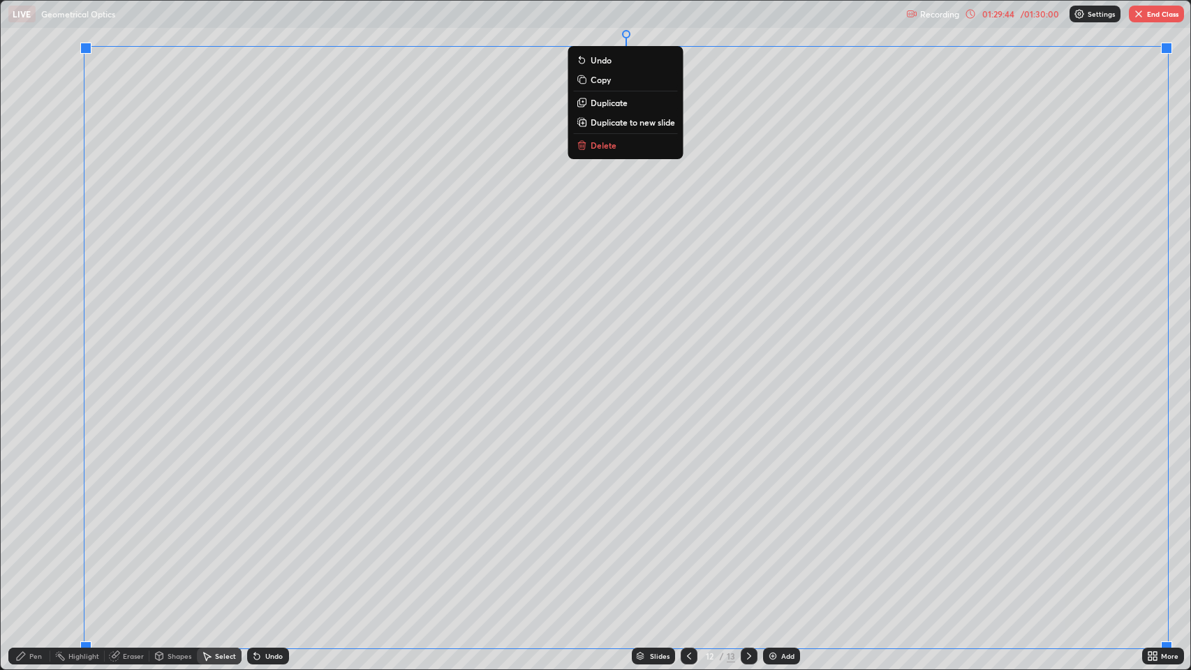
click at [601, 145] on p "Delete" at bounding box center [604, 145] width 26 height 11
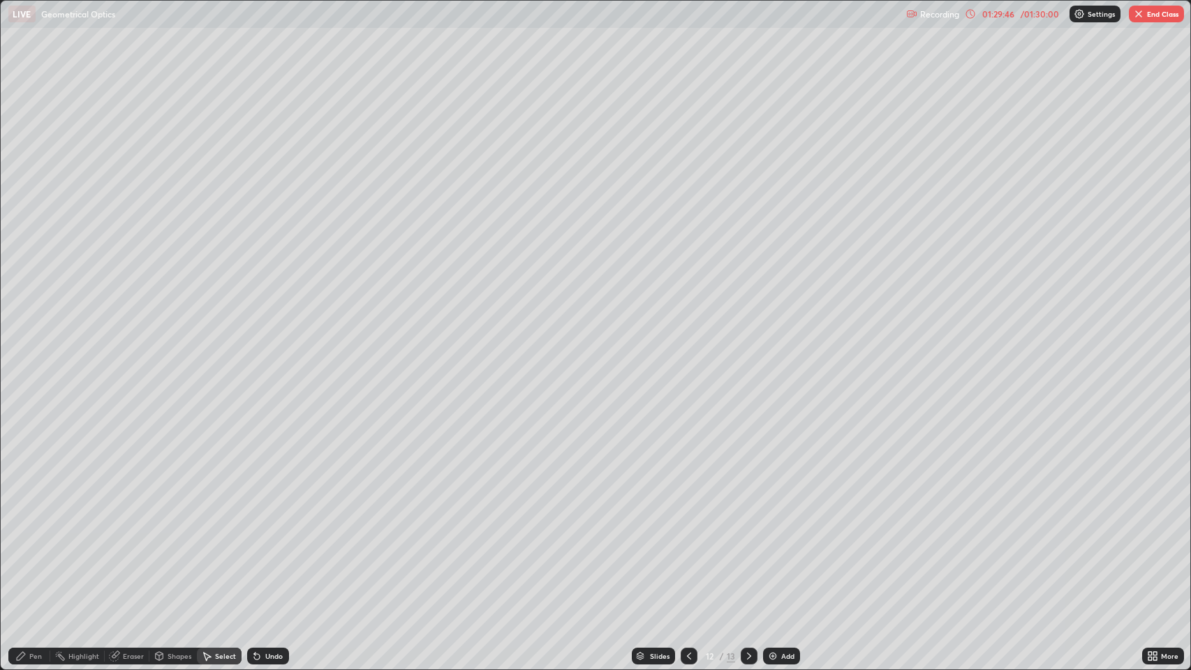
click at [687, 544] on icon at bounding box center [689, 656] width 4 height 7
click at [748, 544] on icon at bounding box center [749, 656] width 11 height 11
click at [1140, 17] on img "button" at bounding box center [1138, 13] width 11 height 11
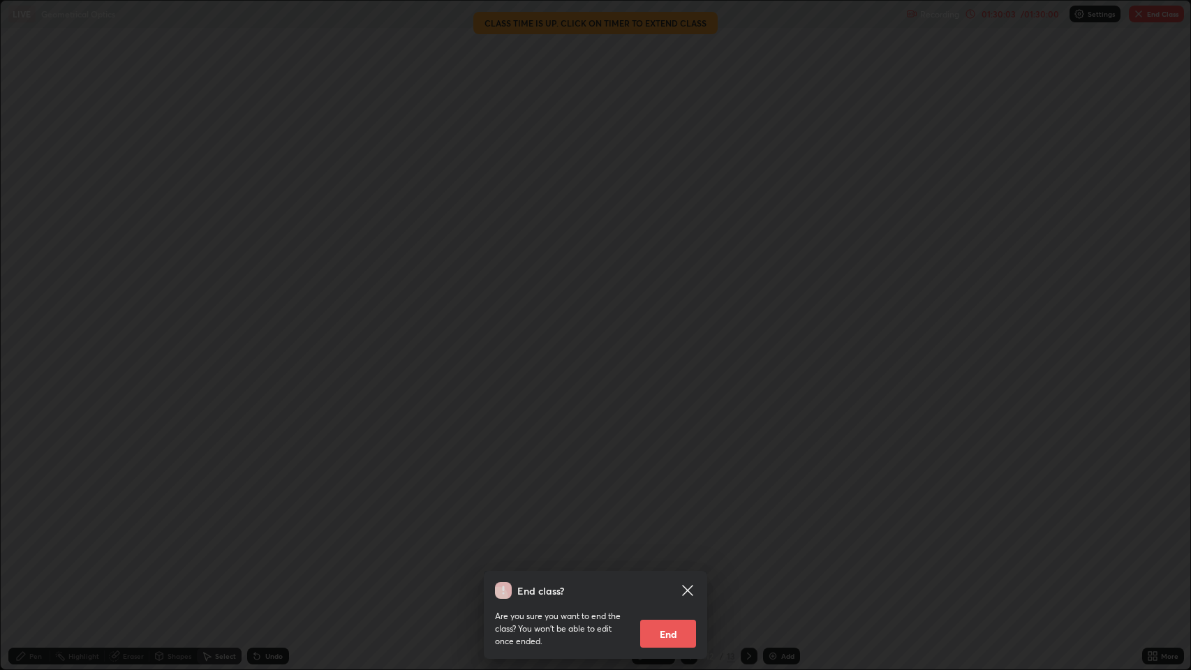
click at [658, 544] on button "End" at bounding box center [668, 634] width 56 height 28
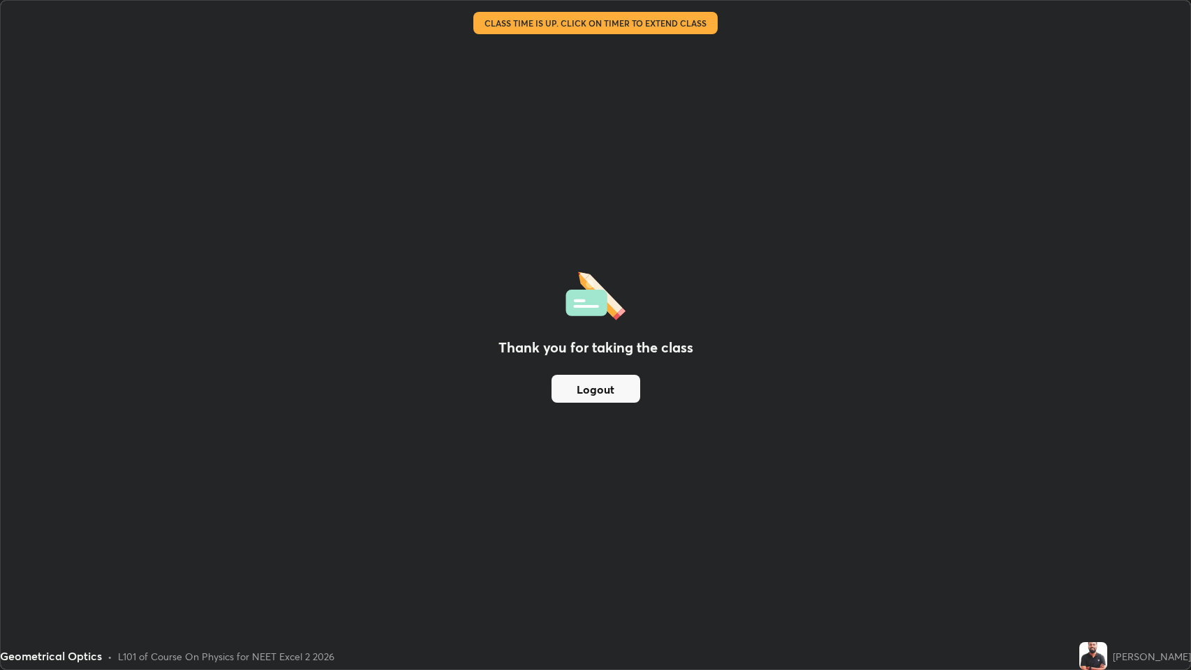
click at [576, 386] on button "Logout" at bounding box center [596, 389] width 89 height 28
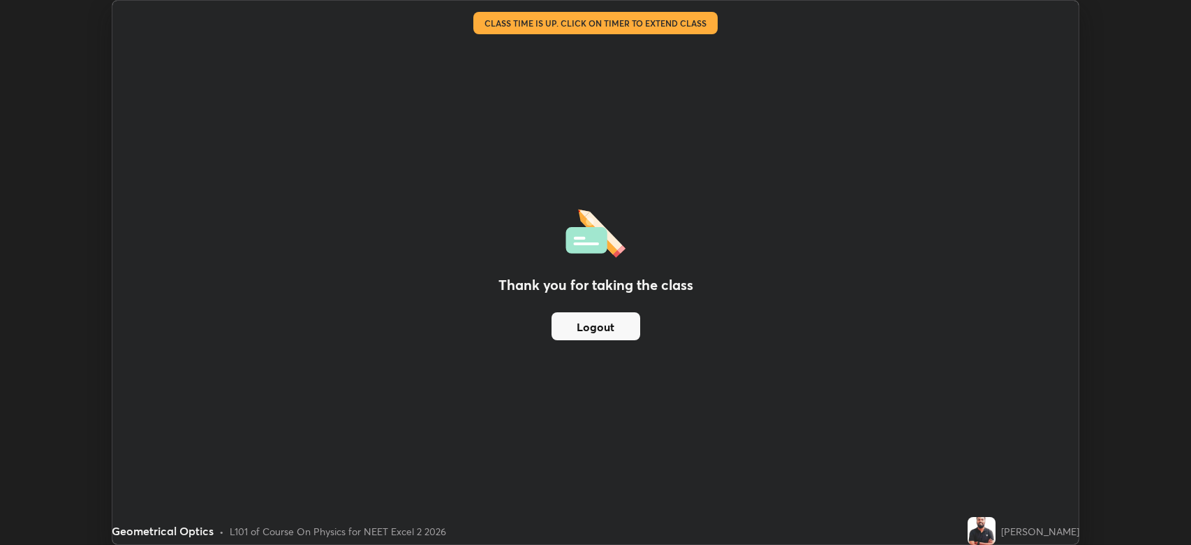
scroll to position [69285, 68637]
